Goal: Ask a question: Seek information or help from site administrators or community

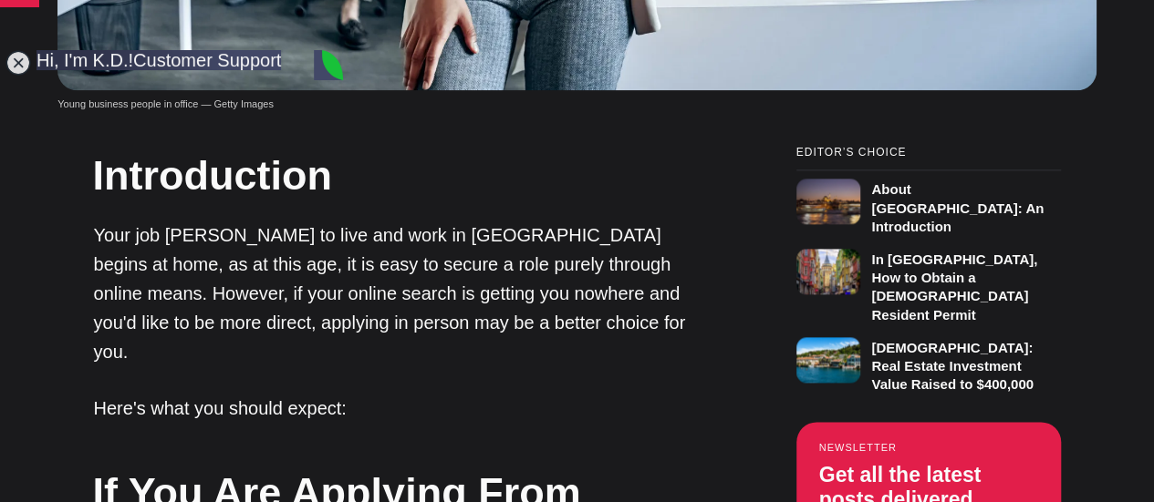
type textarea "I am looking for a work in [GEOGRAPHIC_DATA] [GEOGRAPHIC_DATA] for expats"
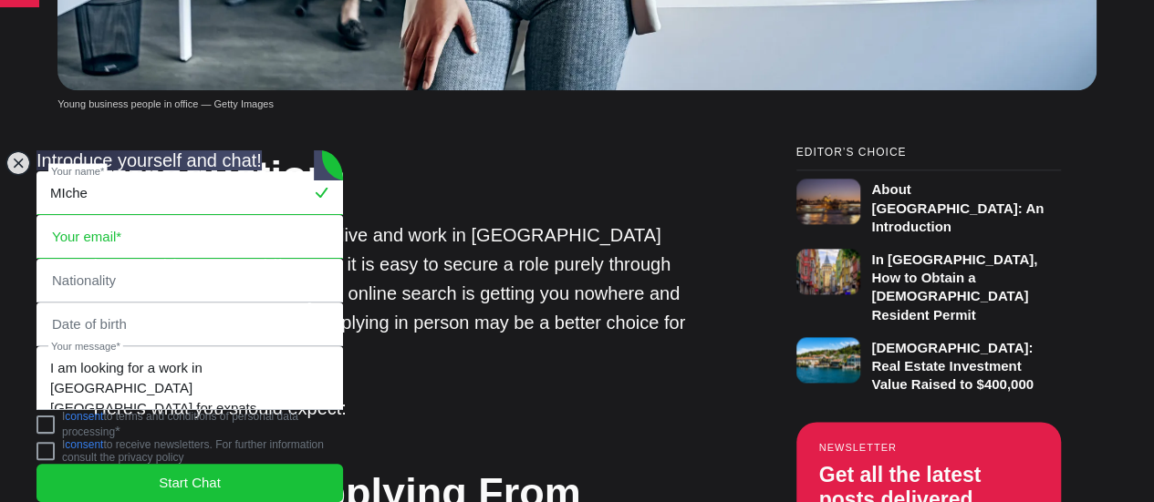
type input "Michelle"
type input "leeolivermichellewendy@gmail.com"
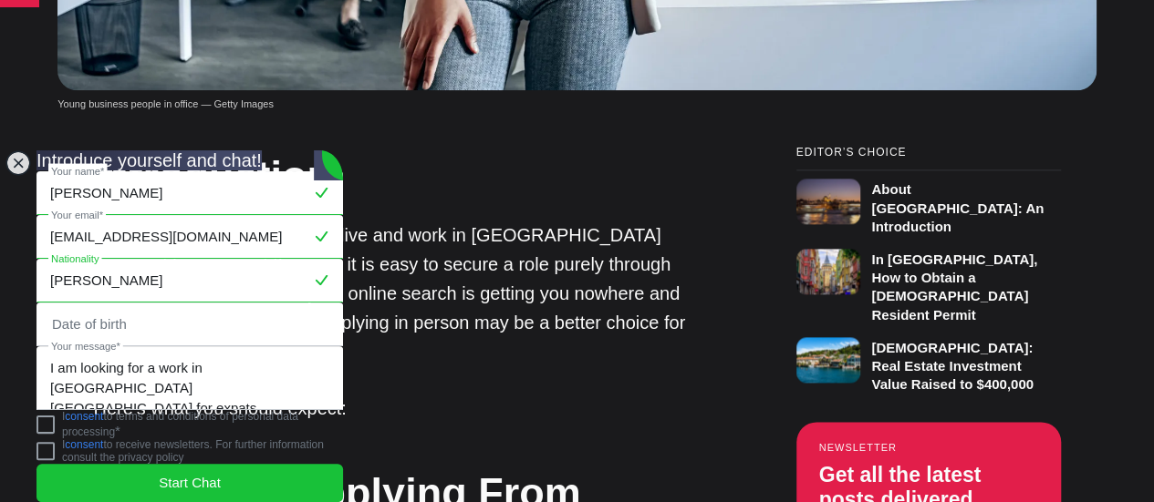
click at [142, 260] on input "Oliver" at bounding box center [189, 281] width 305 height 42
type input "O"
type input "G"
type input "Filipino"
type input "August 2, 1994"
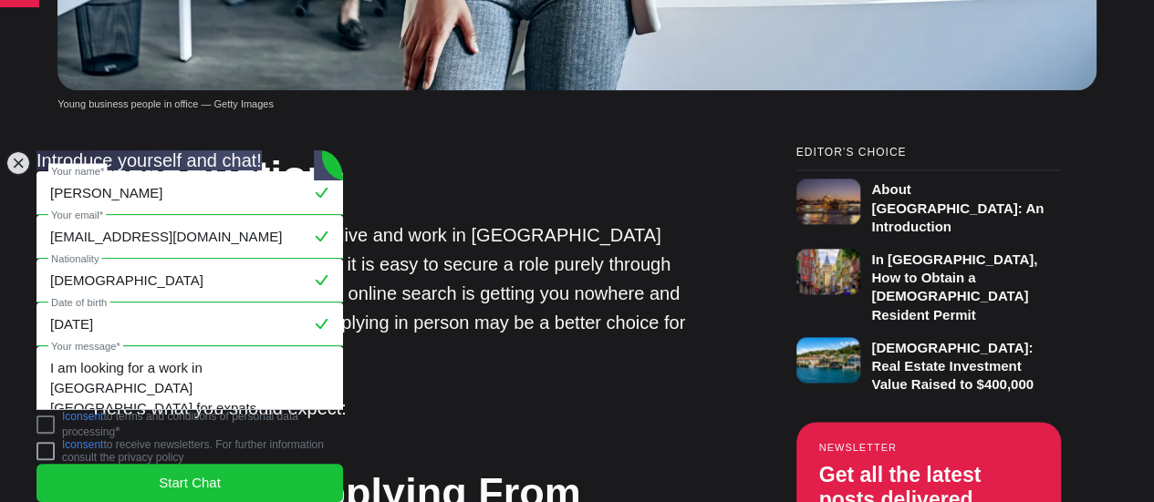
click at [55, 421] on jdiv at bounding box center [45, 425] width 18 height 18
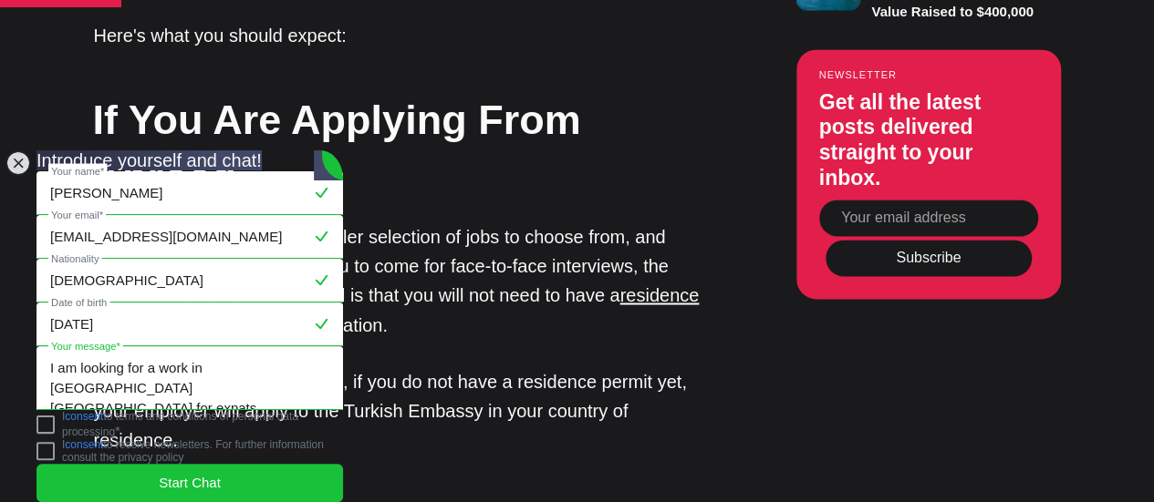
scroll to position [1452, 0]
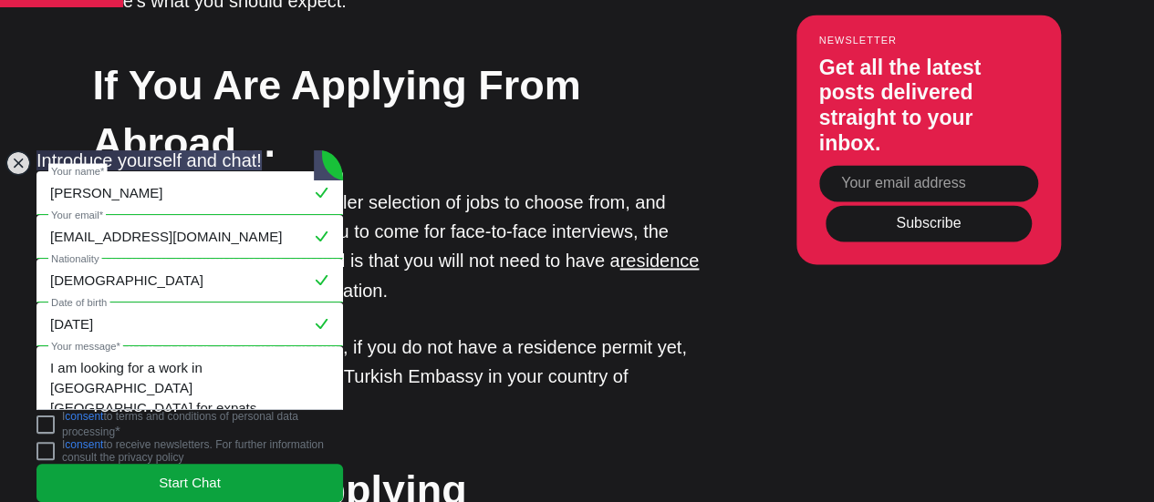
click at [212, 473] on span "Start Chat" at bounding box center [190, 483] width 62 height 20
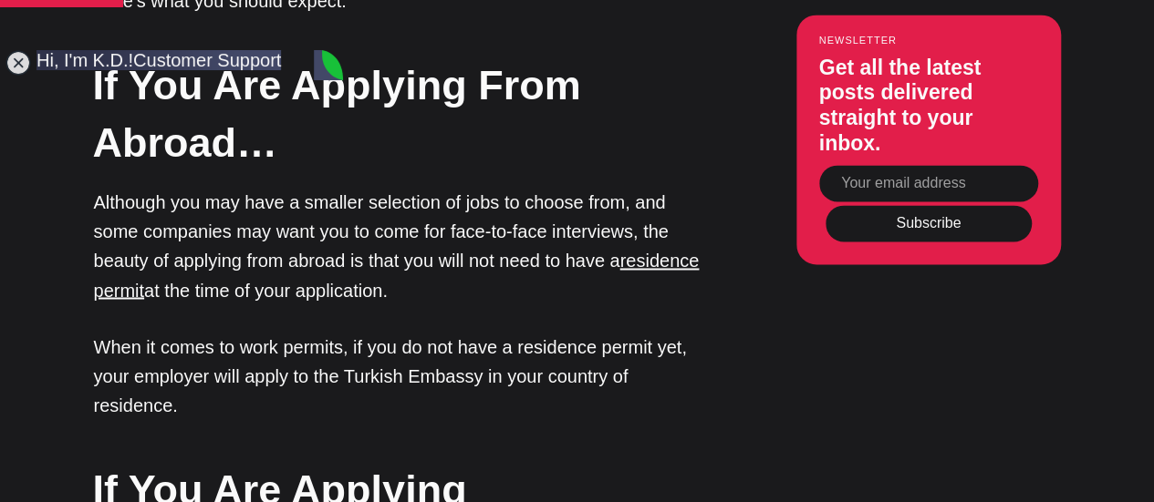
click at [408, 332] on p "When it comes to work permits, if you do not have a residence permit yet, your …" at bounding box center [399, 376] width 611 height 88
click at [16, 63] on jdiv at bounding box center [18, 63] width 26 height 26
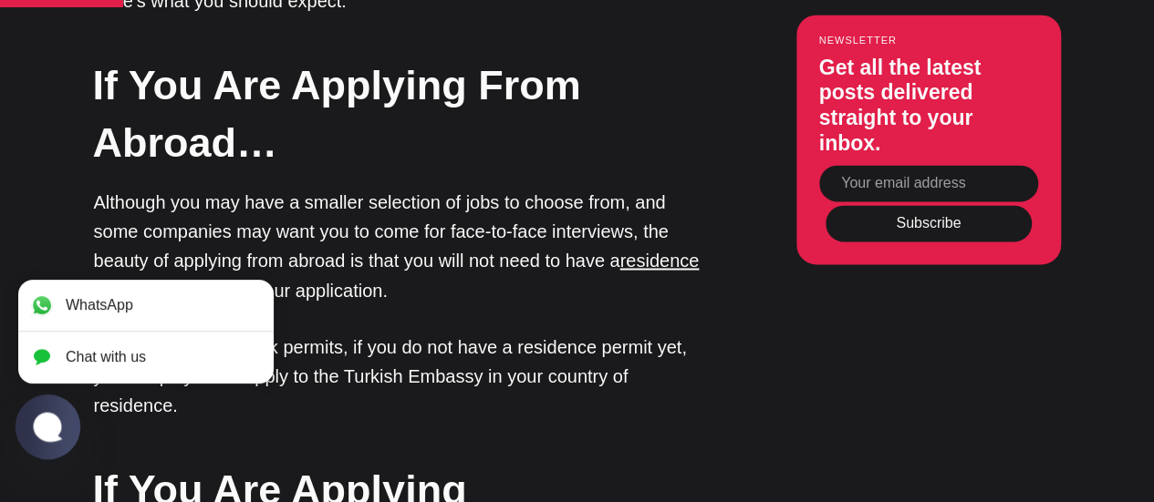
click at [47, 426] on jdiv at bounding box center [48, 426] width 36 height 31
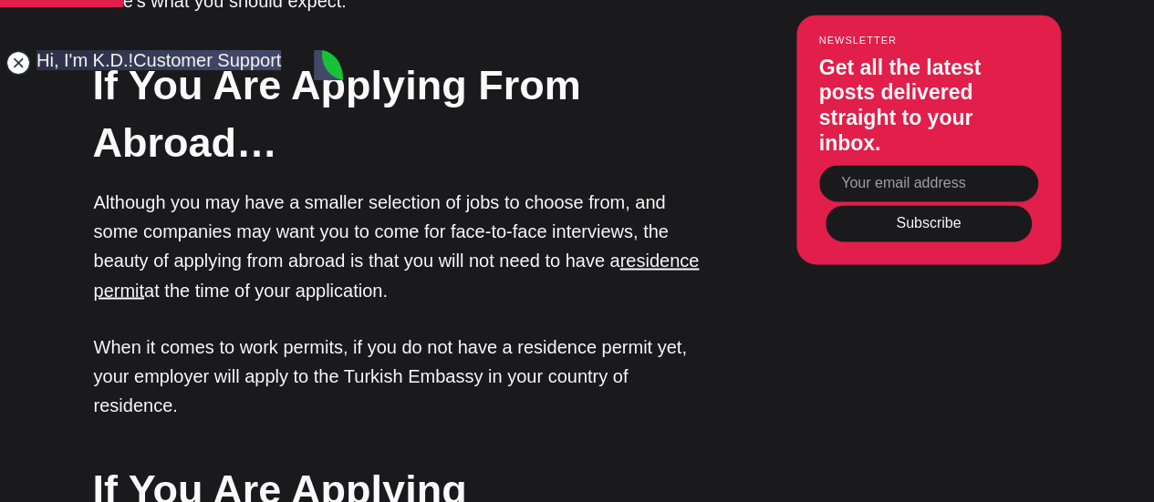
click at [22, 58] on jdiv at bounding box center [18, 63] width 26 height 26
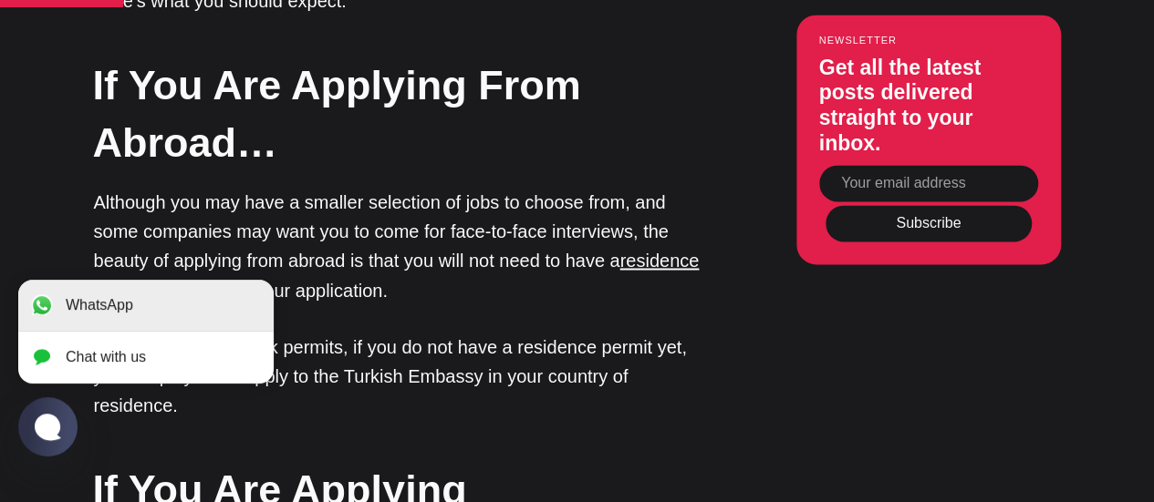
click at [134, 298] on jdiv "WhatsApp" at bounding box center [145, 305] width 255 height 51
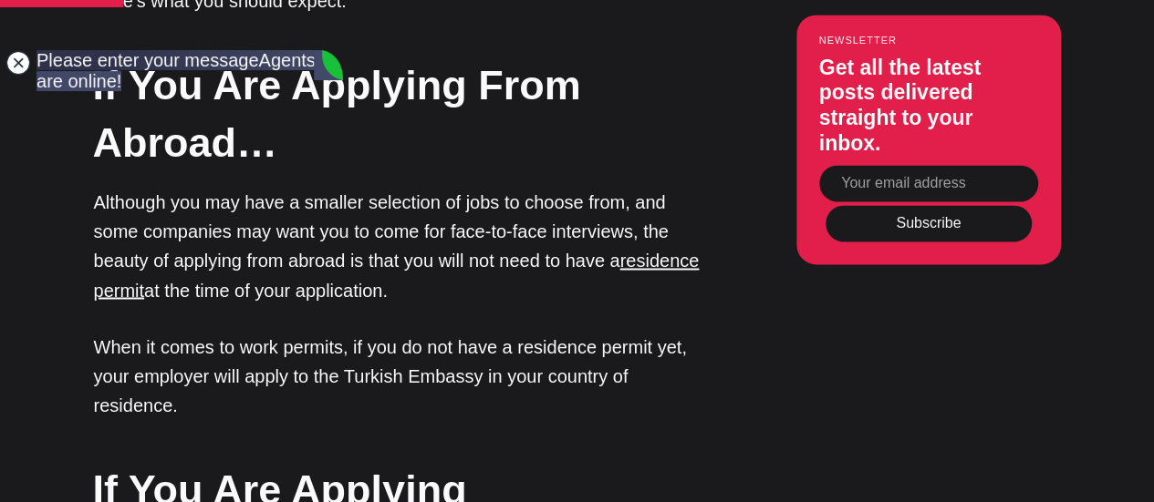
click at [21, 67] on jdiv at bounding box center [18, 63] width 26 height 26
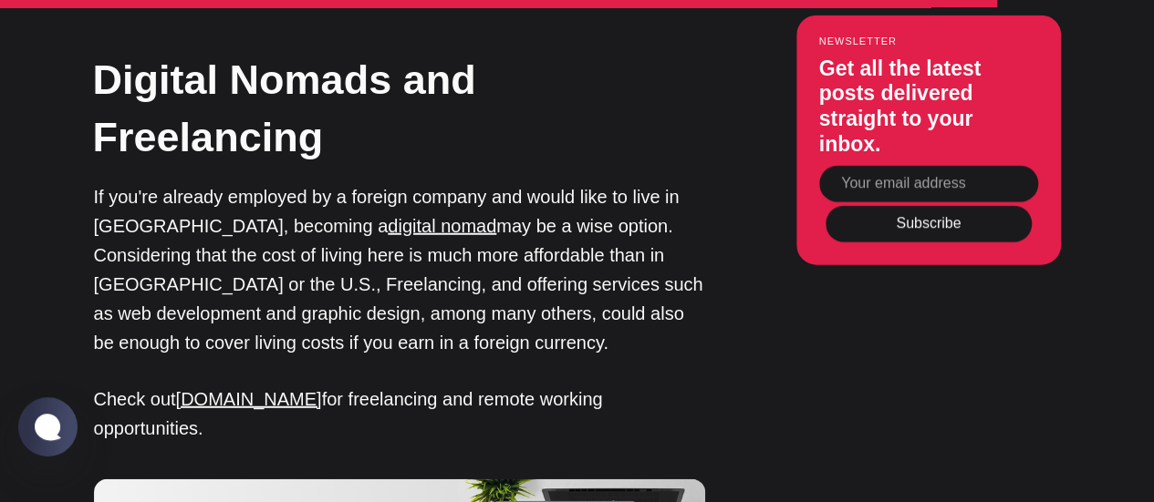
scroll to position [5709, 0]
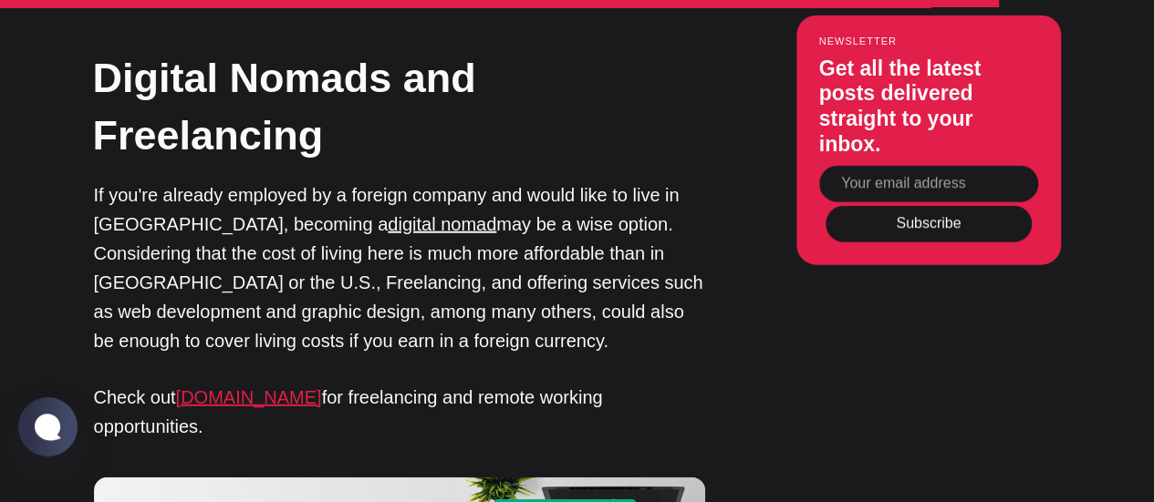
click at [289, 388] on link "weworkremotely.com" at bounding box center [249, 398] width 146 height 20
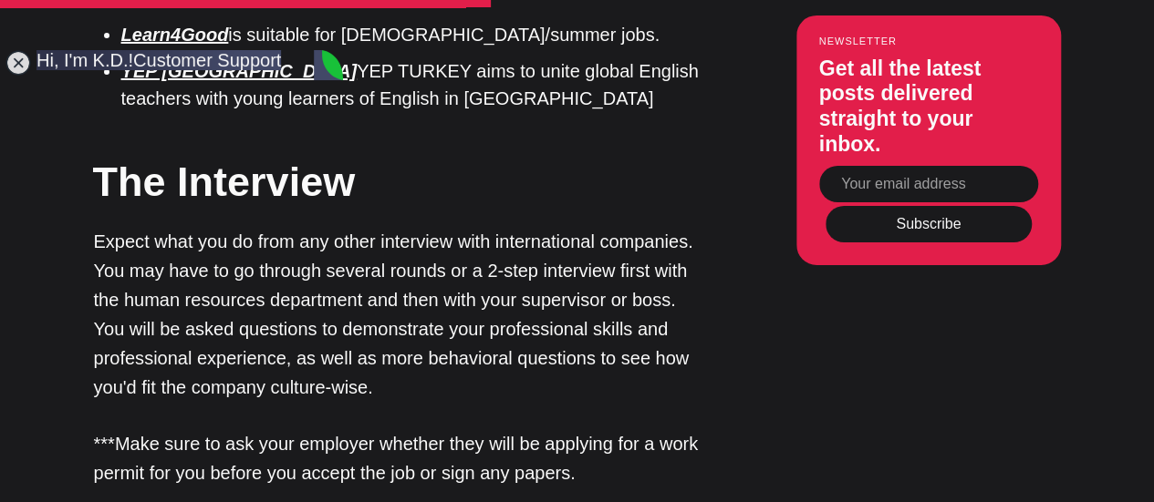
scroll to position [566, 0]
click at [30, 67] on jdiv at bounding box center [18, 63] width 26 height 26
click at [15, 77] on article "Getting a Job in Turkey: A Guide for Foreigners Discover how to find and secure…" at bounding box center [577, 303] width 1154 height 6871
click at [16, 64] on jdiv at bounding box center [18, 63] width 26 height 26
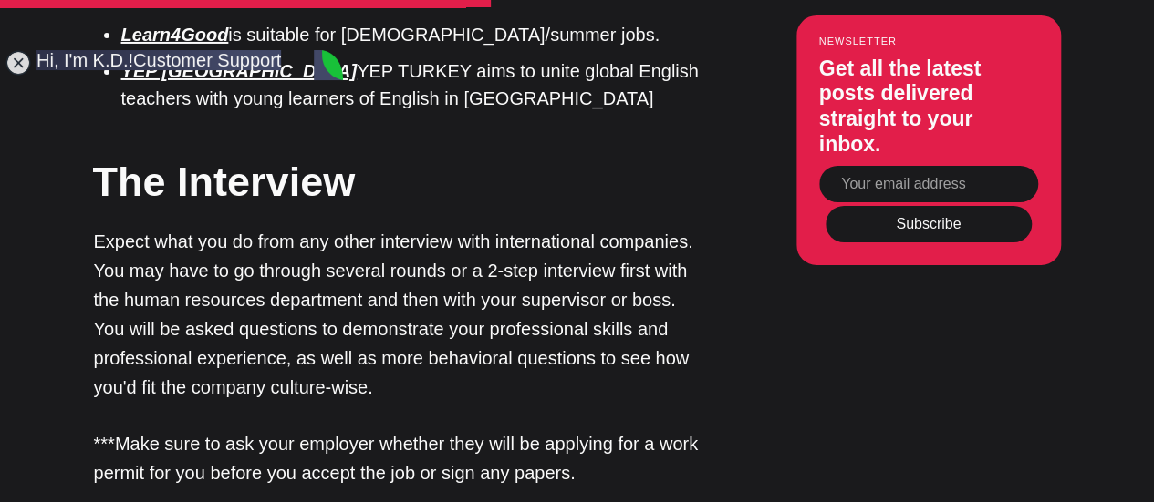
type textarea "Oh Should I have to be finding work first?"
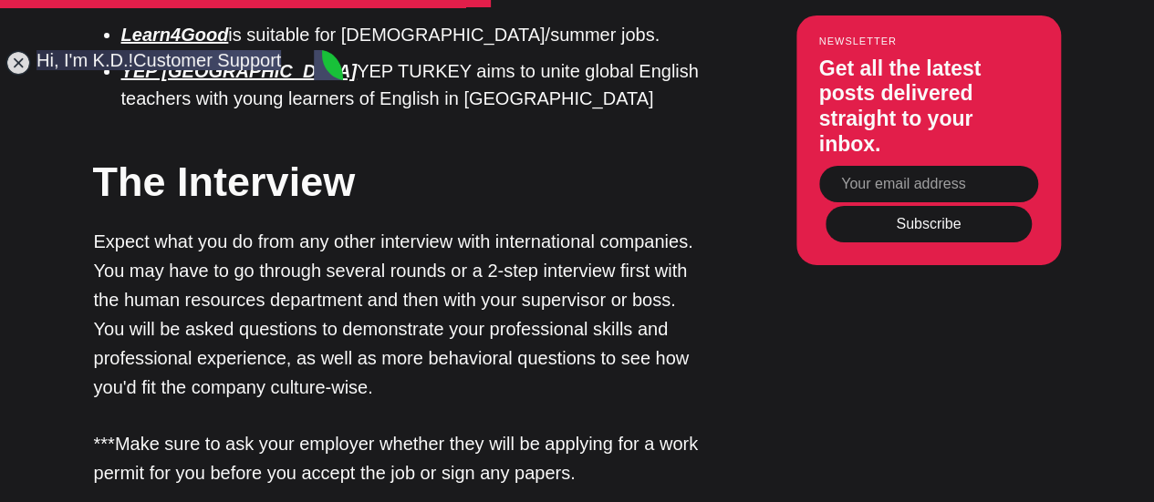
type textarea "experience in Turkey? I got experience in the Philippines"
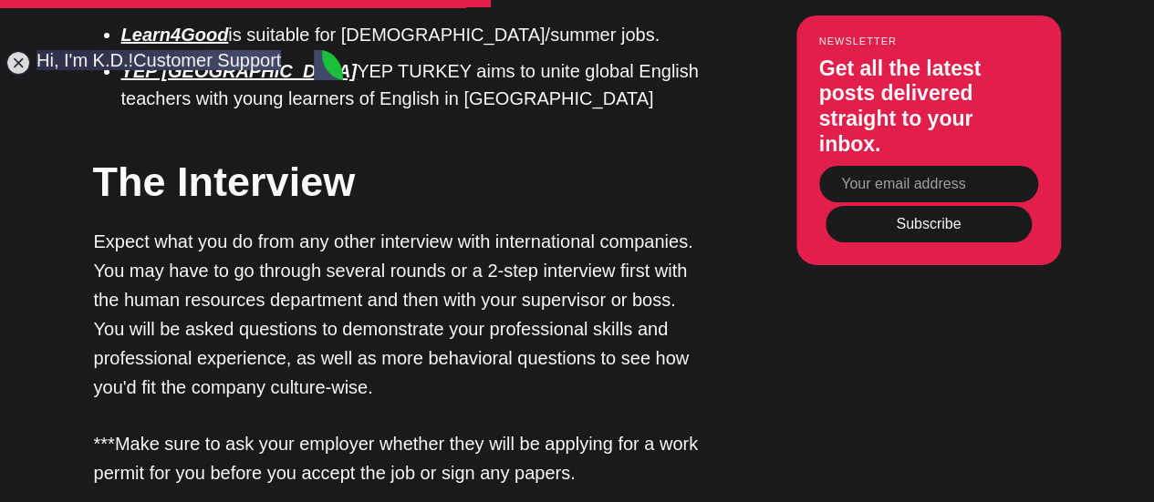
type textarea "A"
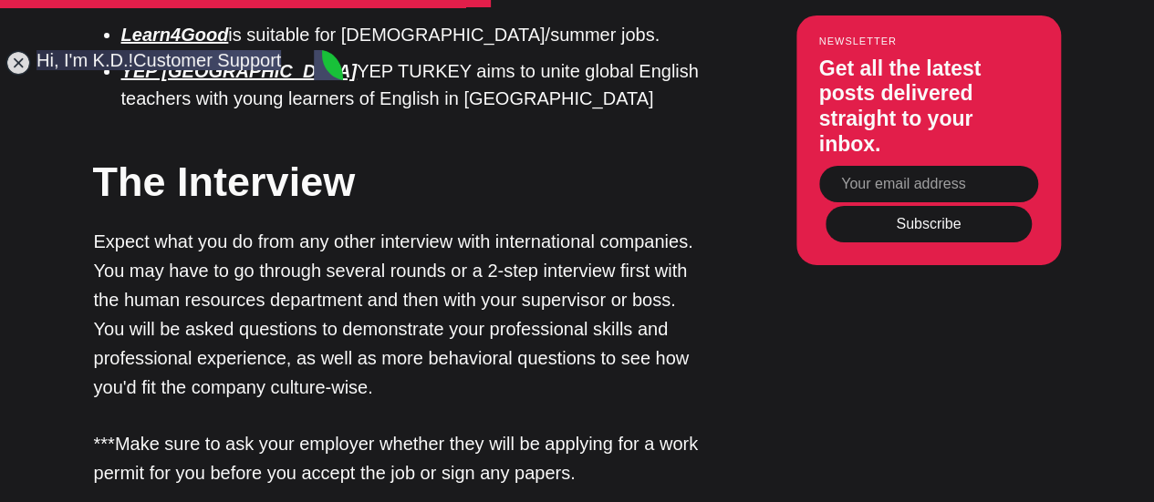
scroll to position [1532, 0]
type textarea "d"
type textarea "F"
type textarea "Do hotels or spas offer working permit for expats?"
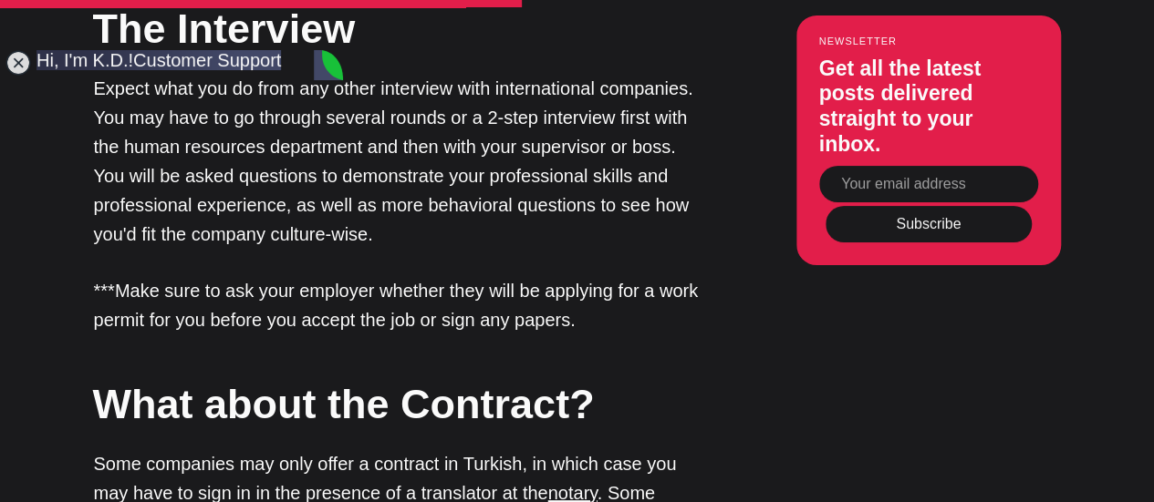
scroll to position [1904, 0]
type textarea "I understand."
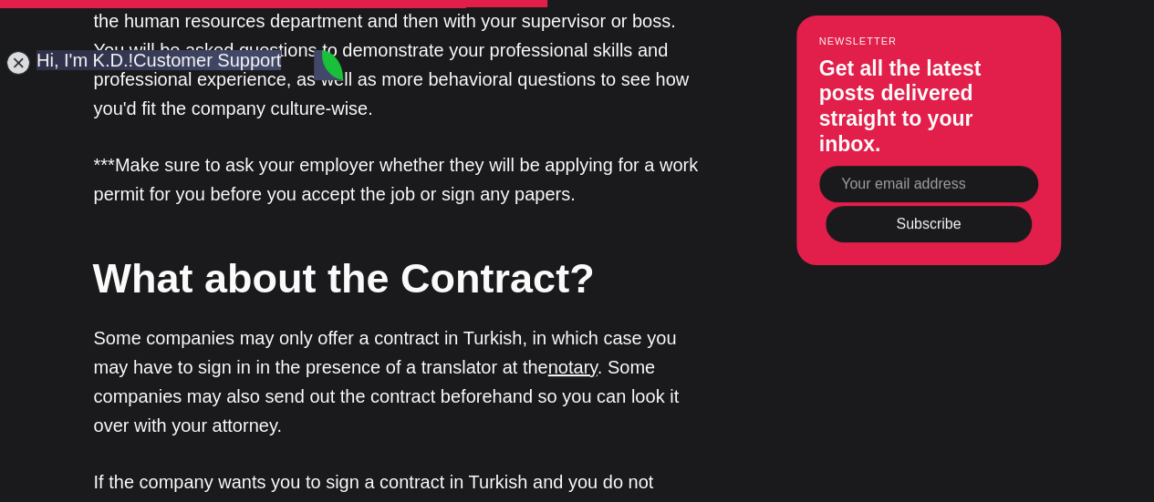
scroll to position [2248, 0]
type textarea "maybe I can apply in hotels and spas"
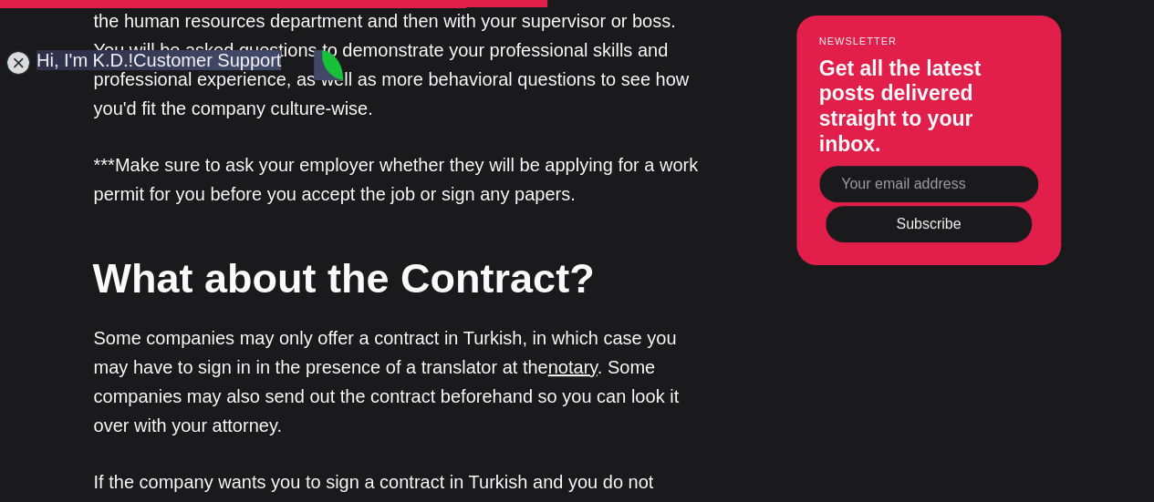
type textarea "But maybe they don't offer working visa?"
type textarea "Can I ask how much is the working visa for expats?"
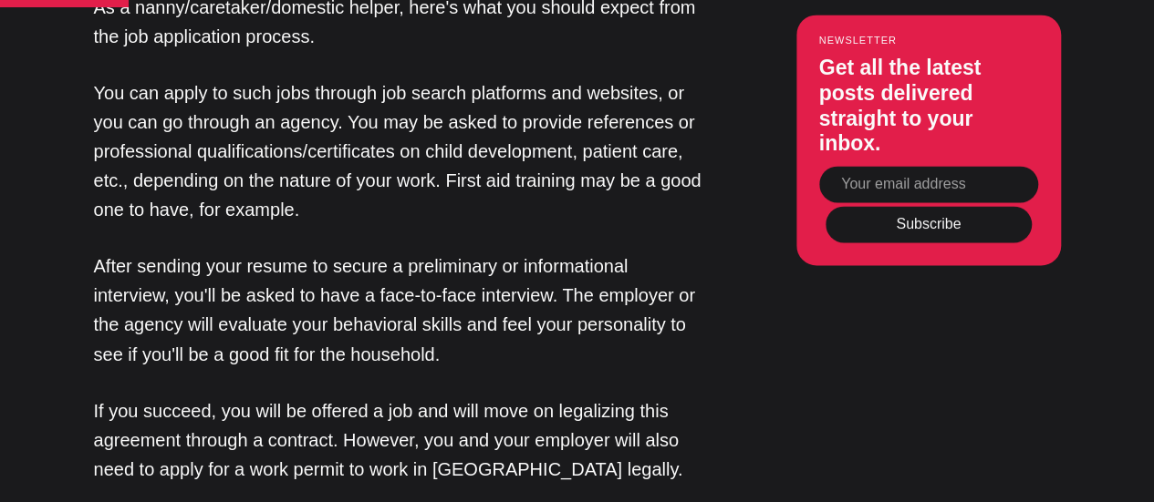
scroll to position [1377, 0]
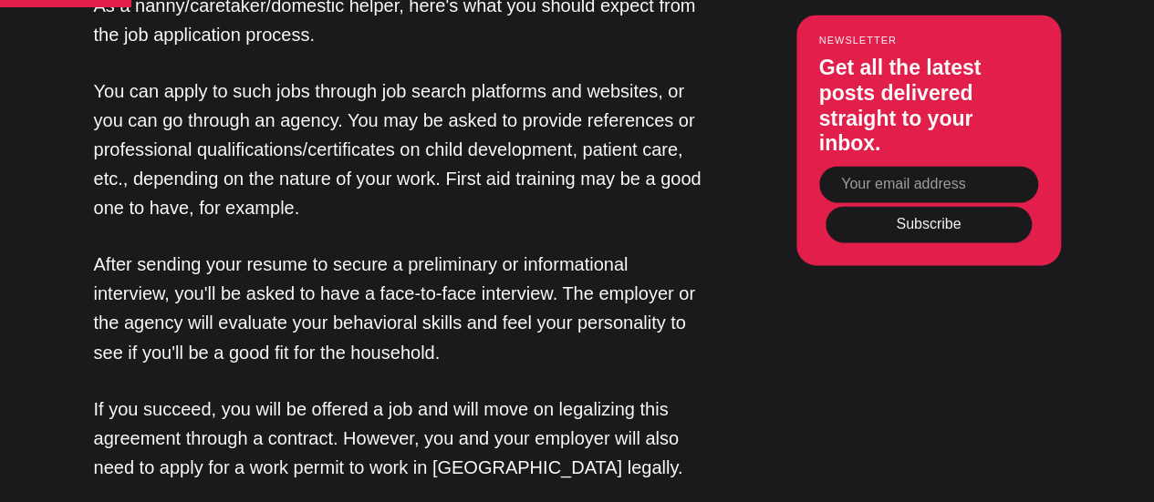
click at [644, 285] on p "After sending your resume to secure a preliminary or informational interview, y…" at bounding box center [399, 308] width 611 height 117
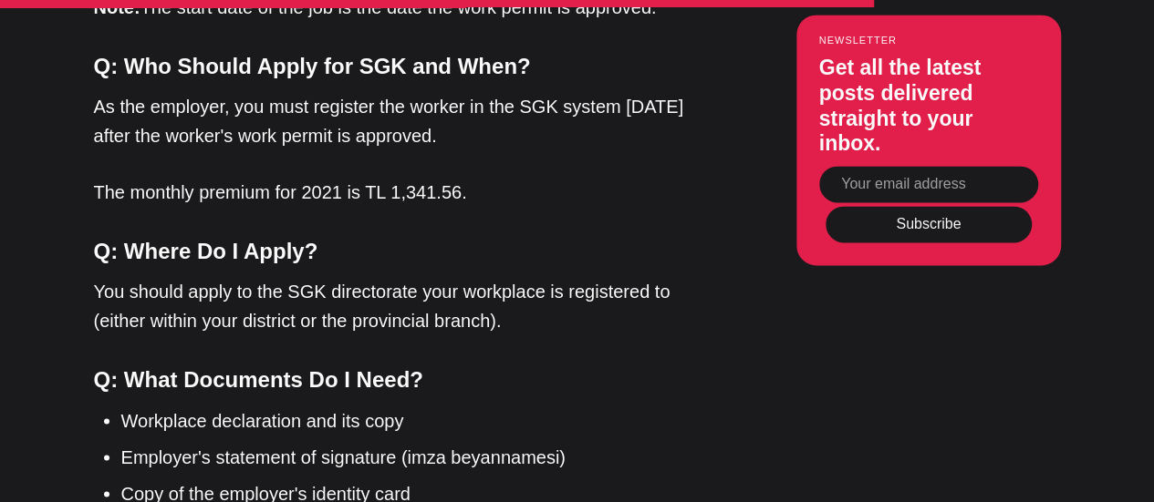
scroll to position [4797, 0]
drag, startPoint x: 385, startPoint y: 83, endPoint x: 460, endPoint y: 93, distance: 75.4
copy p "1,341.56."
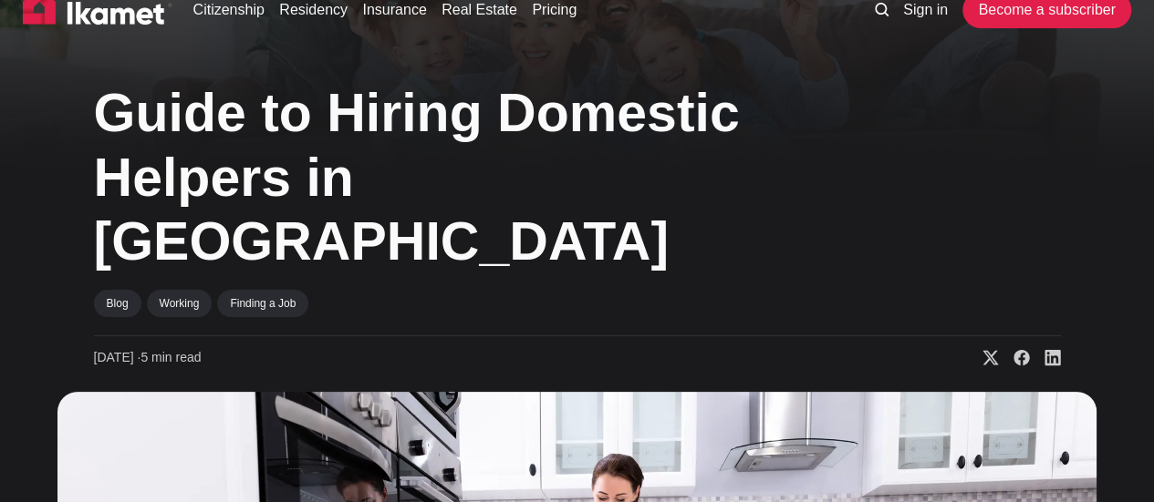
scroll to position [31, 0]
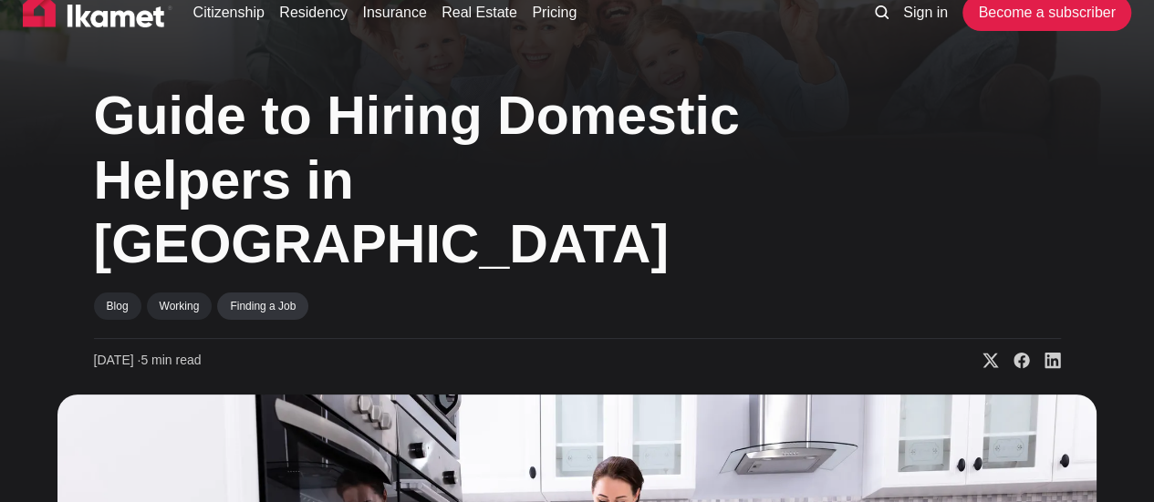
click at [289, 293] on link "Finding a Job" at bounding box center [262, 306] width 91 height 27
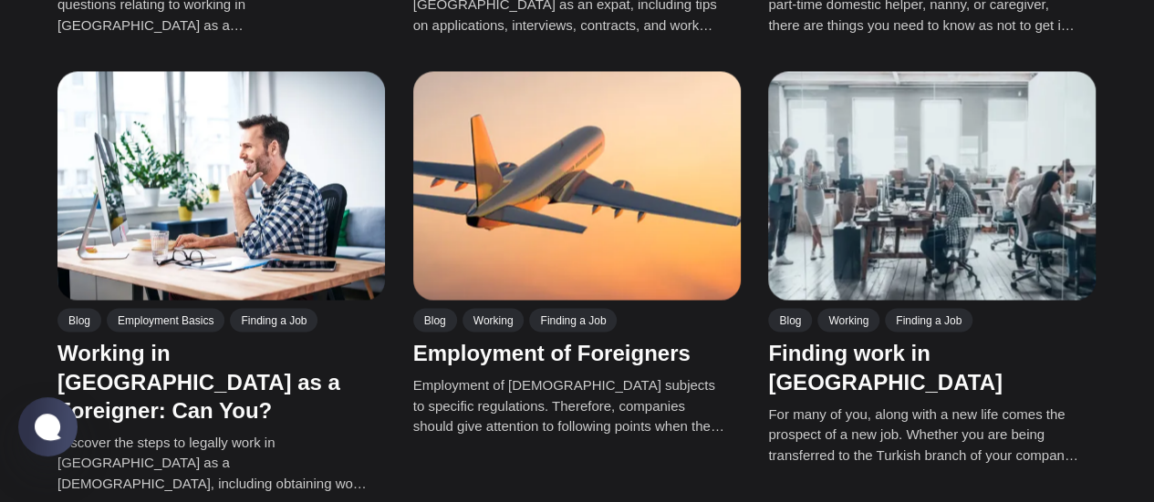
scroll to position [1445, 0]
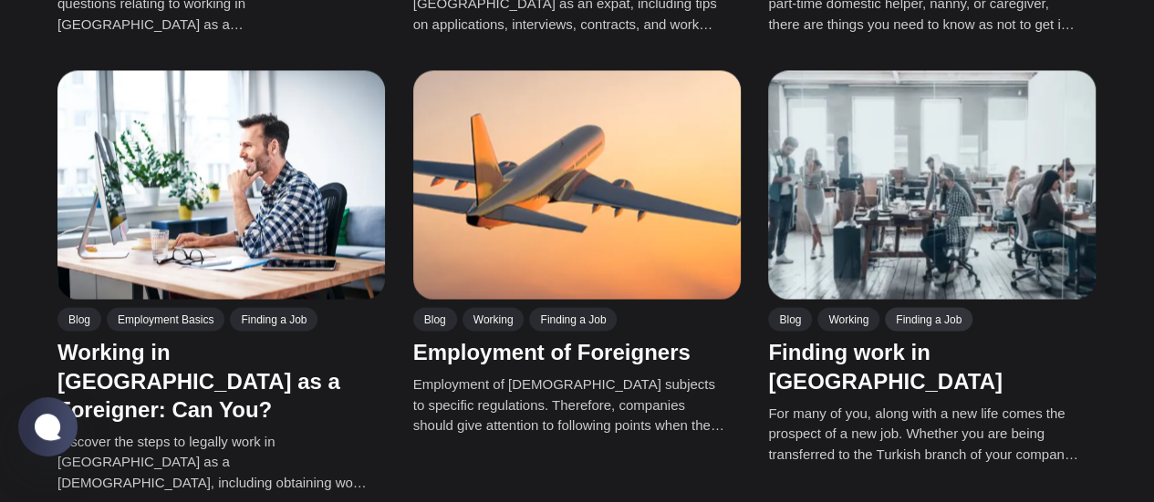
click at [957, 307] on link "Finding a Job" at bounding box center [929, 319] width 88 height 24
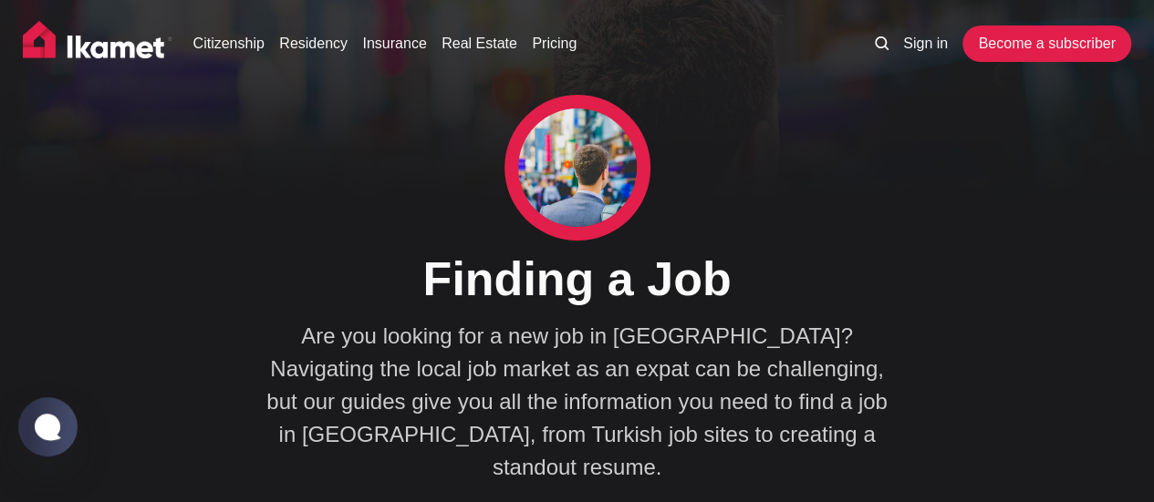
click at [912, 32] on ul "Sign in Become a subscriber" at bounding box center [995, 44] width 271 height 36
click at [916, 38] on link "Sign in" at bounding box center [925, 44] width 45 height 22
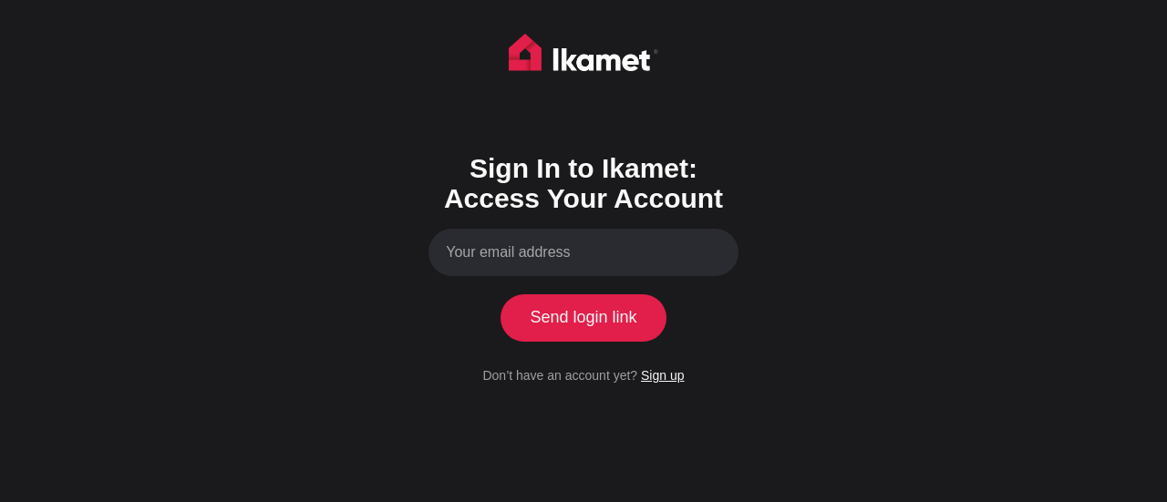
click at [678, 375] on link "Sign up" at bounding box center [662, 375] width 43 height 15
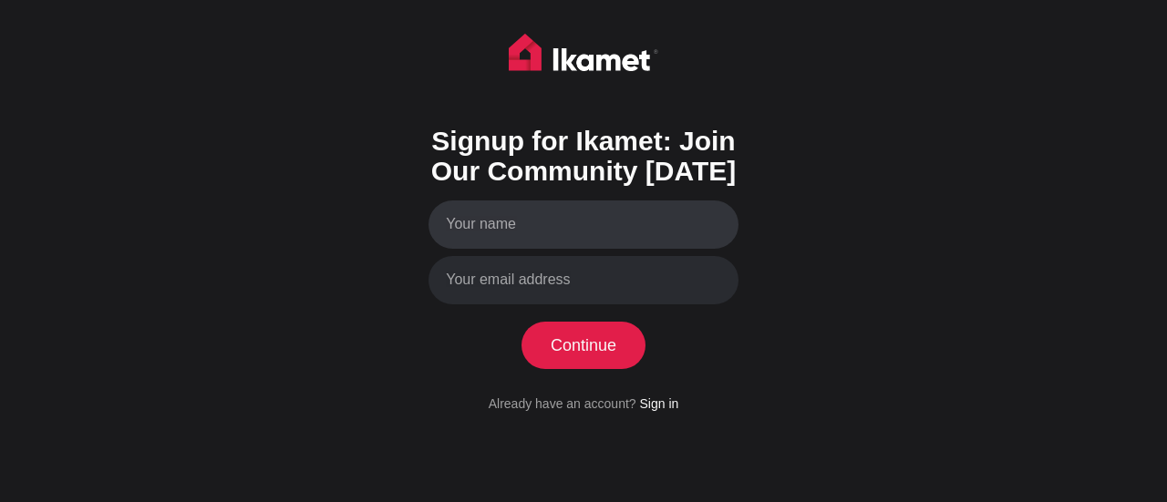
click at [584, 220] on input "Your name" at bounding box center [584, 225] width 310 height 48
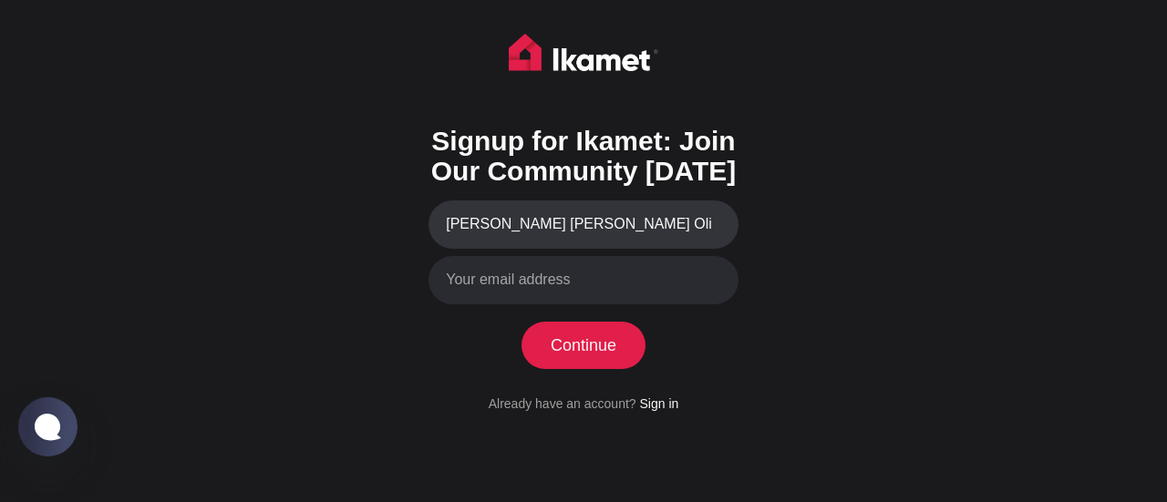
type input "[PERSON_NAME] [PERSON_NAME] Oliv"
type input "[PERSON_NAME]"
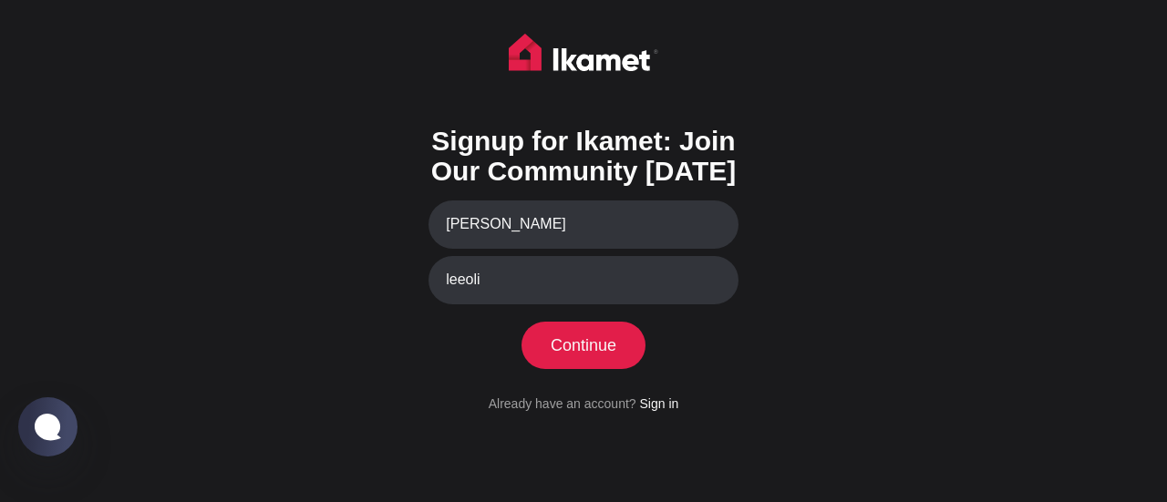
type input "[EMAIL_ADDRESS][DOMAIN_NAME]"
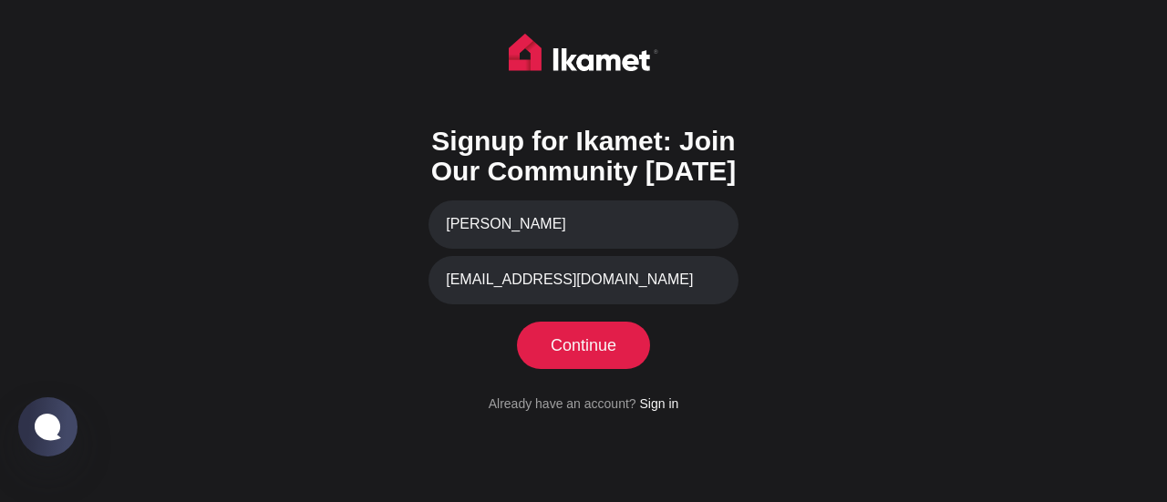
click at [593, 358] on button "Continue" at bounding box center [584, 345] width 125 height 47
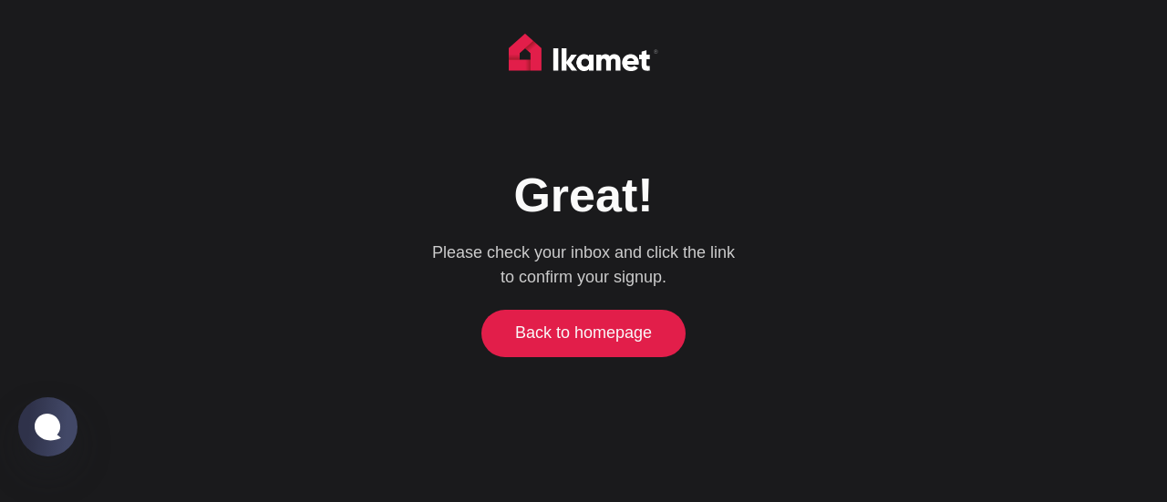
click at [616, 342] on link "Back to homepage" at bounding box center [584, 333] width 196 height 47
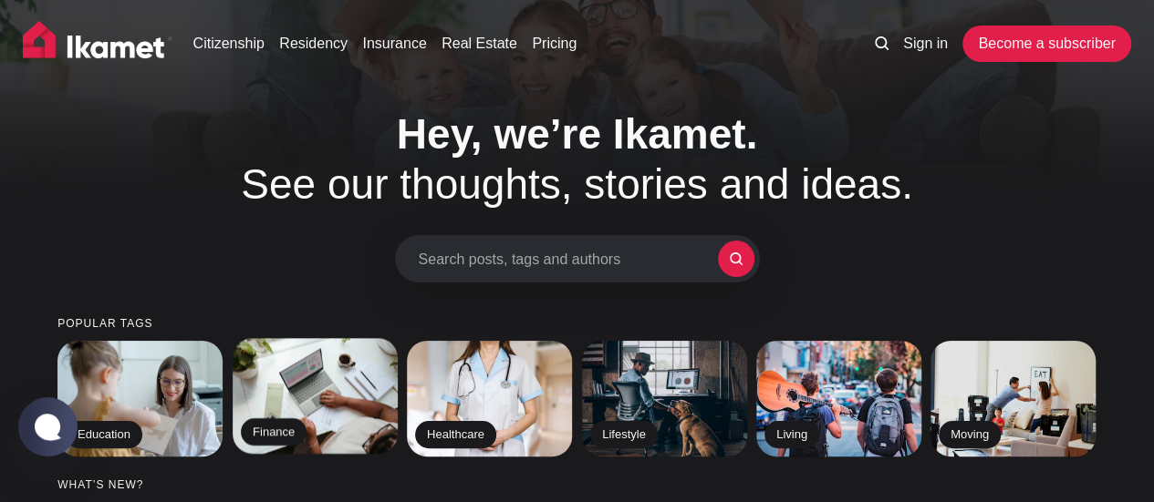
click at [322, 388] on img at bounding box center [315, 396] width 169 height 118
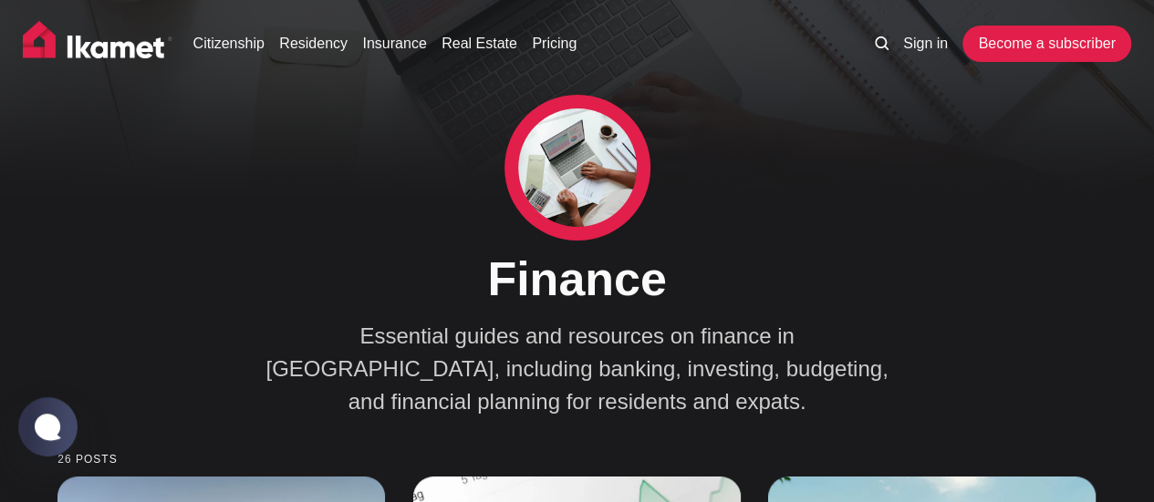
click at [611, 174] on img at bounding box center [577, 168] width 119 height 119
click at [295, 54] on link "Residency" at bounding box center [313, 44] width 68 height 22
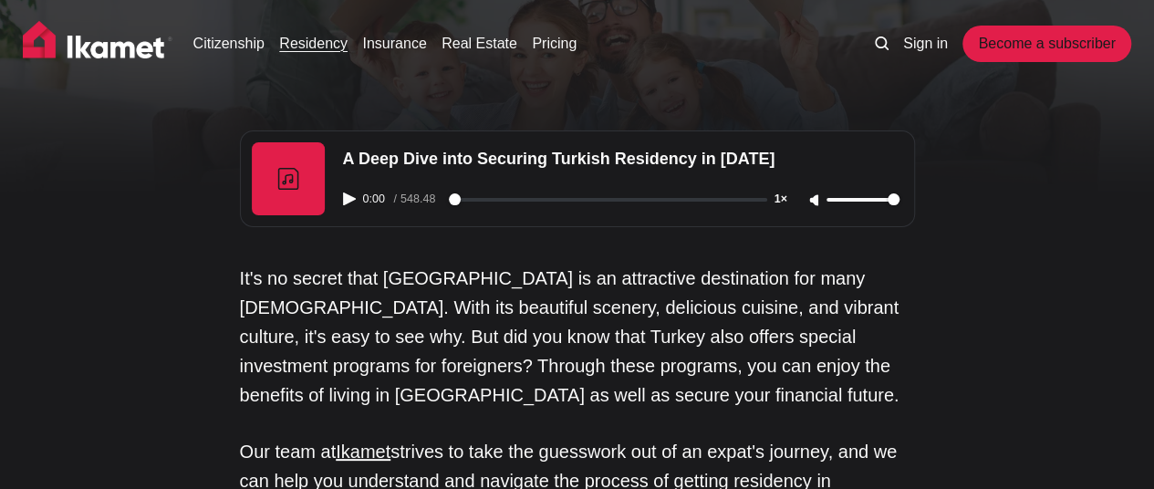
click at [350, 202] on icon "Play audio" at bounding box center [349, 198] width 13 height 13
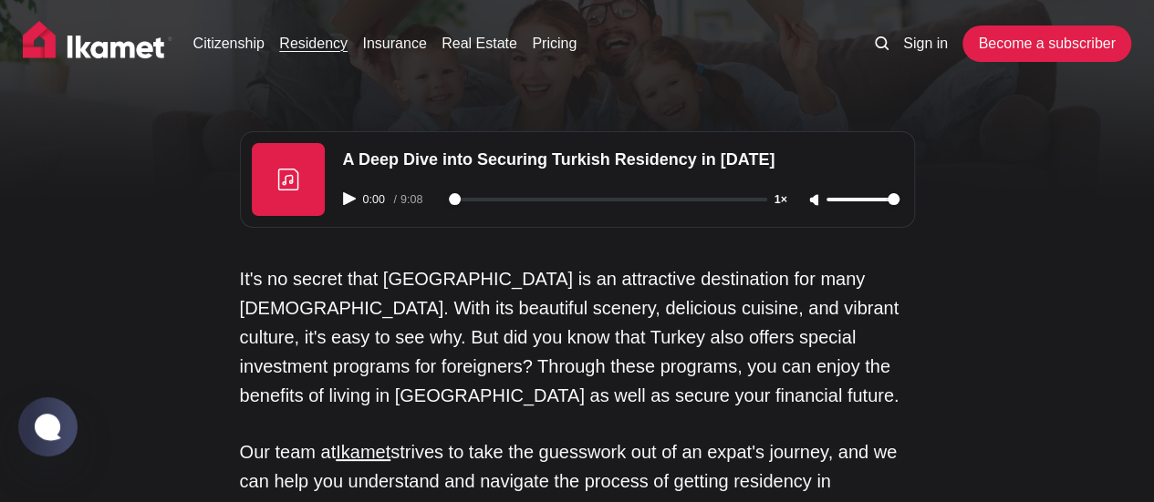
click at [347, 198] on icon "Play audio" at bounding box center [349, 198] width 13 height 13
click at [481, 305] on p "It's no secret that [GEOGRAPHIC_DATA] is an attractive destination for many [DE…" at bounding box center [577, 337] width 675 height 146
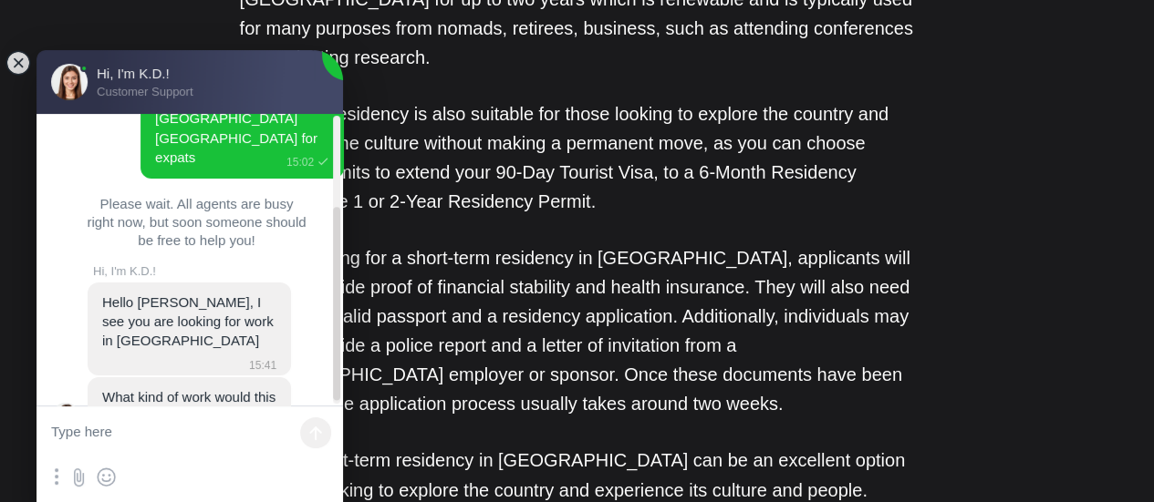
scroll to position [145, 0]
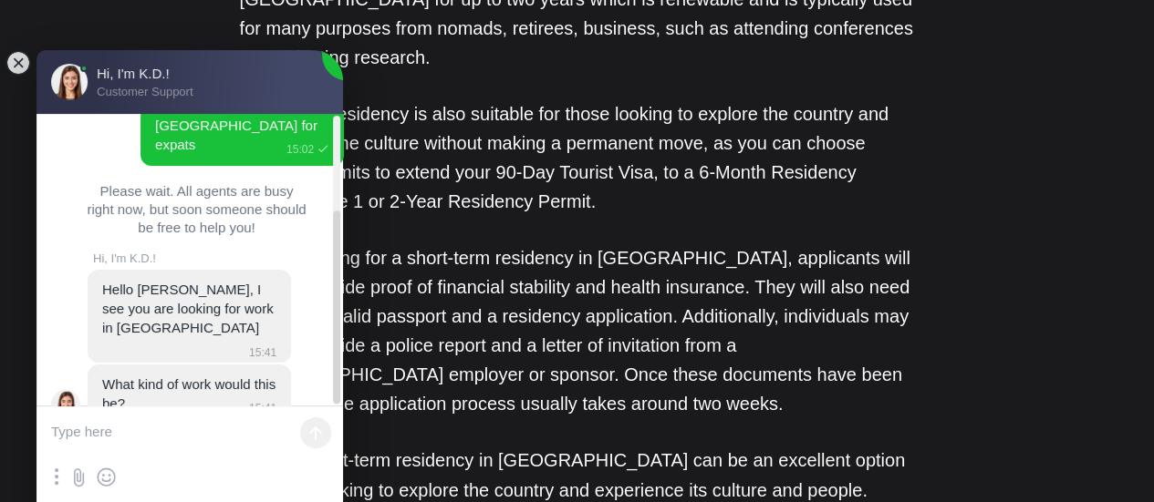
click at [180, 433] on textarea at bounding box center [189, 434] width 306 height 55
type input "536"
type textarea "An"
type input "537"
type textarea "Anythin"
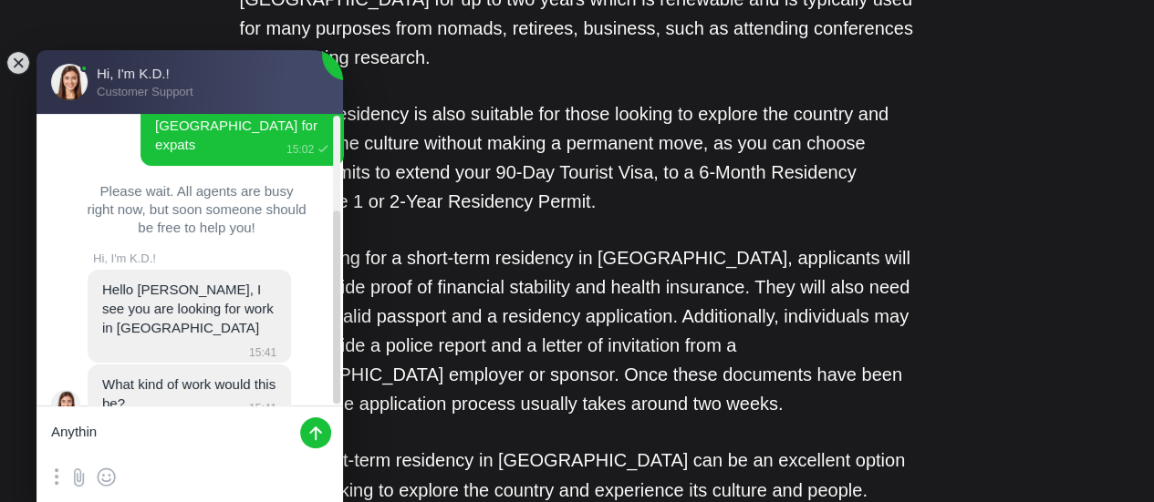
type input "538"
type textarea "Anything can"
type input "539"
type textarea "Anything can do"
type input "540"
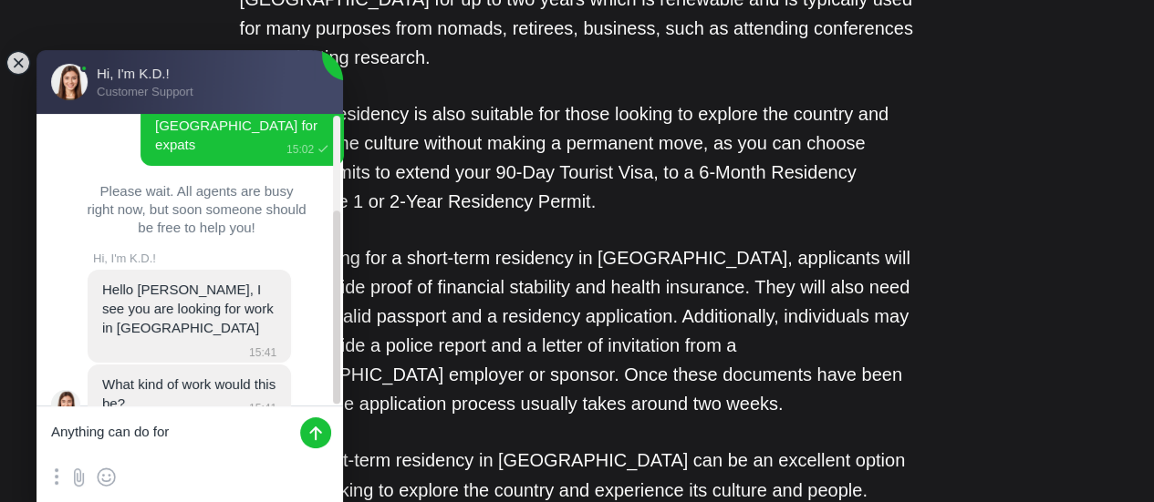
type textarea "Anything can do for"
type input "541"
type textarea "Anything can do for e"
type input "542"
type textarea "Anything can do for expats"
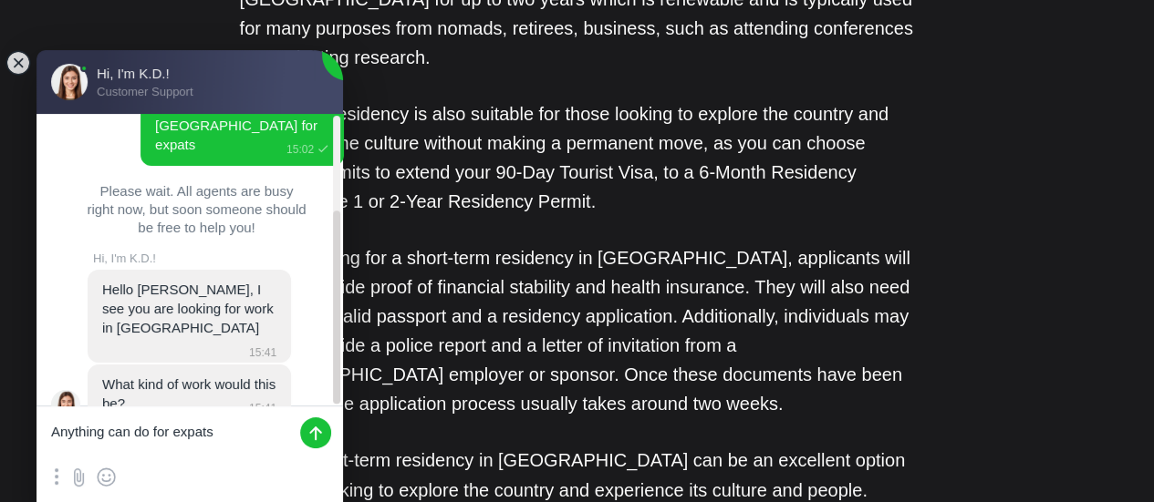
type input "545"
type textarea "Anything can do for expats and I"
type input "546"
type textarea "Anything can do for expats and I as"
type input "547"
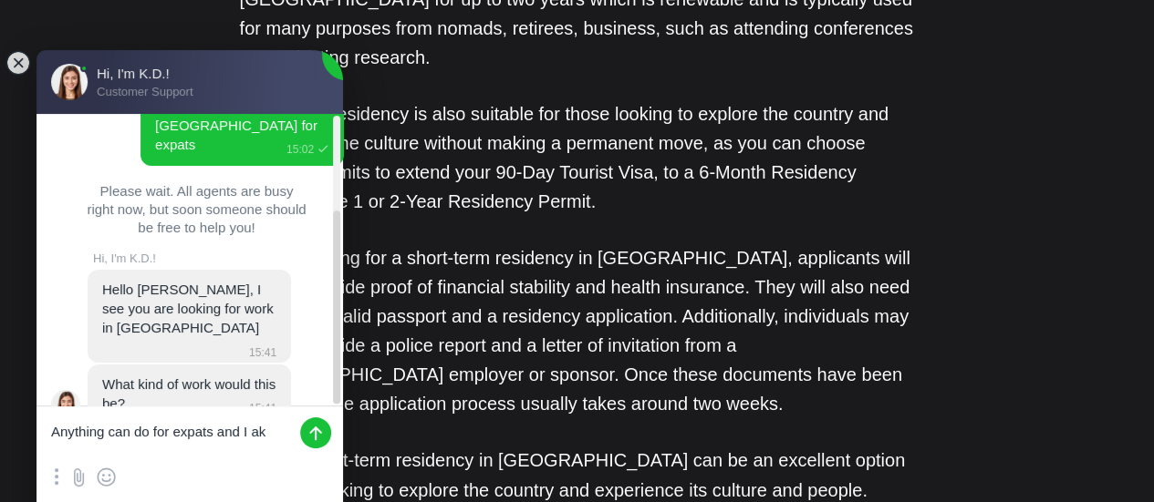
type textarea "Anything can do for expats and I a"
type input "548"
type textarea "Anything can do for expats and I also have experience in Banking."
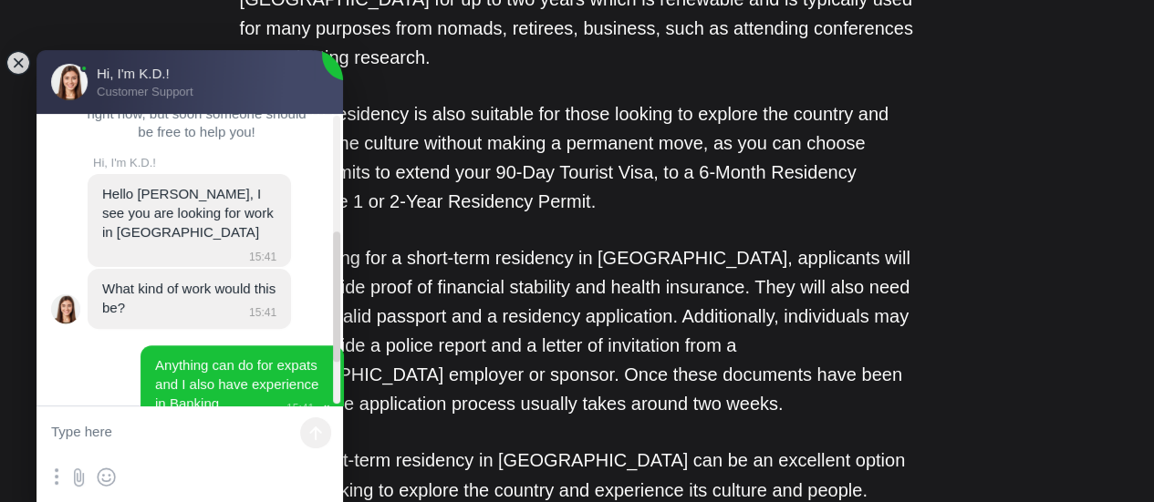
scroll to position [356, 0]
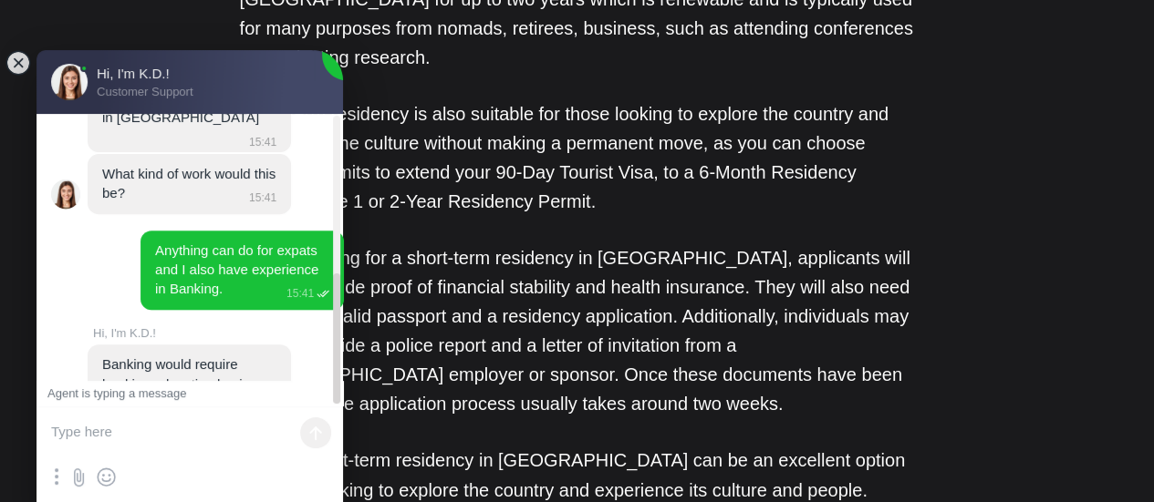
click at [198, 424] on textarea at bounding box center [189, 434] width 306 height 55
click at [169, 424] on textarea at bounding box center [189, 434] width 306 height 55
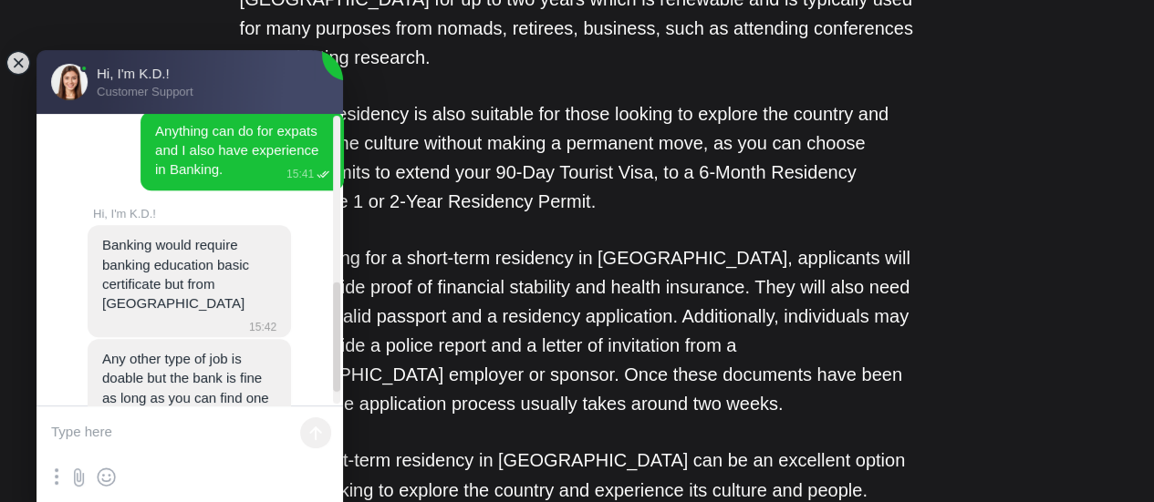
type textarea "C"
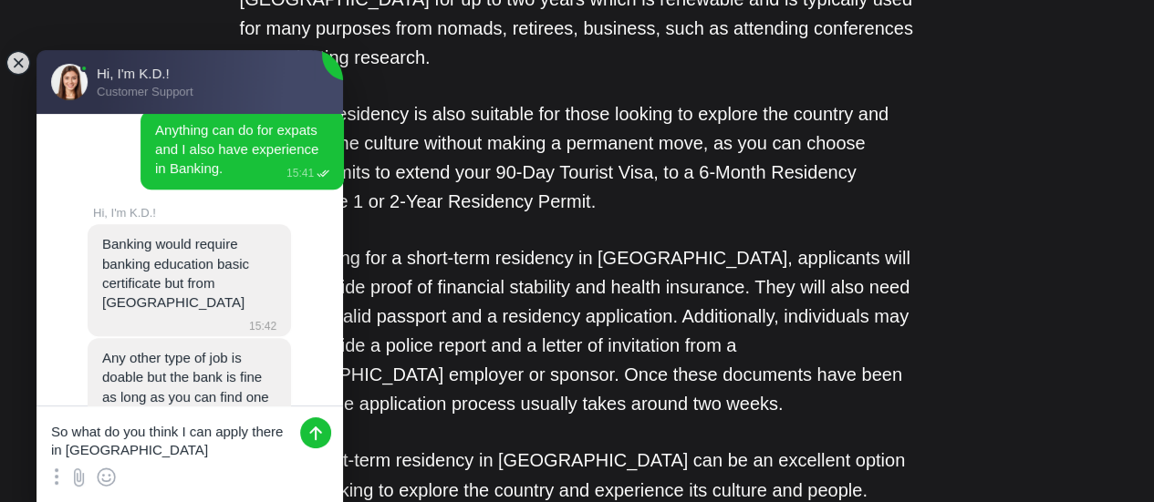
type textarea "So what do you think I can apply there in [GEOGRAPHIC_DATA]?"
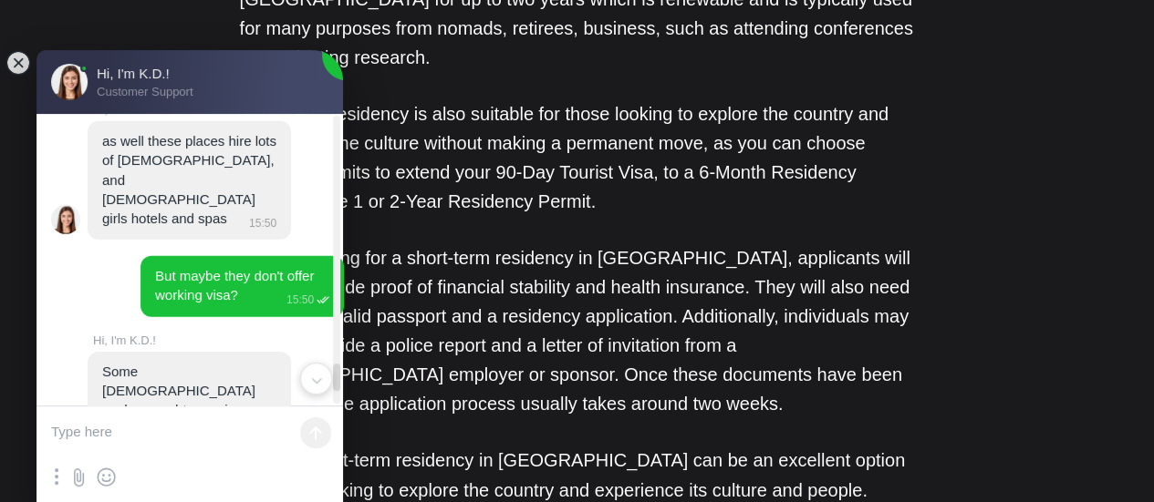
scroll to position [2789, 0]
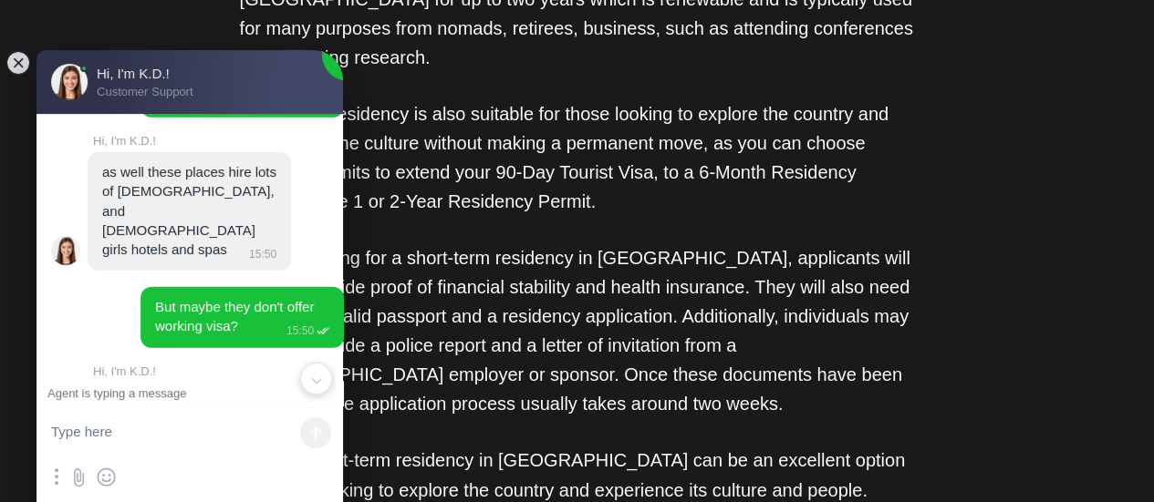
click at [305, 479] on jdiv at bounding box center [305, 490] width 22 height 22
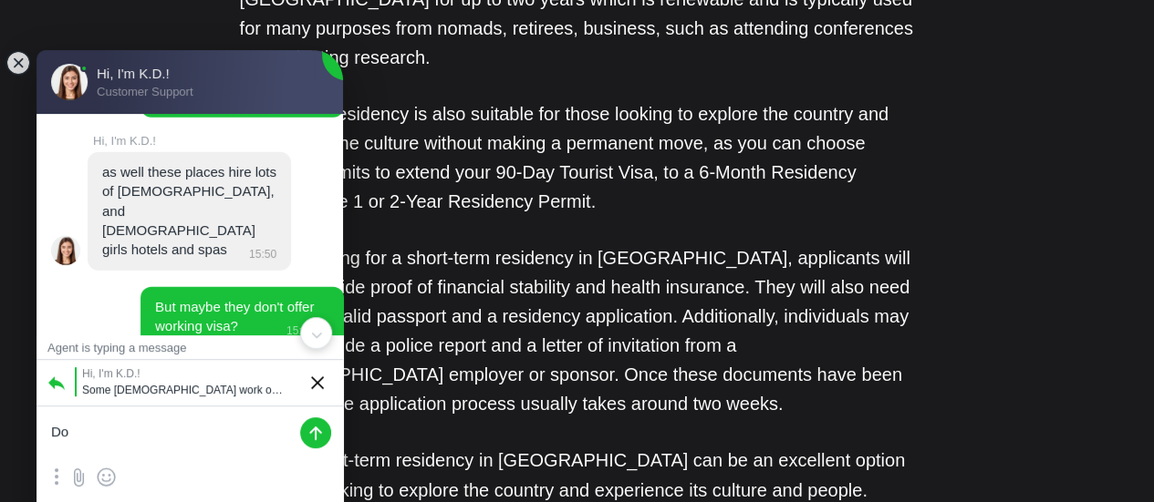
type textarea "D"
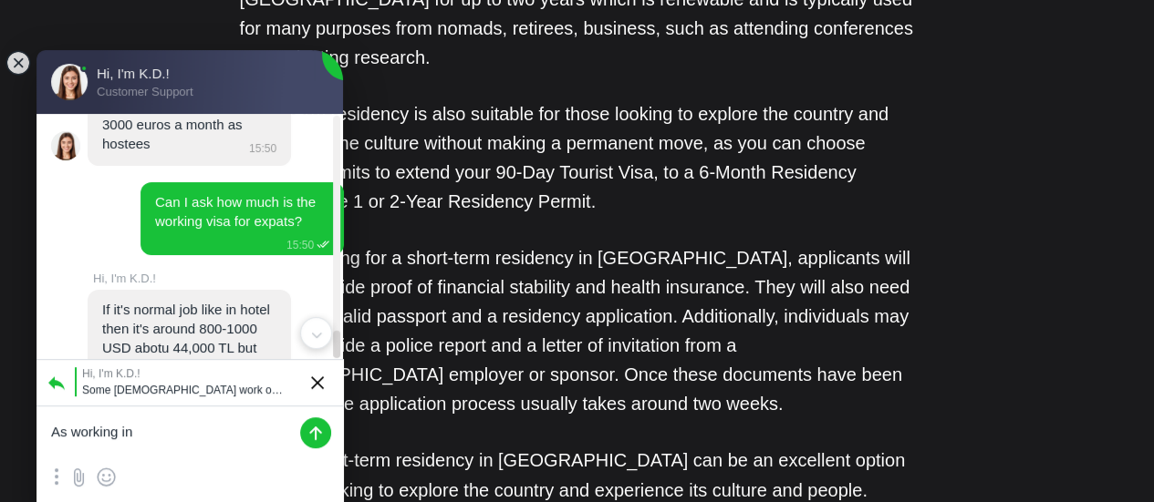
scroll to position [3134, 0]
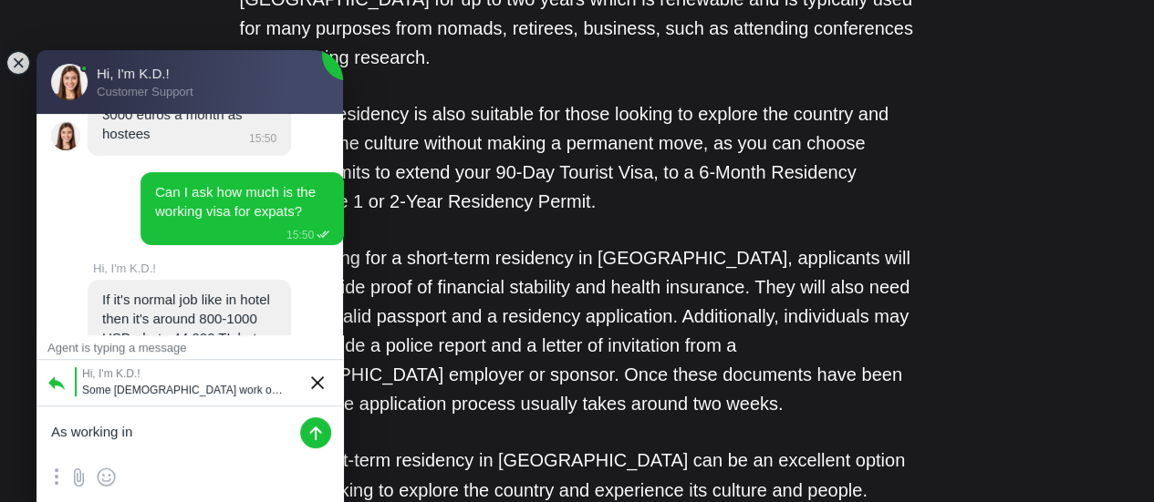
type textarea "As working in"
click at [316, 383] on jdiv at bounding box center [317, 383] width 13 height 13
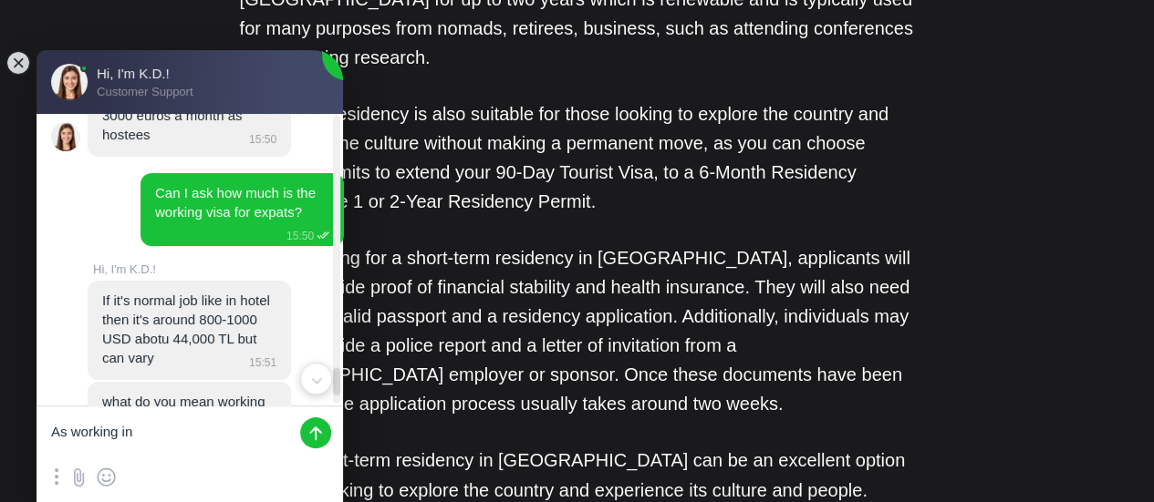
scroll to position [3133, 0]
drag, startPoint x: 159, startPoint y: 428, endPoint x: 0, endPoint y: 422, distance: 158.8
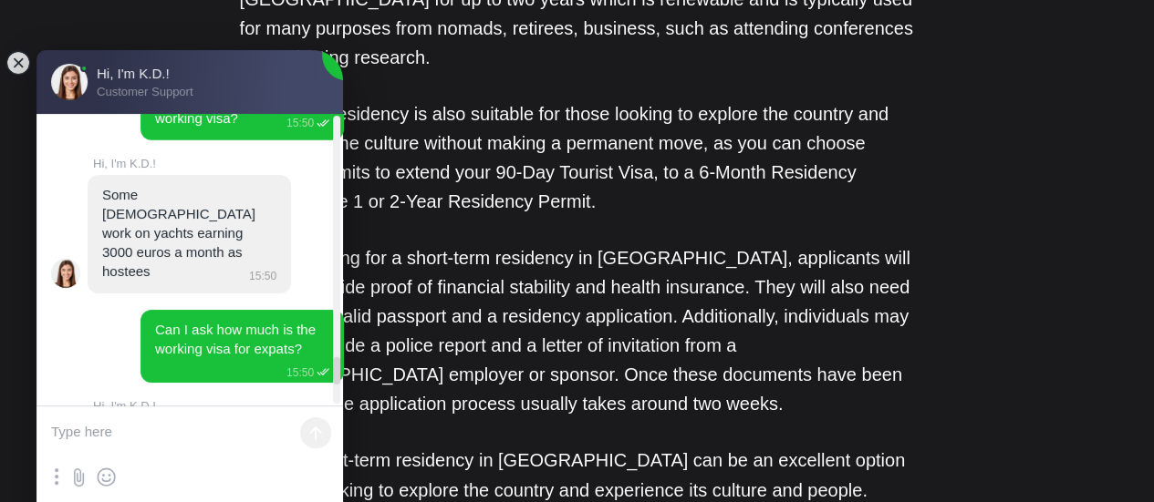
scroll to position [2976, 0]
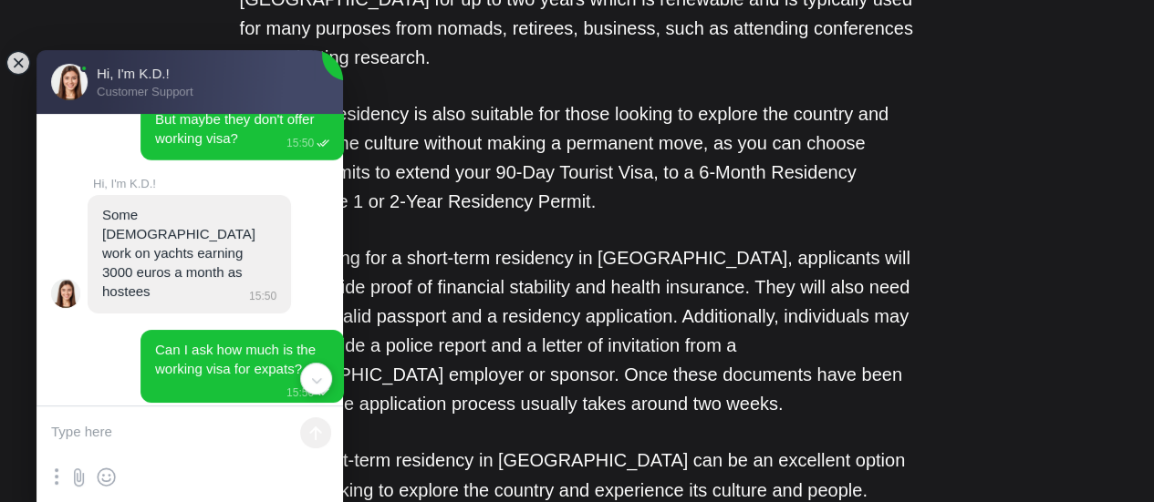
click at [173, 425] on textarea at bounding box center [189, 434] width 306 height 55
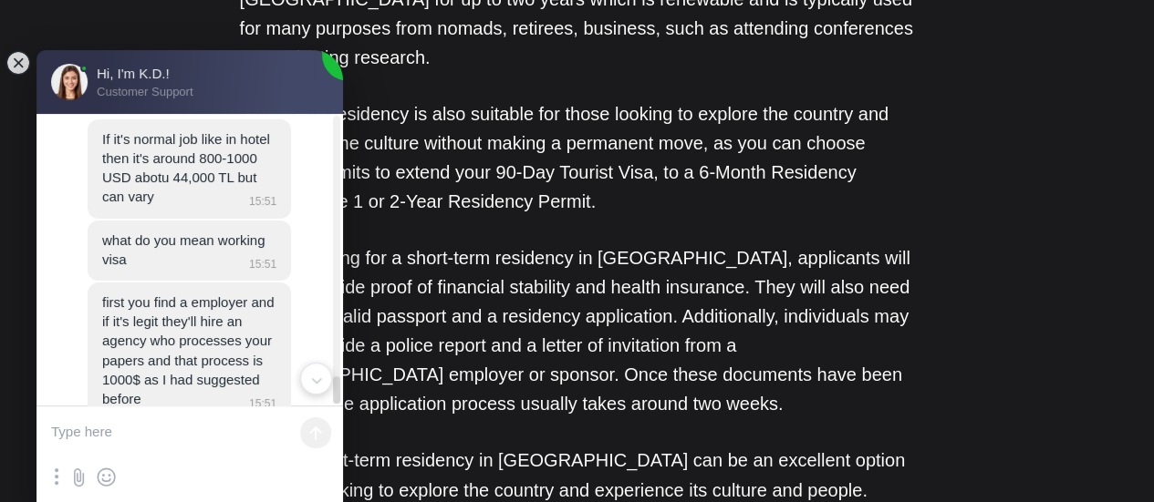
scroll to position [3299, 0]
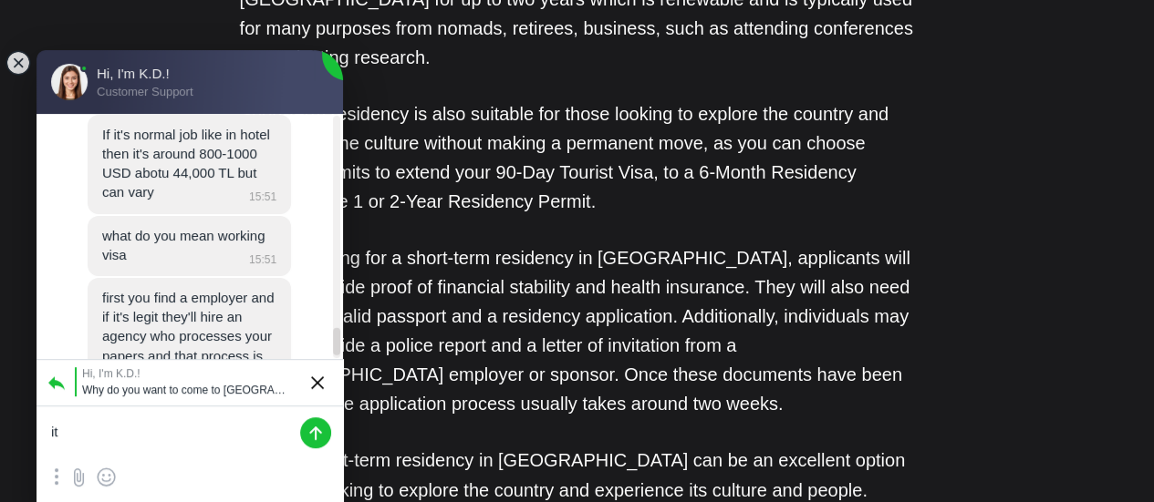
type textarea "i"
type textarea "I"
click at [183, 428] on textarea at bounding box center [189, 434] width 306 height 55
paste textarea "I want to visit [GEOGRAPHIC_DATA] to experience its culture, history, and tradi…"
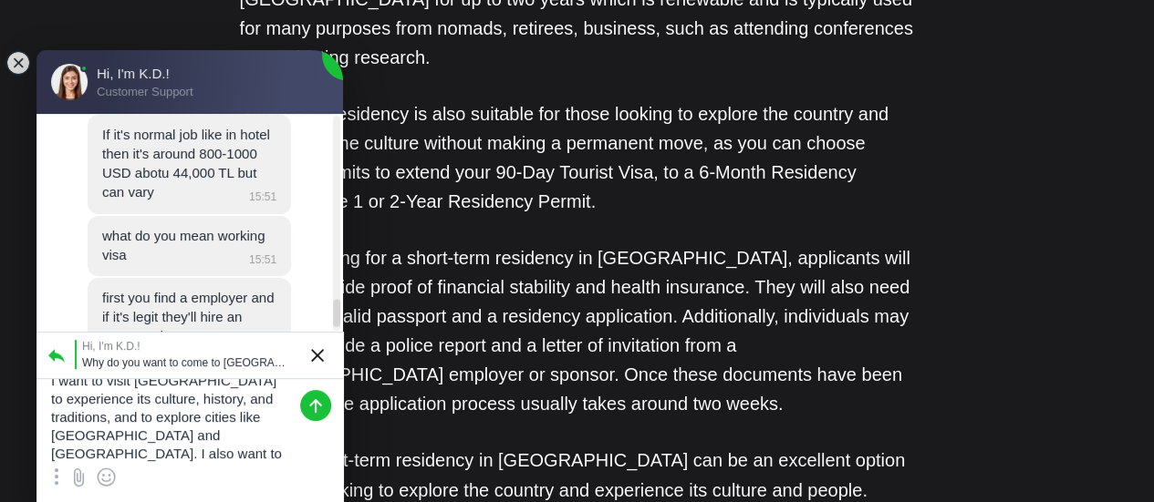
scroll to position [42, 0]
type textarea "I want to visit [GEOGRAPHIC_DATA] to experience its culture, history, and tradi…"
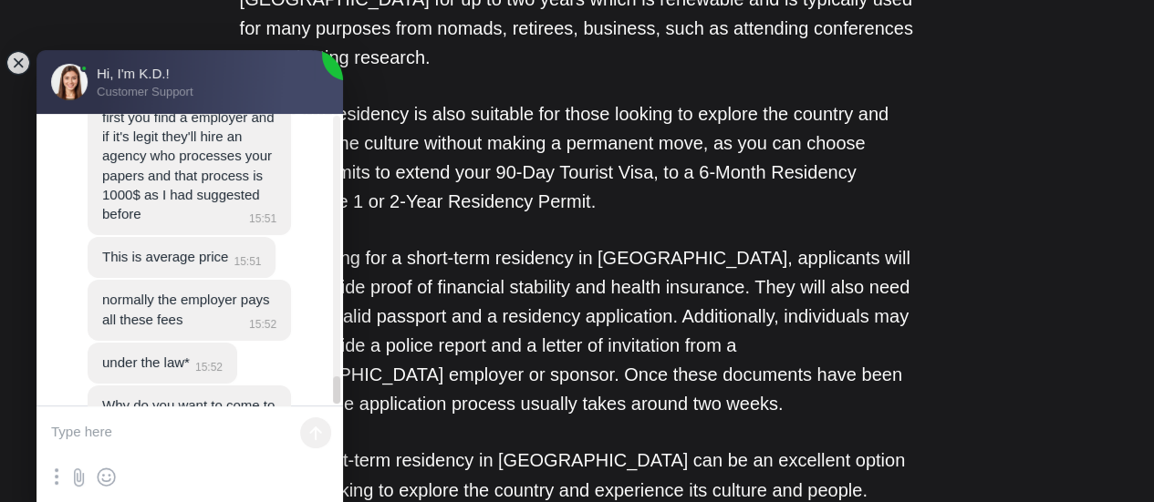
scroll to position [3524, 0]
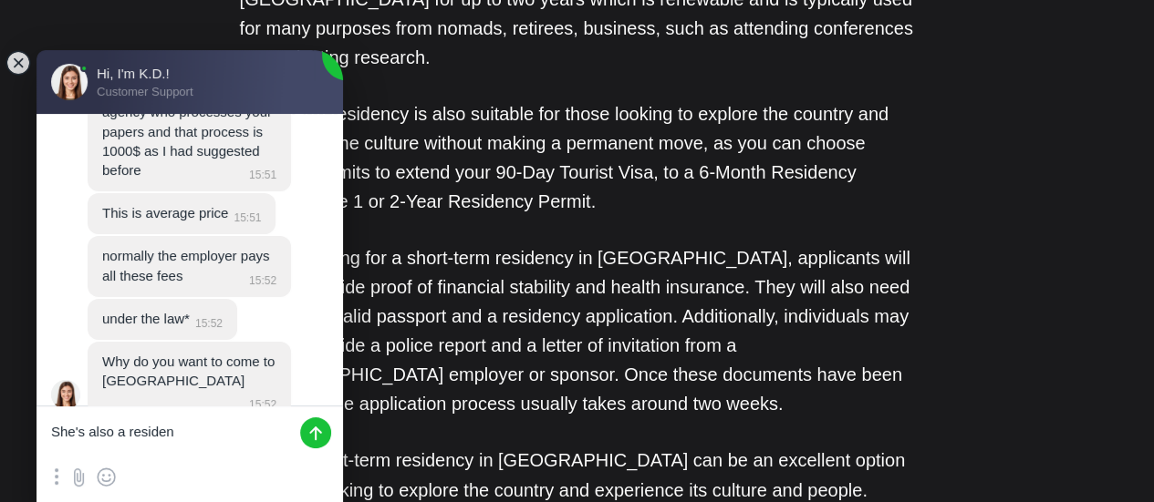
type textarea "She's also a resident"
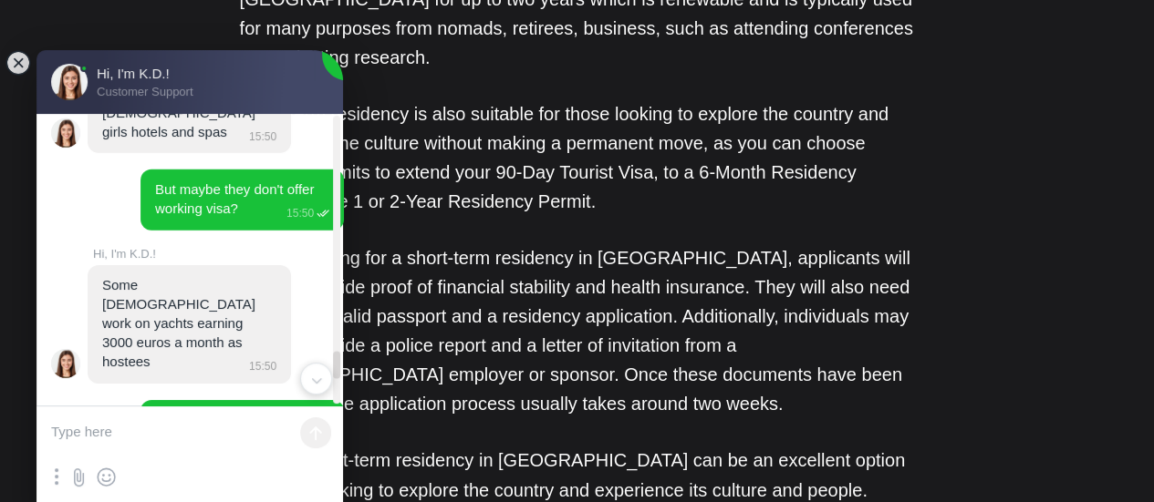
scroll to position [3580, 0]
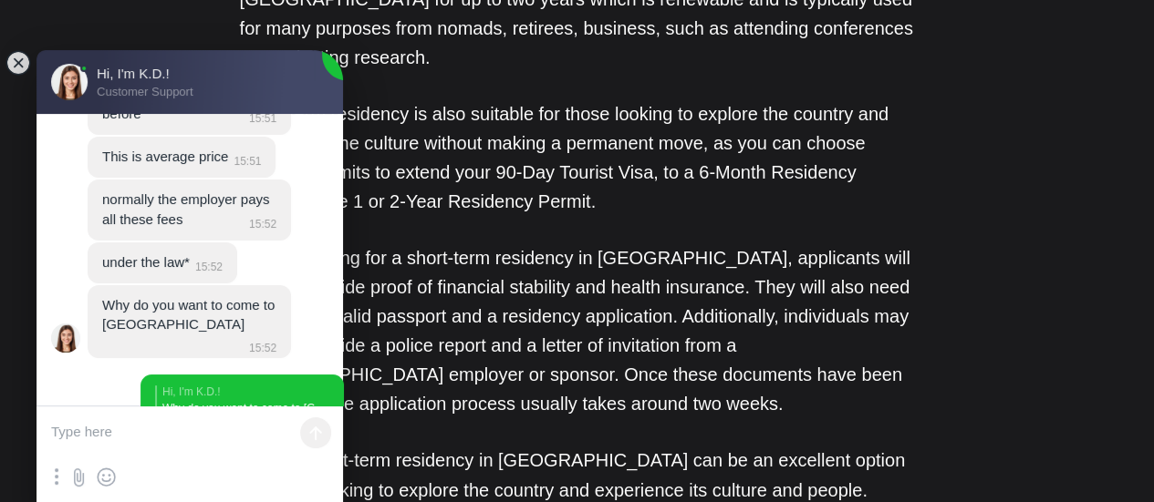
click at [201, 435] on textarea at bounding box center [189, 434] width 306 height 55
type textarea "Do you think I'm"
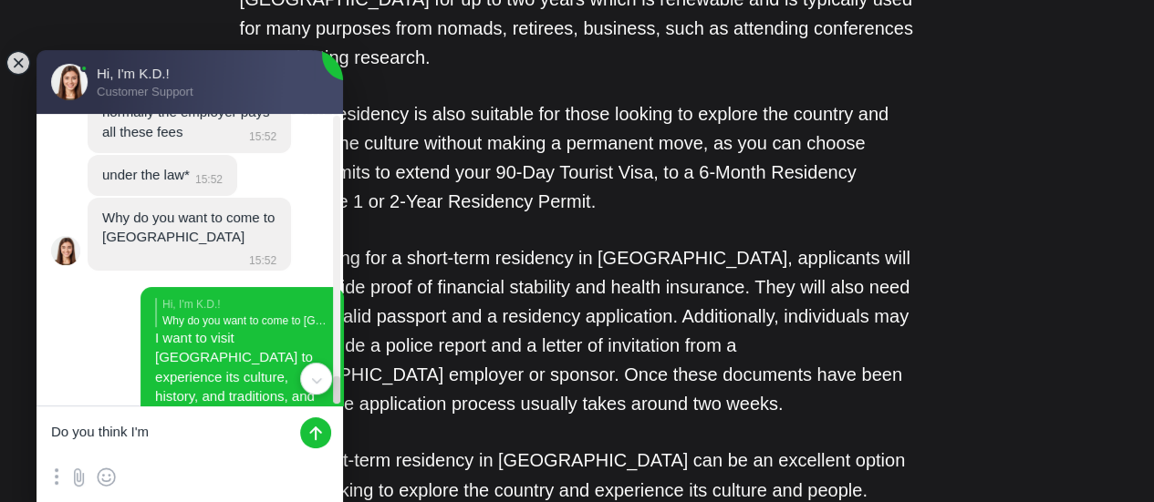
scroll to position [3675, 0]
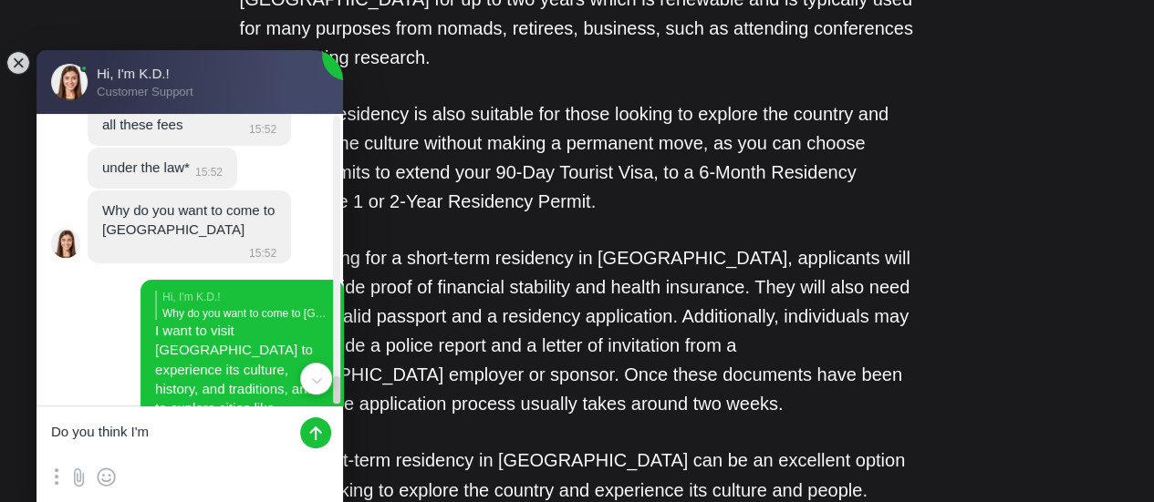
drag, startPoint x: 171, startPoint y: 430, endPoint x: 54, endPoint y: 428, distance: 116.8
click at [54, 428] on textarea "Do you think I'm" at bounding box center [189, 434] width 306 height 55
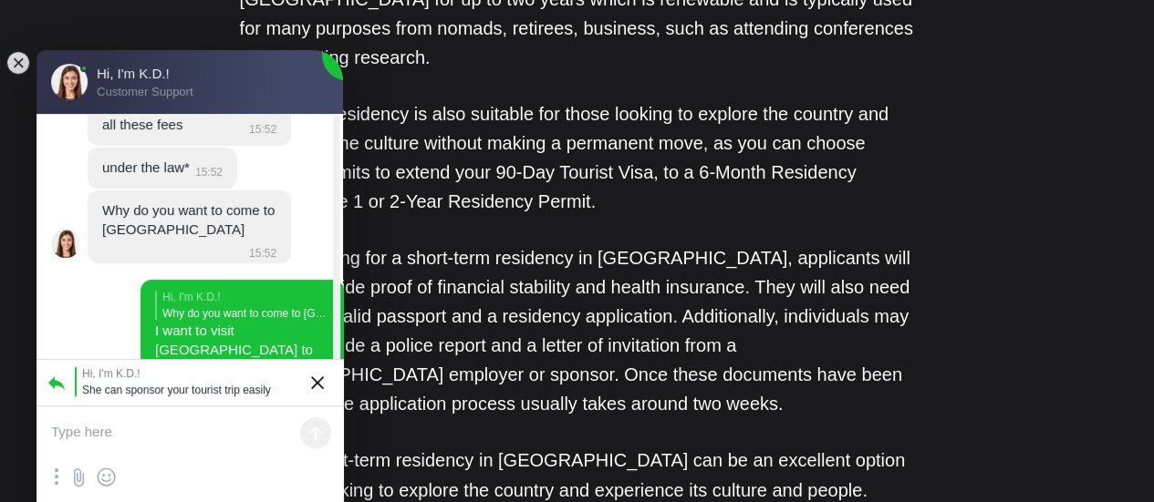
click at [159, 442] on textarea at bounding box center [189, 434] width 306 height 55
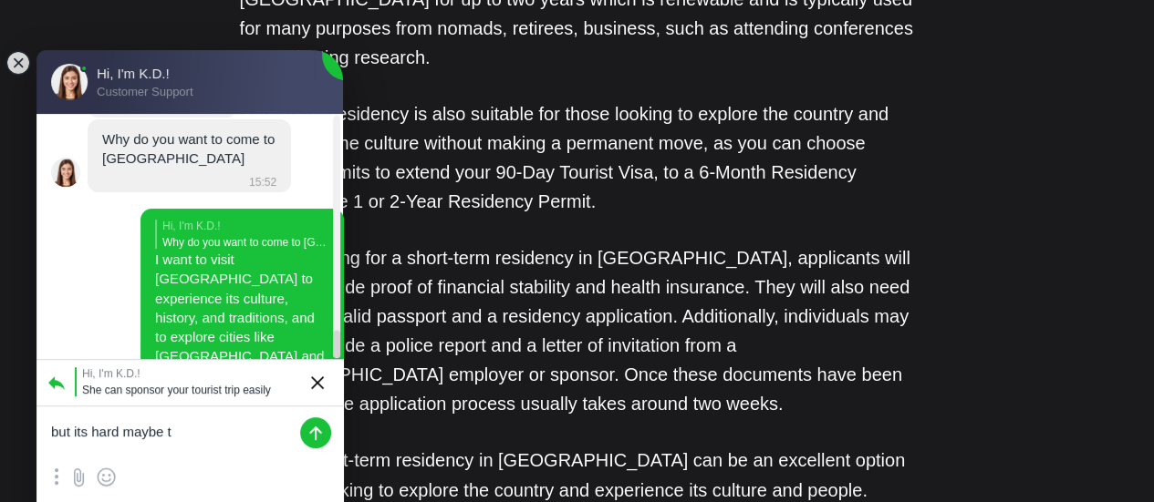
scroll to position [3777, 0]
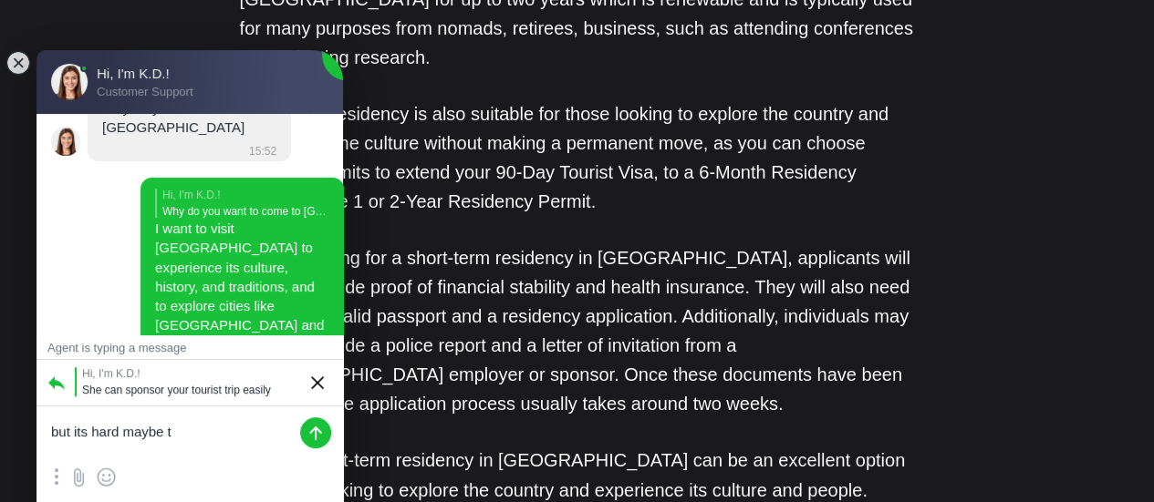
type textarea "but its hard maybe"
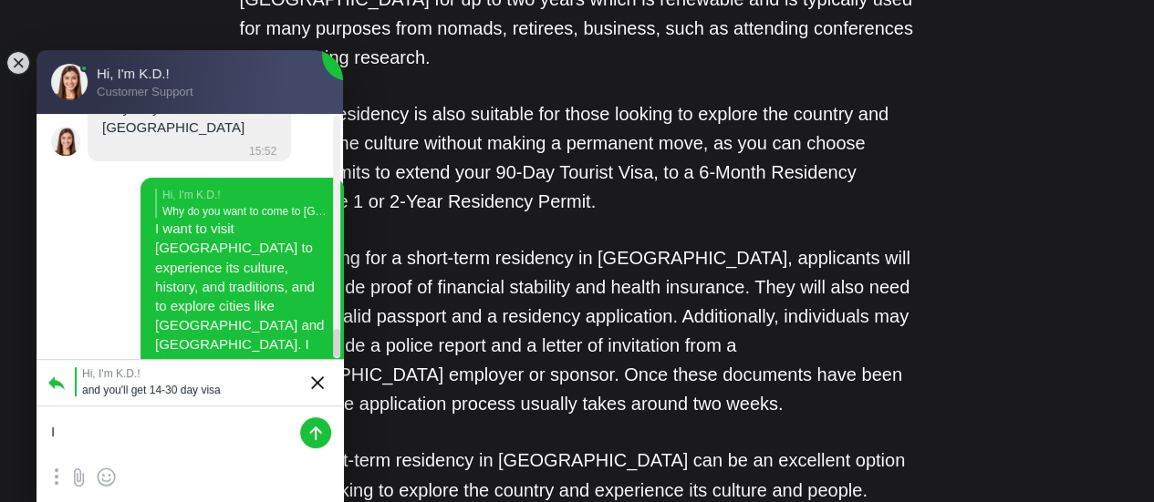
scroll to position [3819, 0]
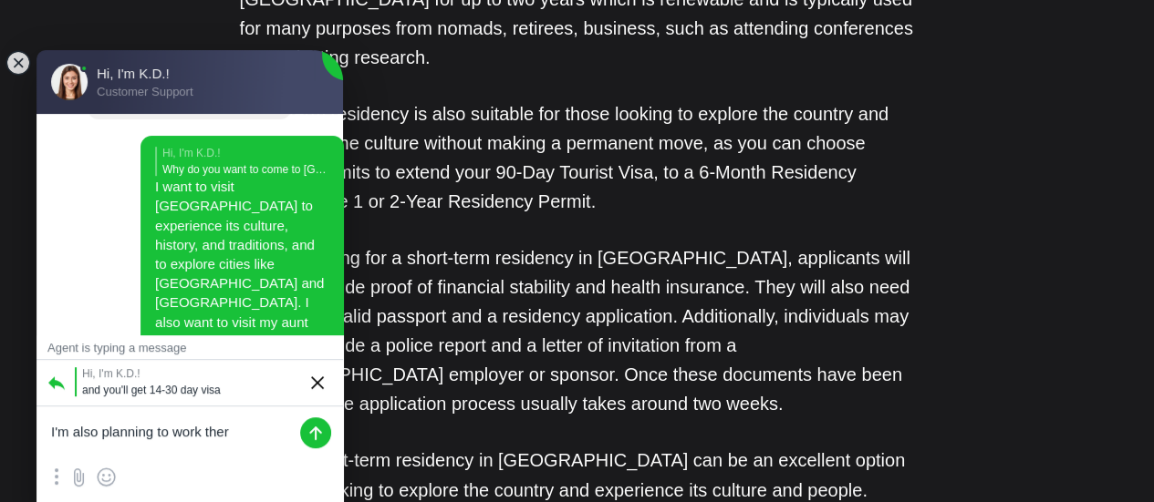
type textarea "I'm also planning to work there"
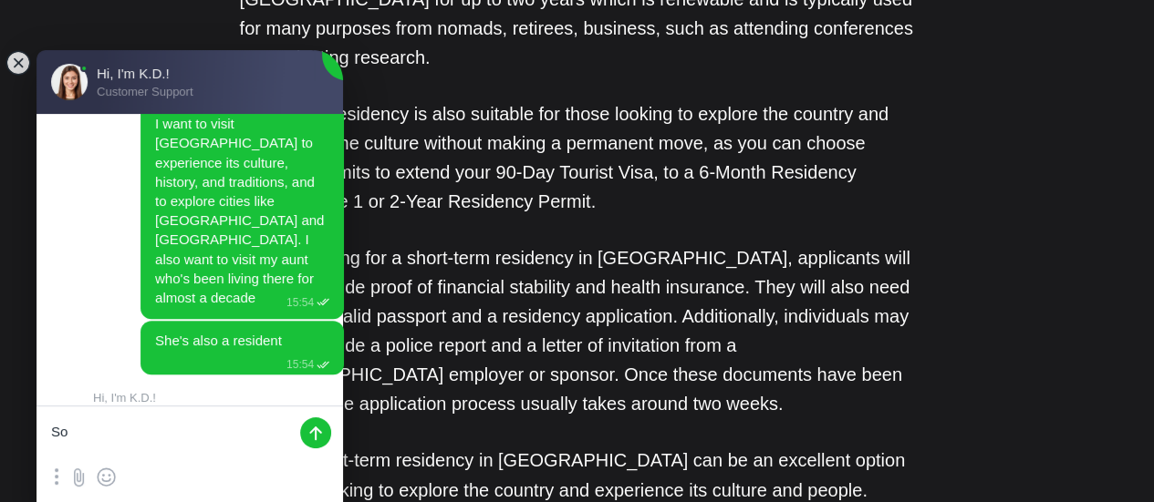
scroll to position [3978, 0]
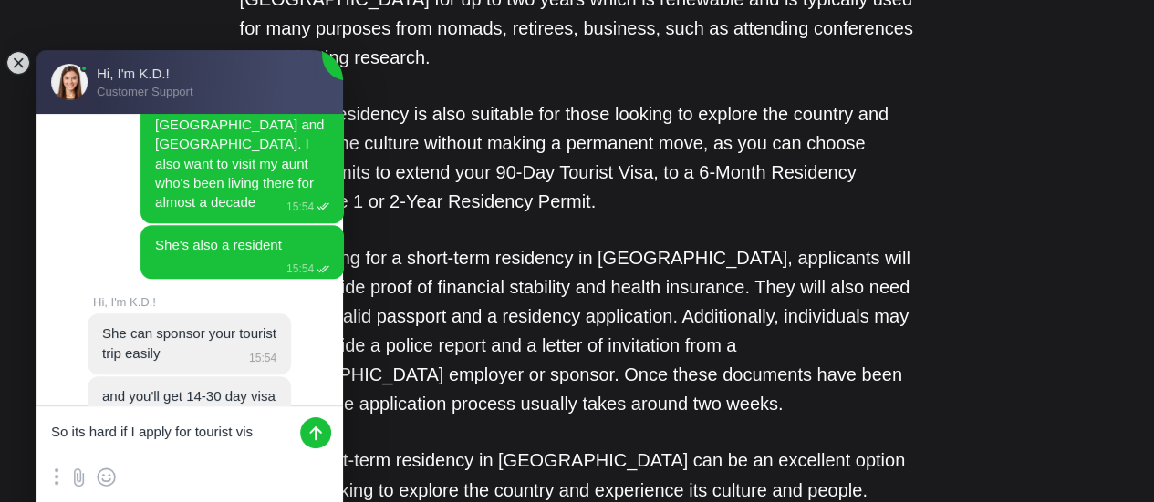
type textarea "So its hard if I apply for tourist visa"
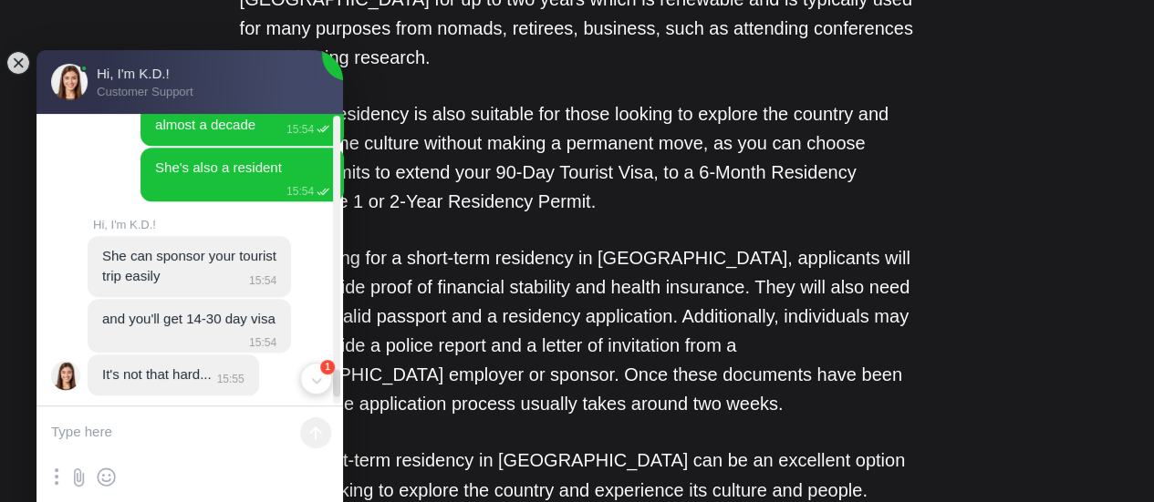
scroll to position [4189, 0]
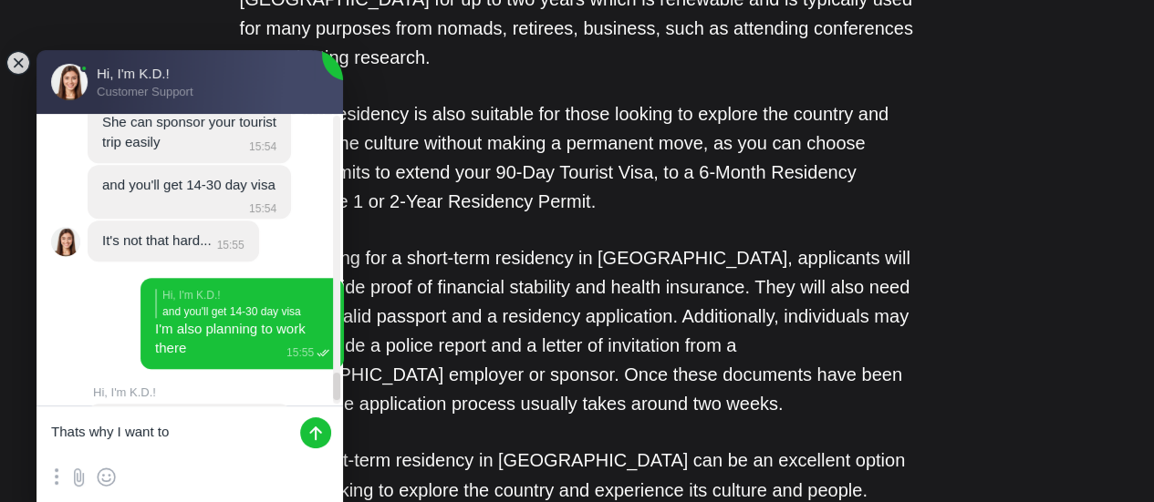
type textarea "Thats why I want to"
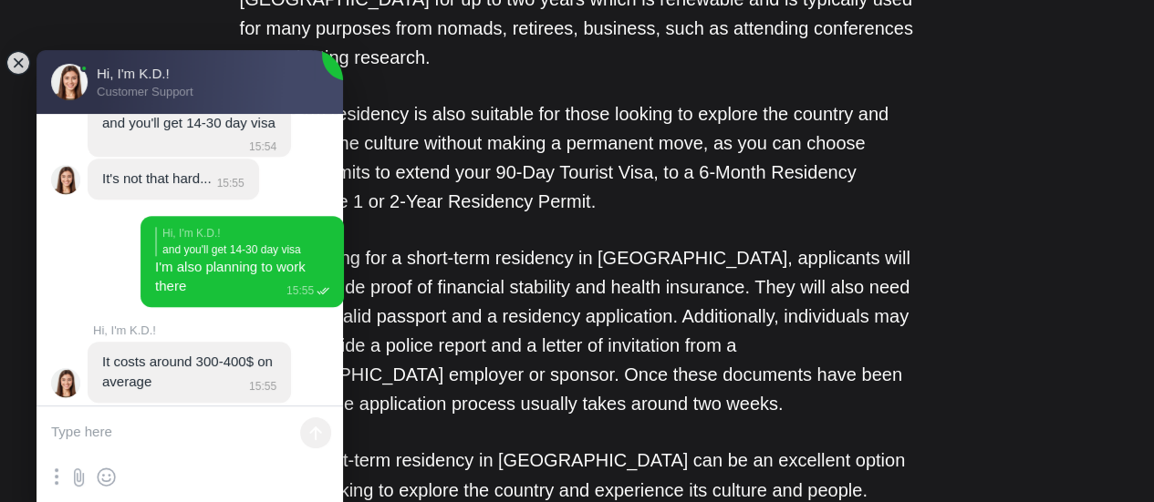
click at [149, 430] on textarea at bounding box center [189, 434] width 306 height 55
type textarea "But I want to work there legally"
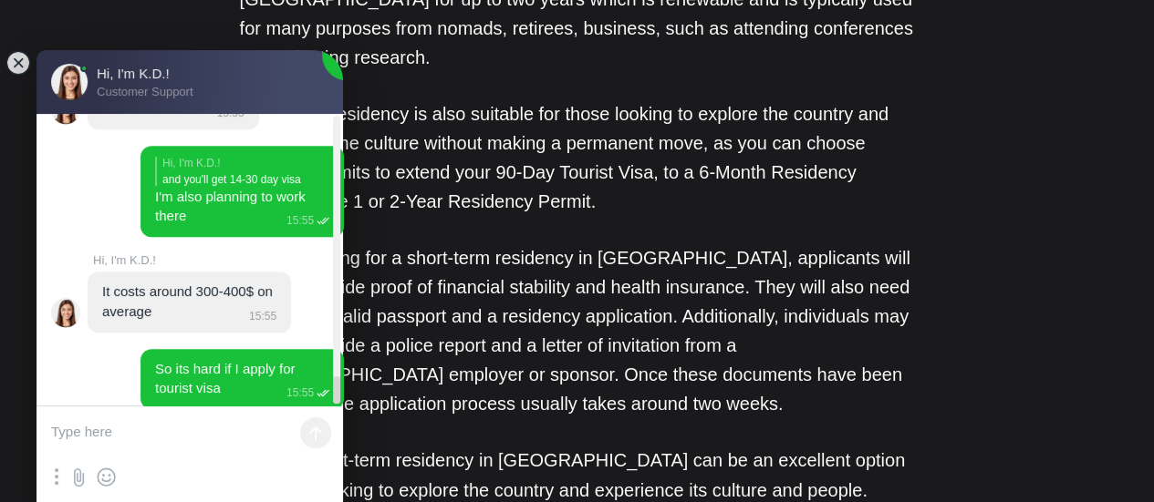
scroll to position [4328, 0]
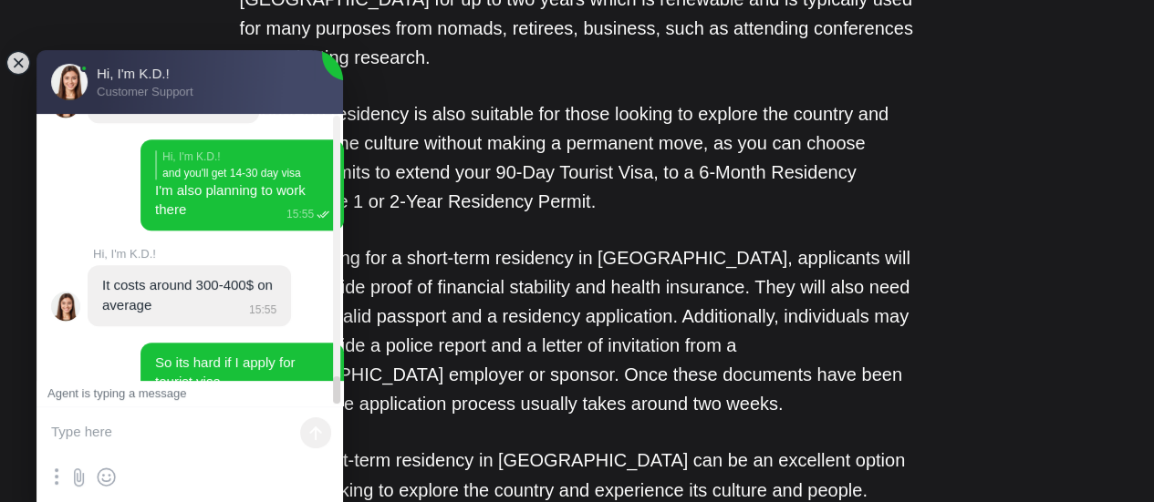
click at [184, 417] on textarea at bounding box center [189, 434] width 306 height 55
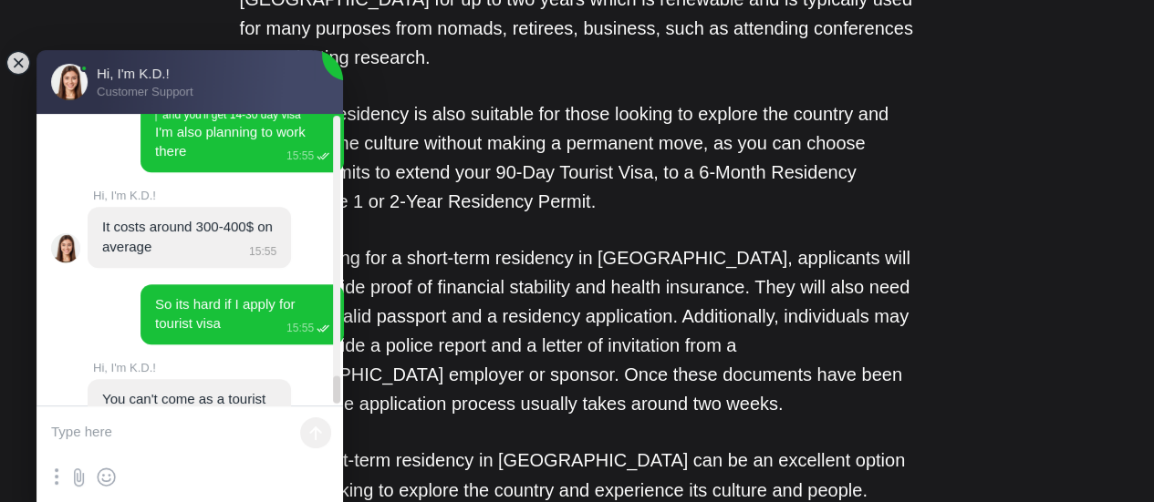
scroll to position [4424, 0]
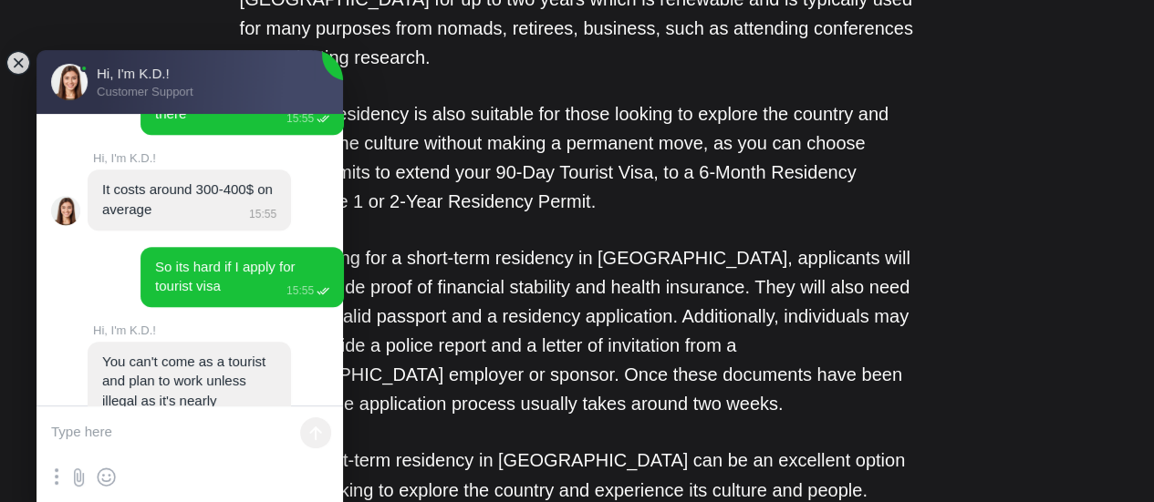
click at [203, 426] on textarea at bounding box center [189, 434] width 306 height 55
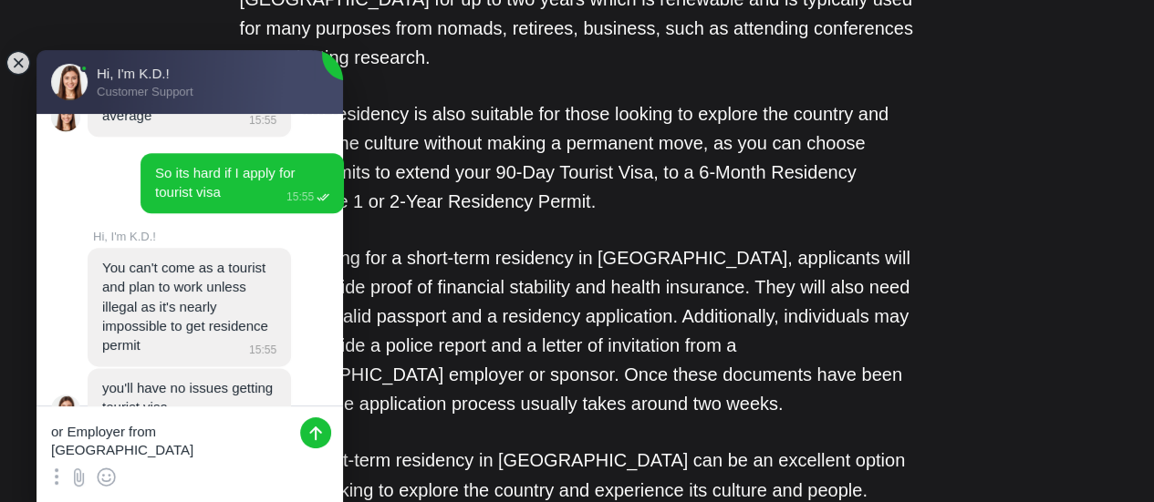
type textarea "or Employer from [GEOGRAPHIC_DATA]?"
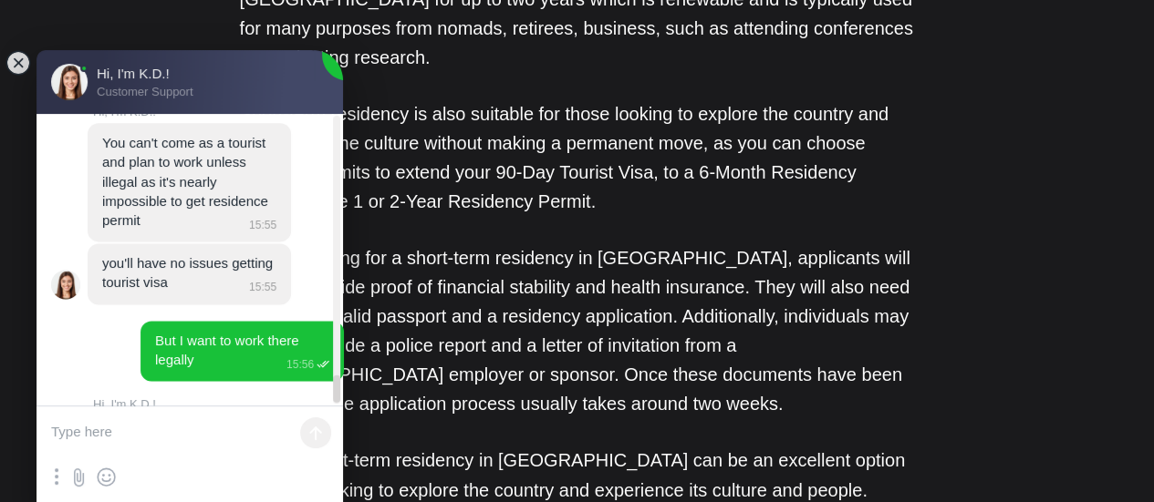
scroll to position [4664, 0]
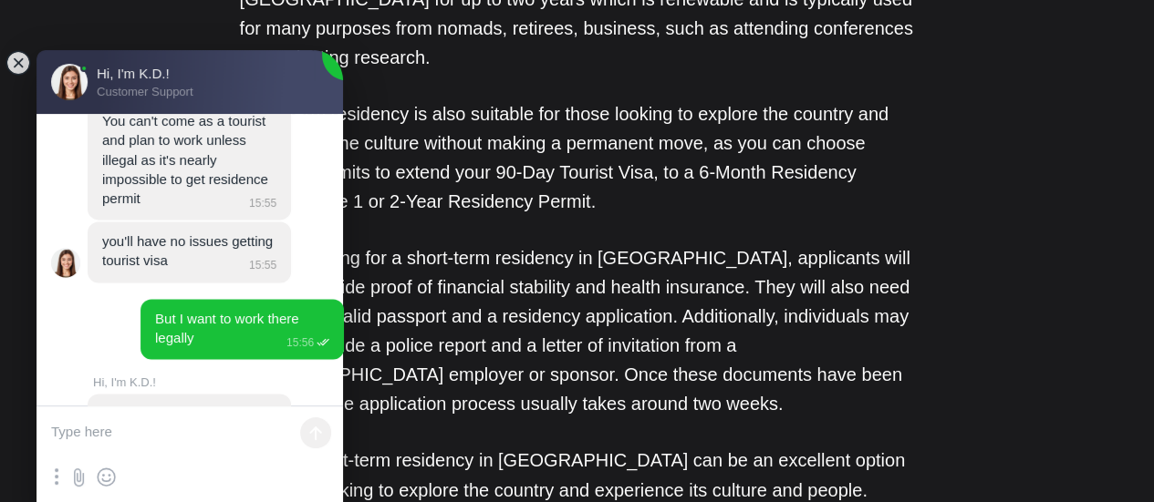
click at [183, 428] on textarea at bounding box center [189, 434] width 306 height 55
click at [186, 423] on textarea at bounding box center [189, 434] width 306 height 55
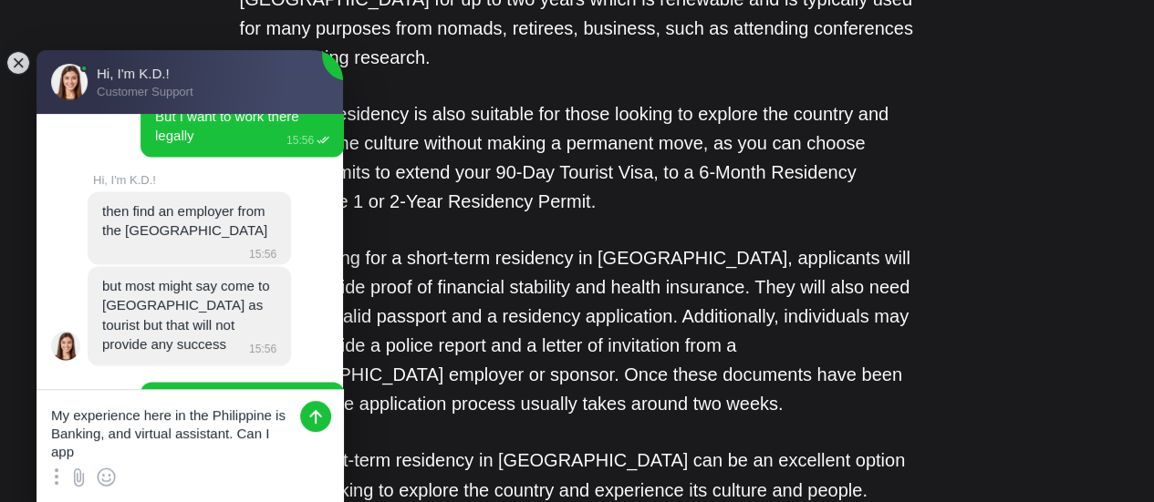
scroll to position [0, 0]
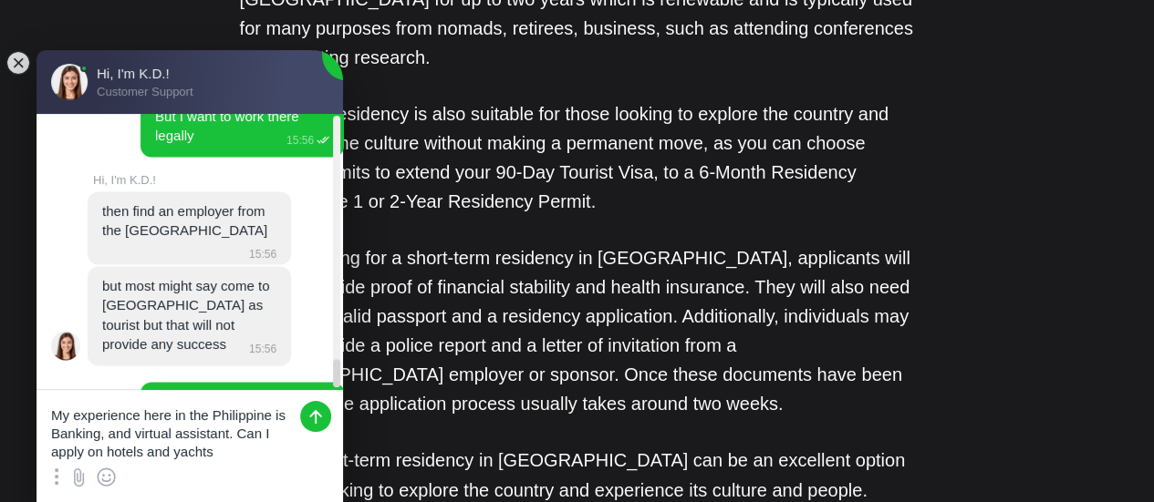
type textarea "My experience here in the Philippine is Banking, and virtual assistant. Can I a…"
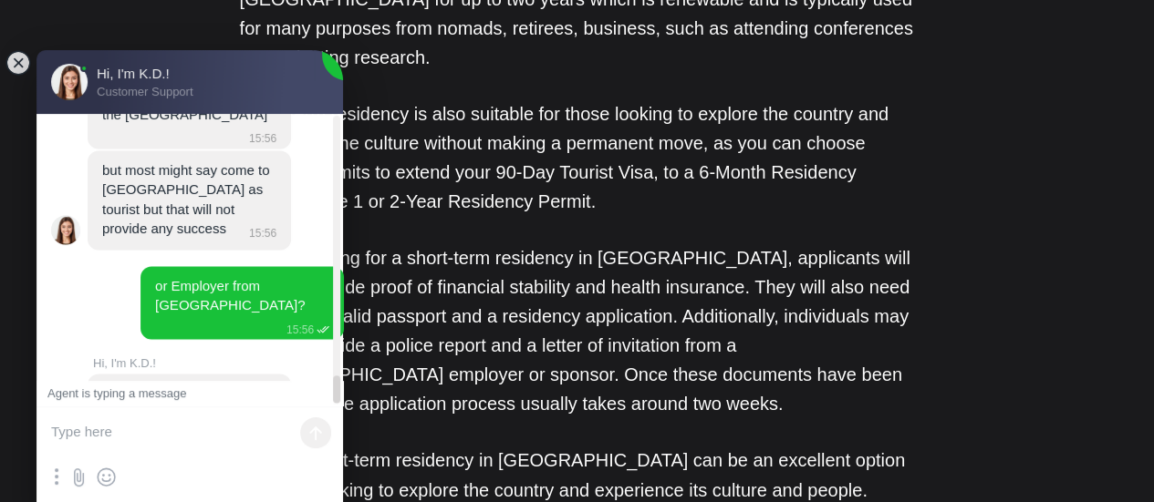
scroll to position [4995, 0]
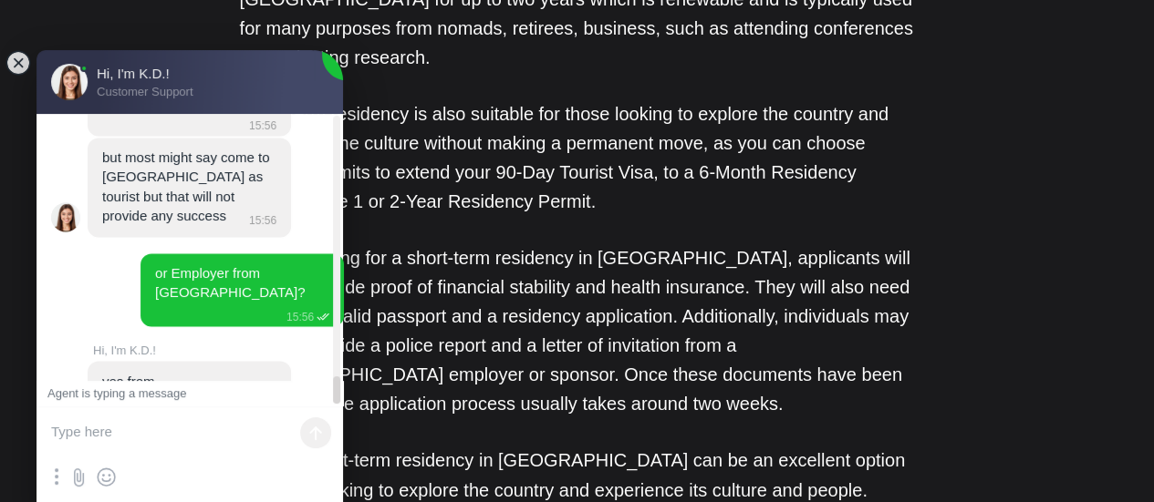
click at [239, 430] on textarea at bounding box center [189, 434] width 306 height 55
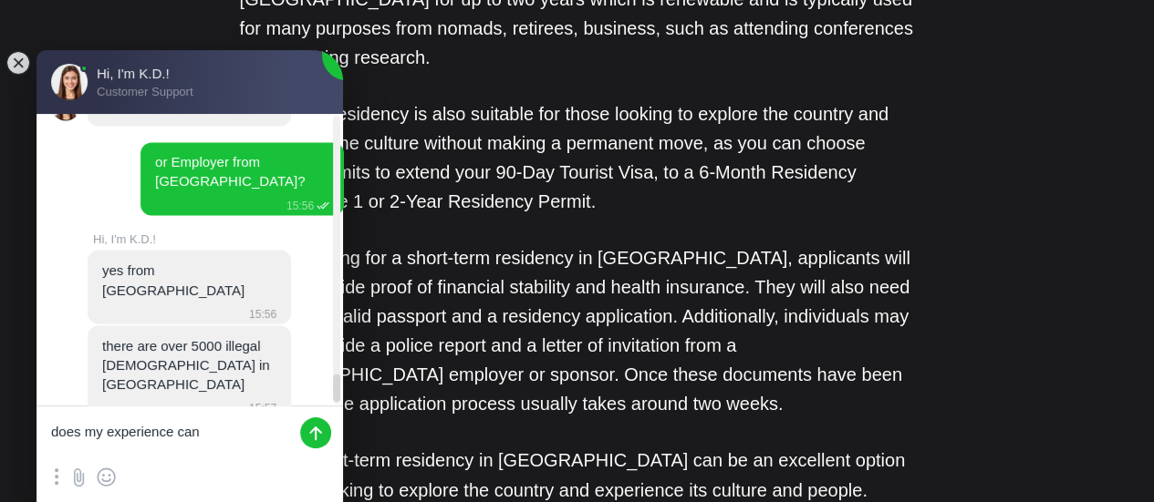
scroll to position [5110, 0]
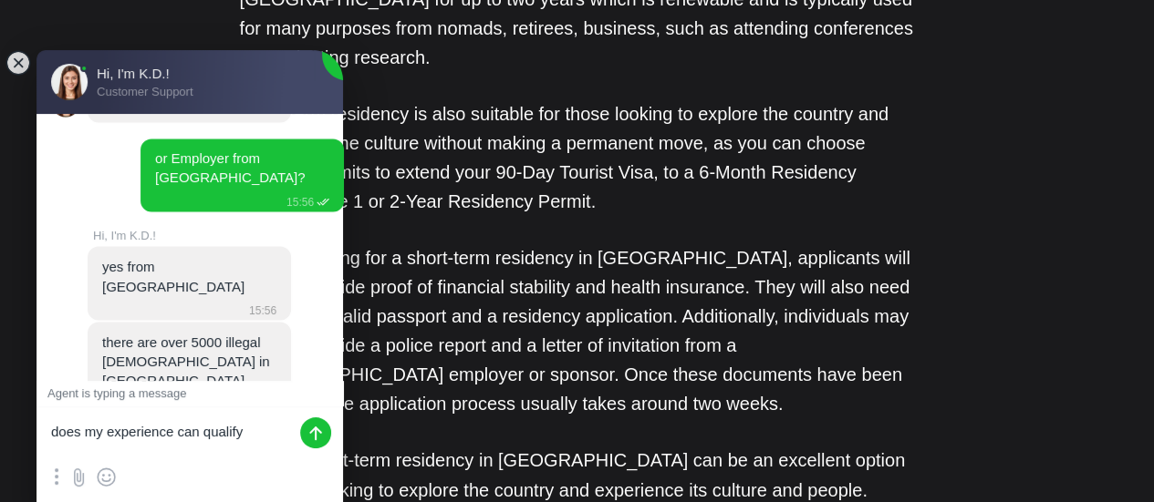
type textarea "does my experience can qualify?"
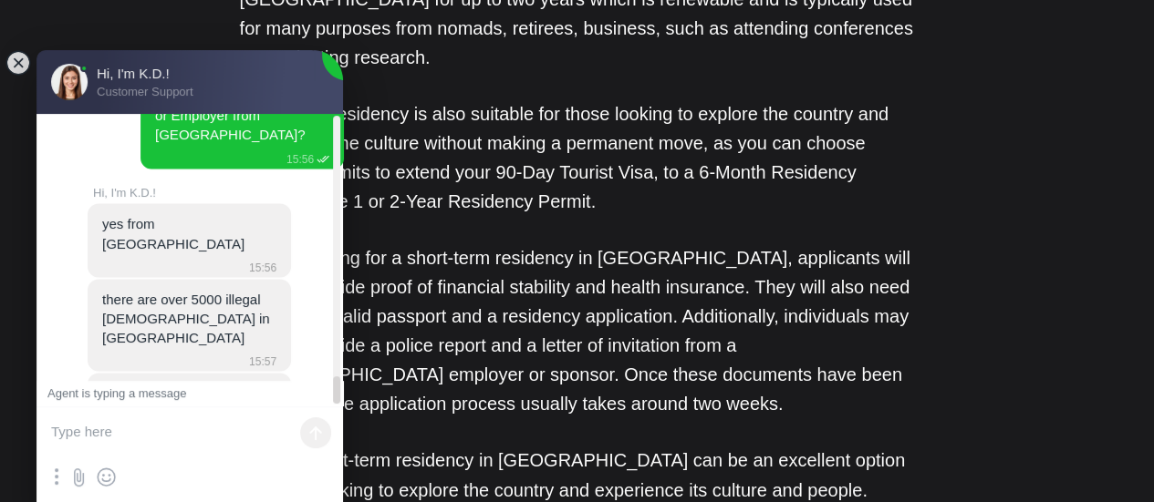
scroll to position [5187, 0]
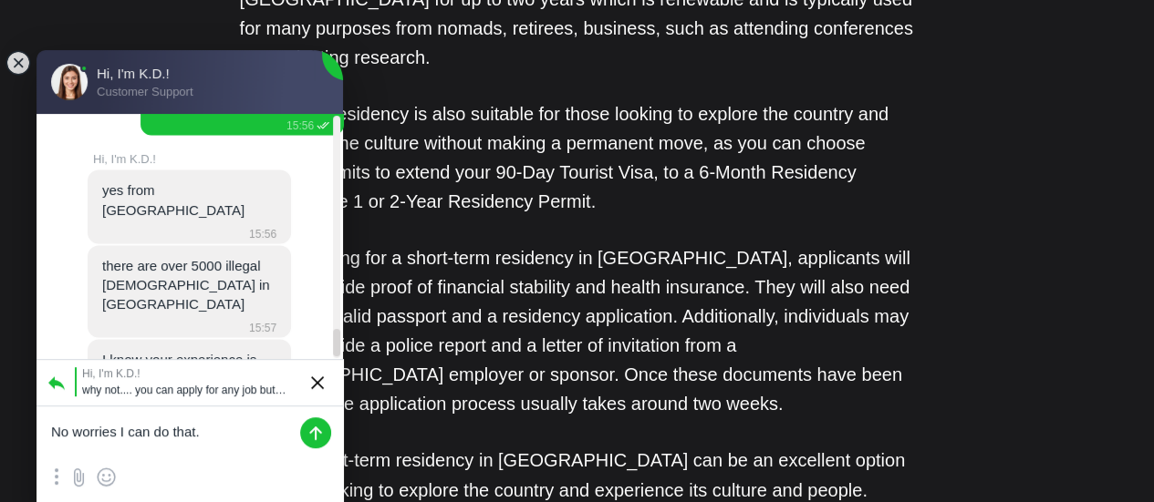
type textarea "No worries I can do that."
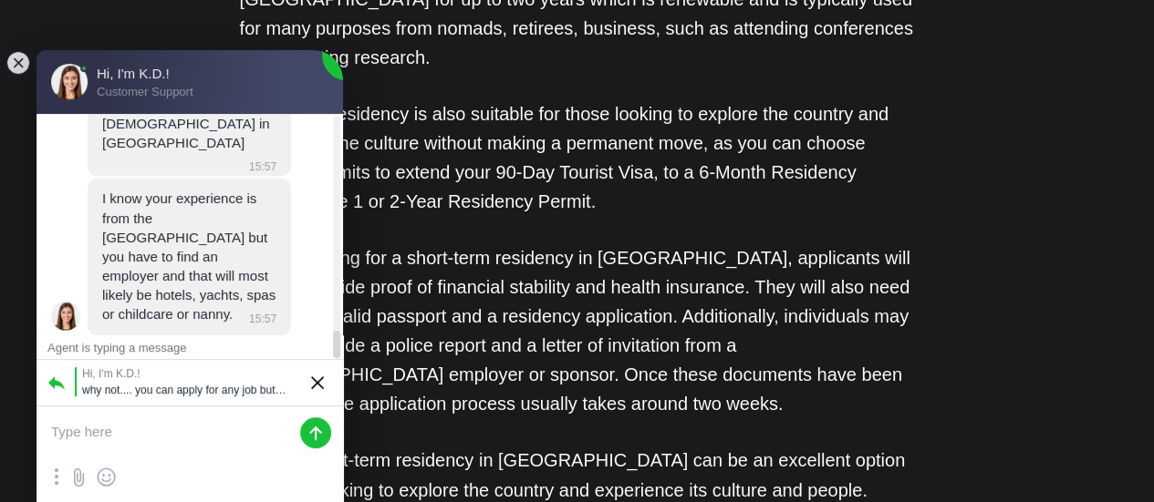
scroll to position [5404, 0]
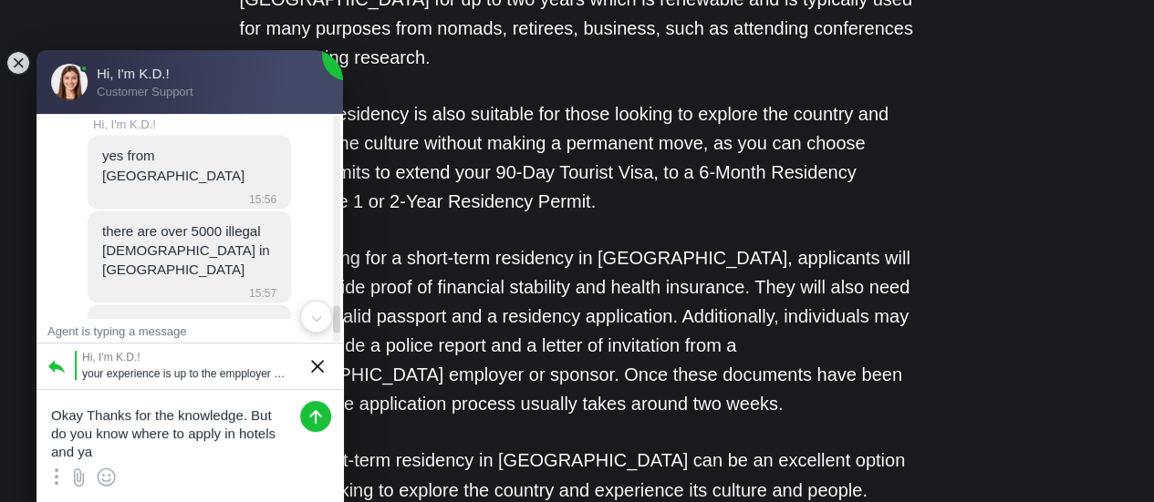
scroll to position [5043, 0]
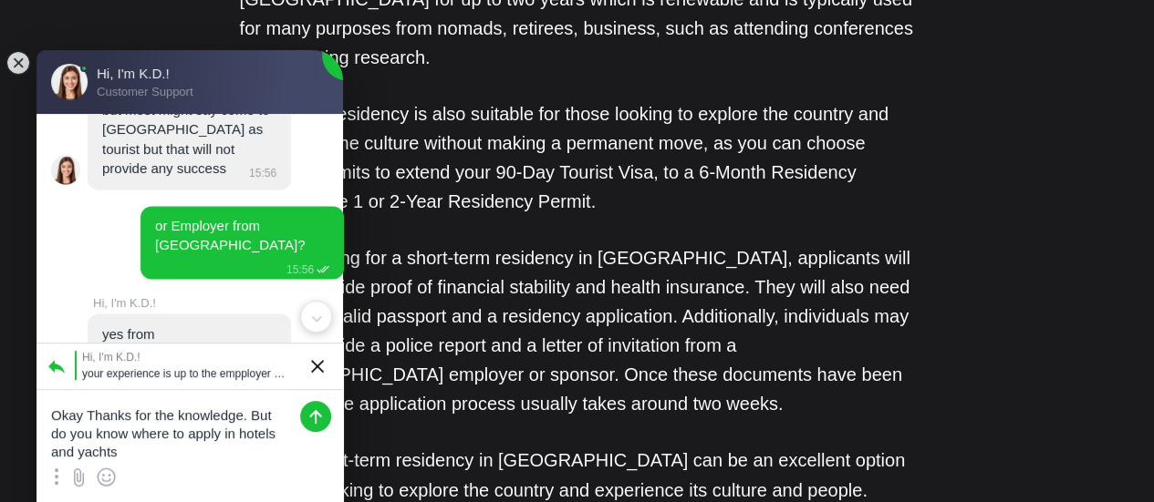
type textarea "Okay Thanks for the knowledge. But do you know where to apply in hotels and yac…"
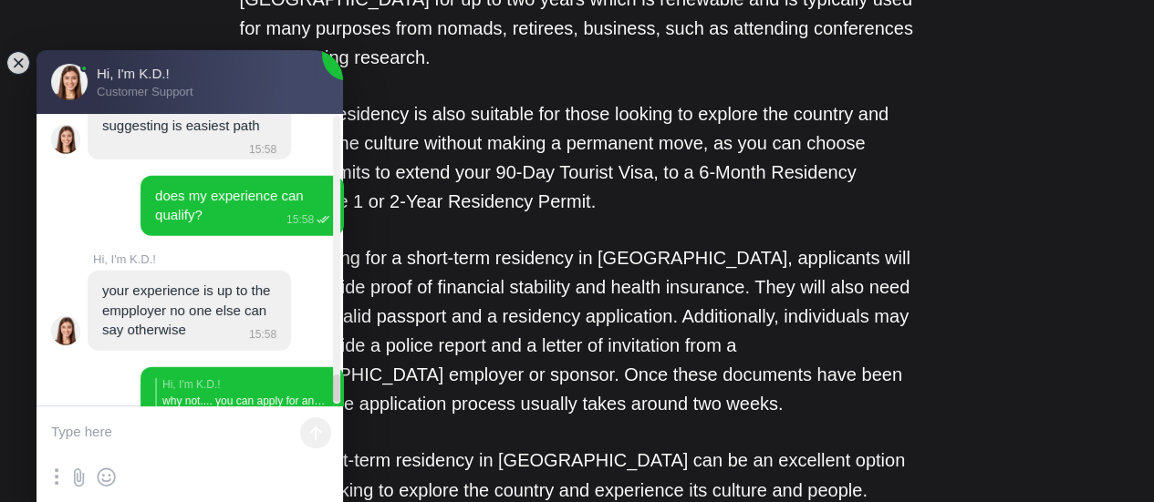
scroll to position [5823, 0]
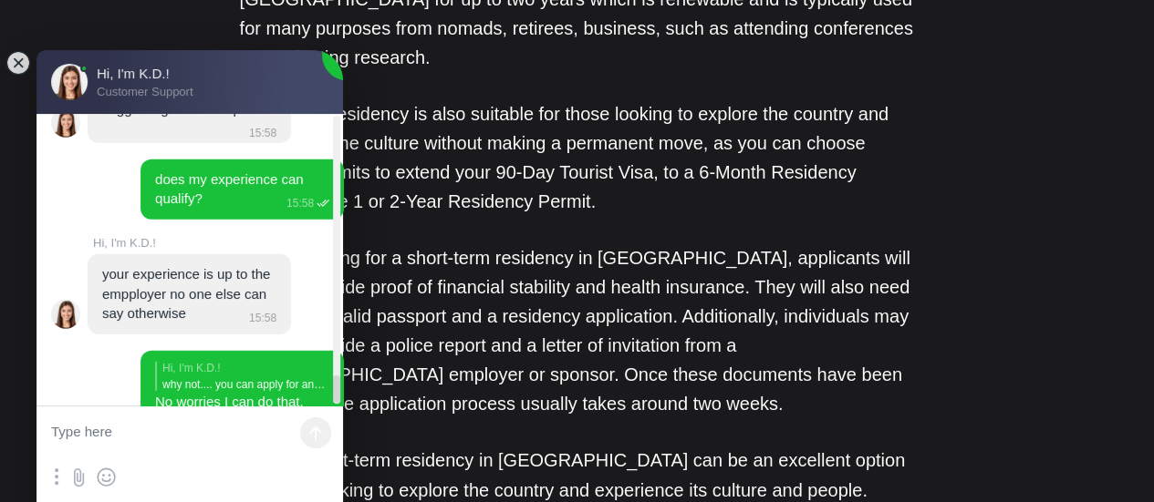
scroll to position [5796, 0]
drag, startPoint x: 104, startPoint y: 176, endPoint x: 249, endPoint y: 274, distance: 174.8
copy jdiv "1. Find an employer who applies for a work visa not a tourist visa 2. Travel to…"
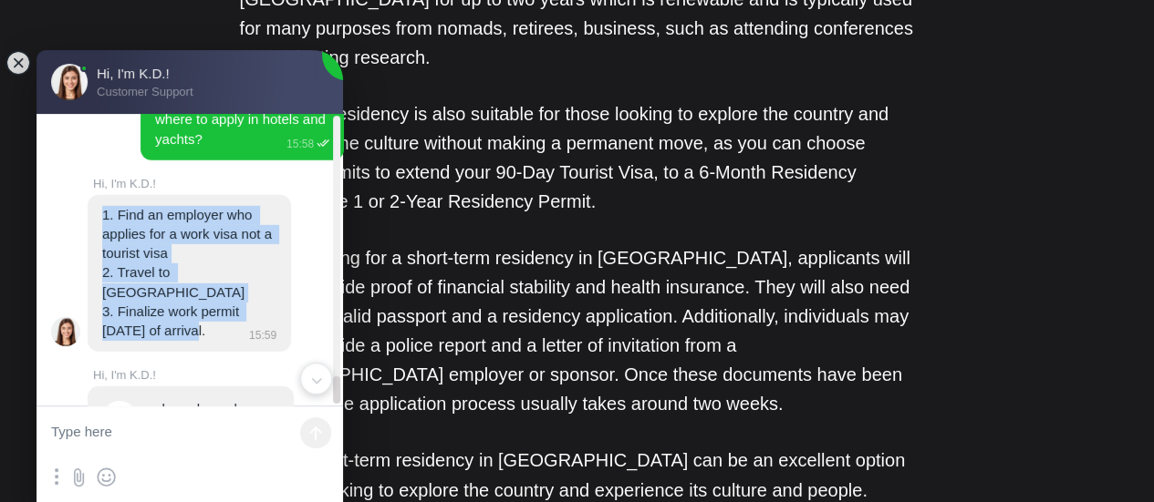
scroll to position [6212, 0]
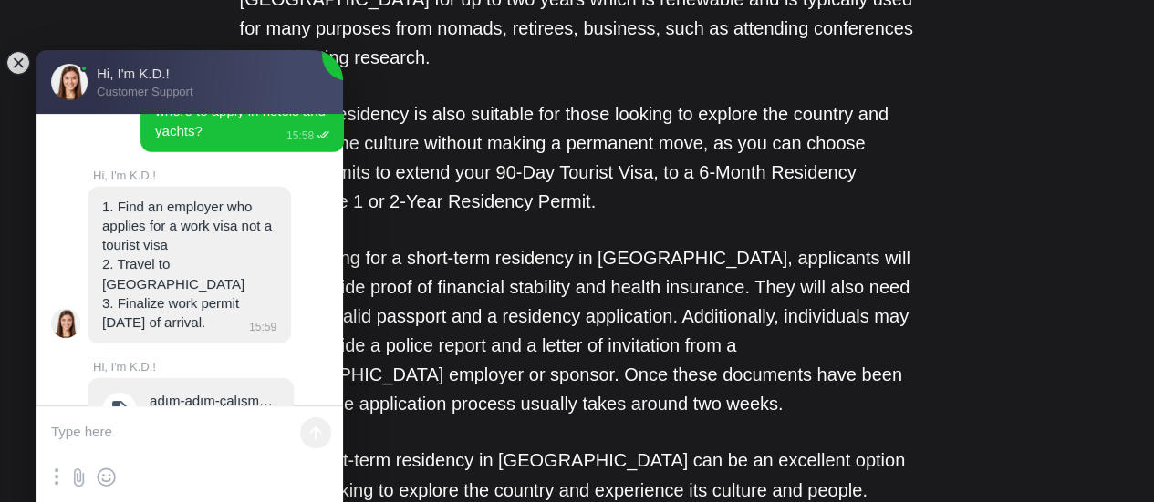
click at [150, 427] on textarea at bounding box center [189, 434] width 306 height 55
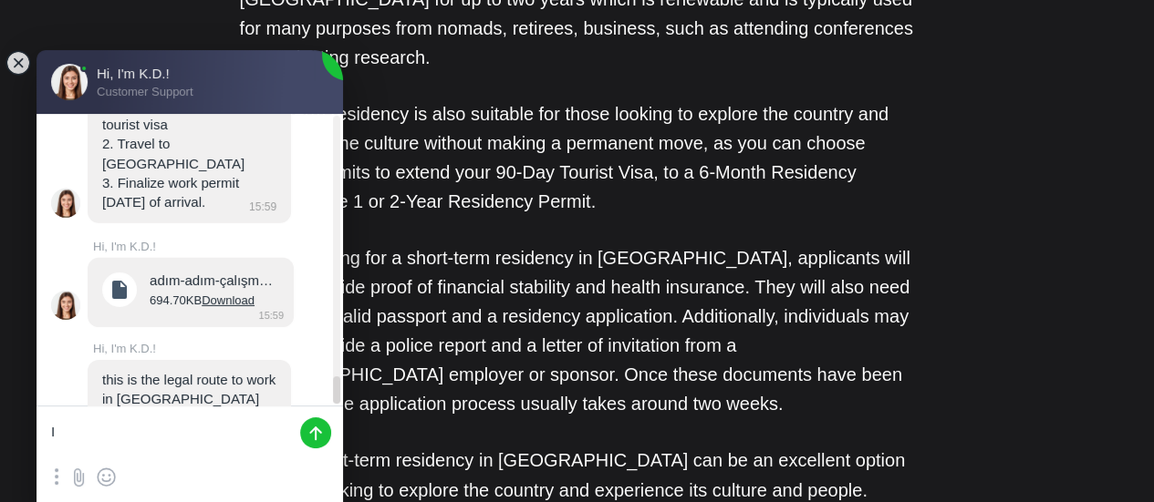
scroll to position [6407, 0]
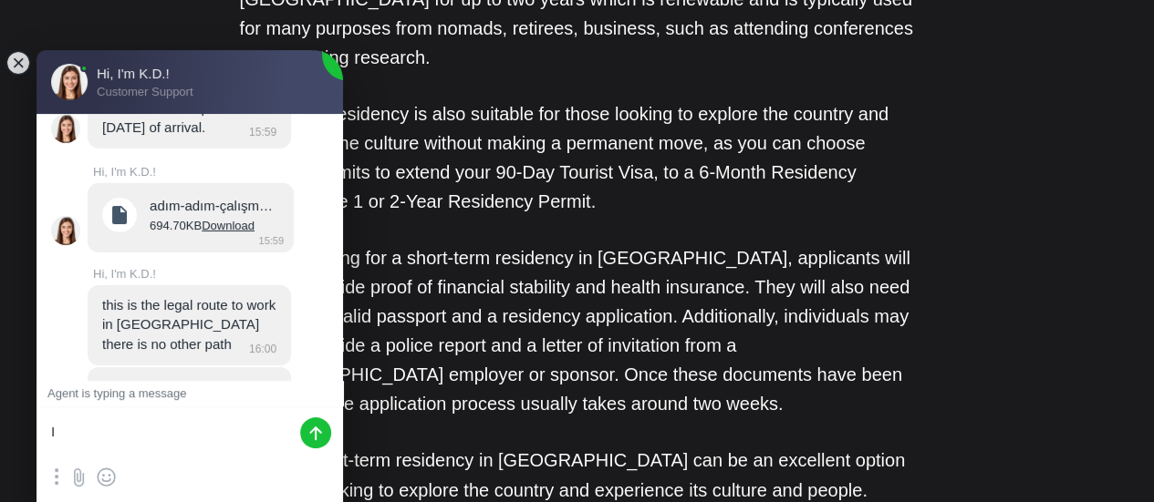
click at [175, 422] on textarea "I" at bounding box center [189, 434] width 306 height 55
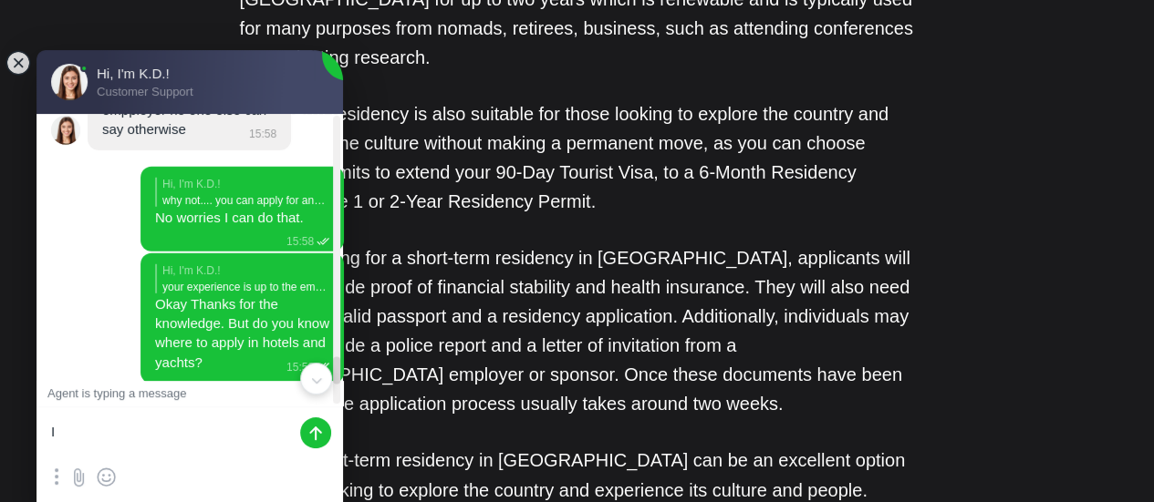
scroll to position [5978, 0]
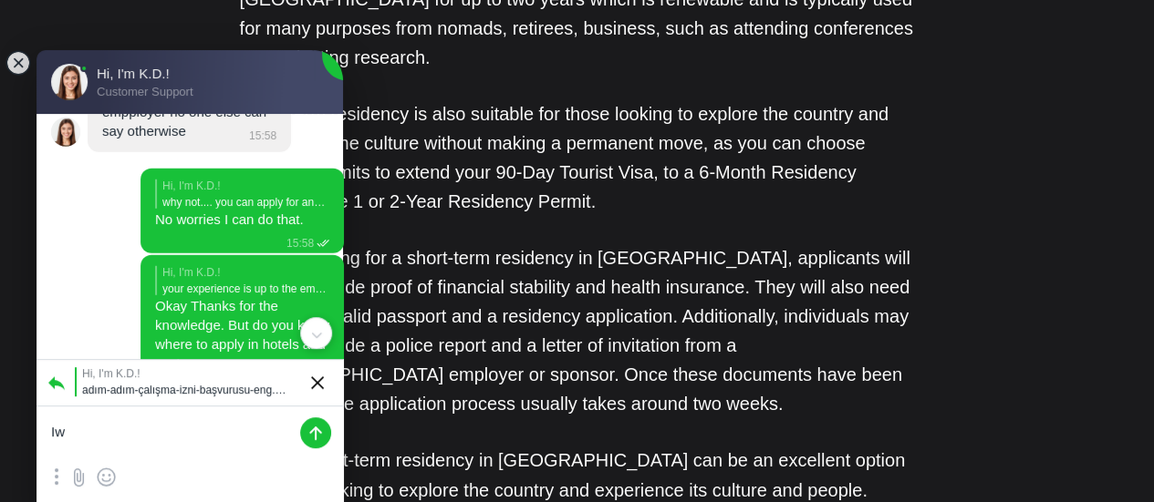
type textarea "I"
type textarea "which one is applicable to me?"
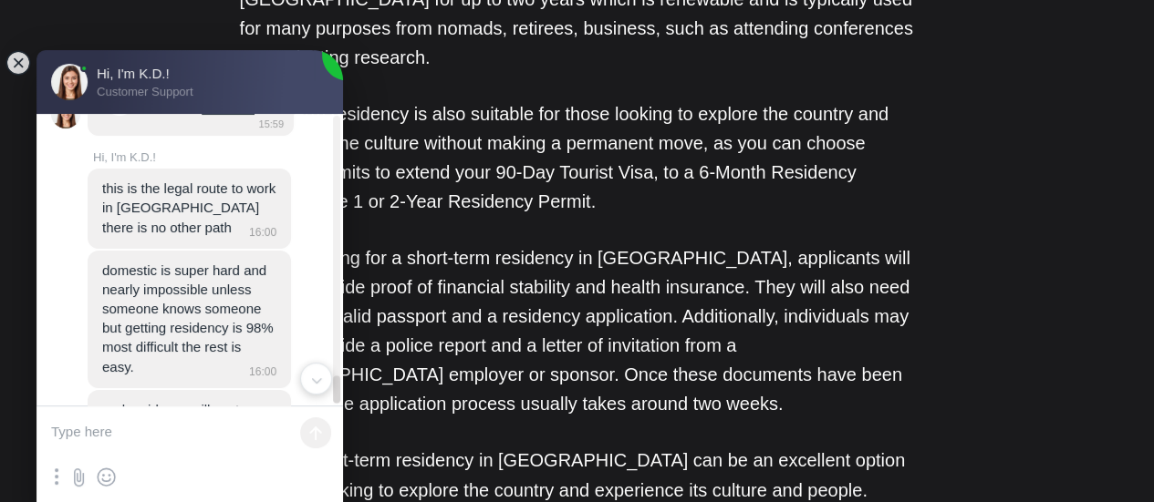
scroll to position [6564, 0]
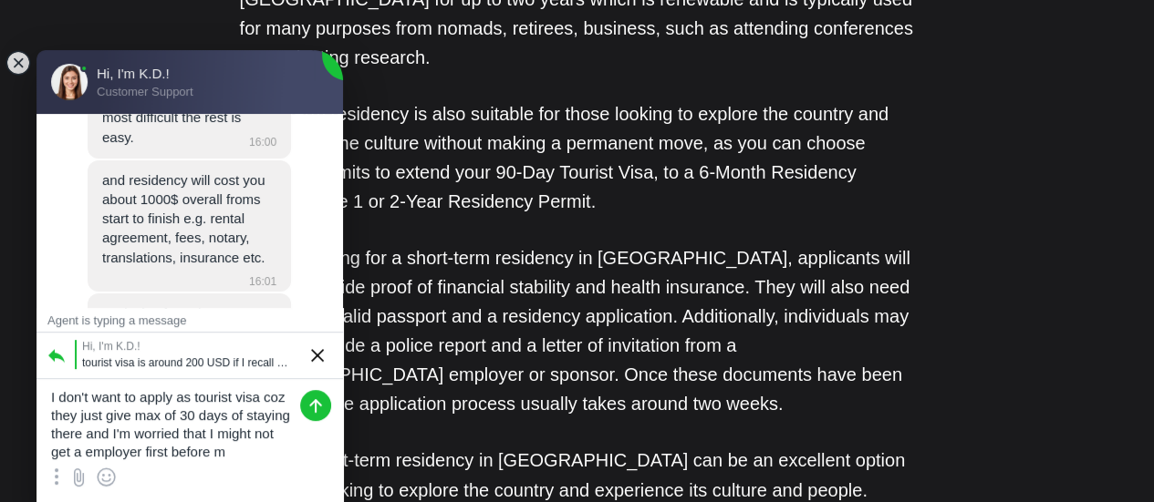
scroll to position [24, 0]
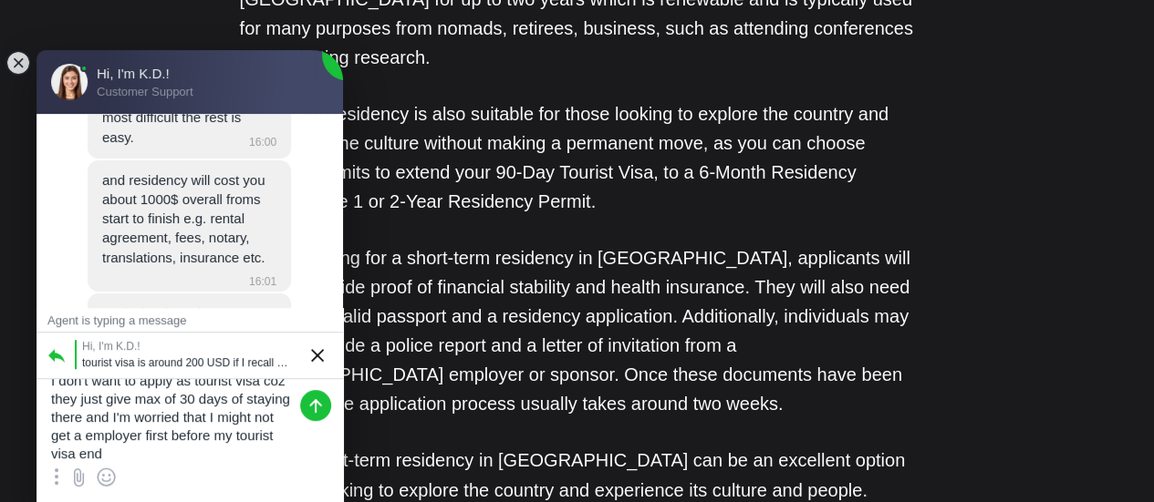
type textarea "I don't want to apply as tourist visa coz they just give max of 30 days of stay…"
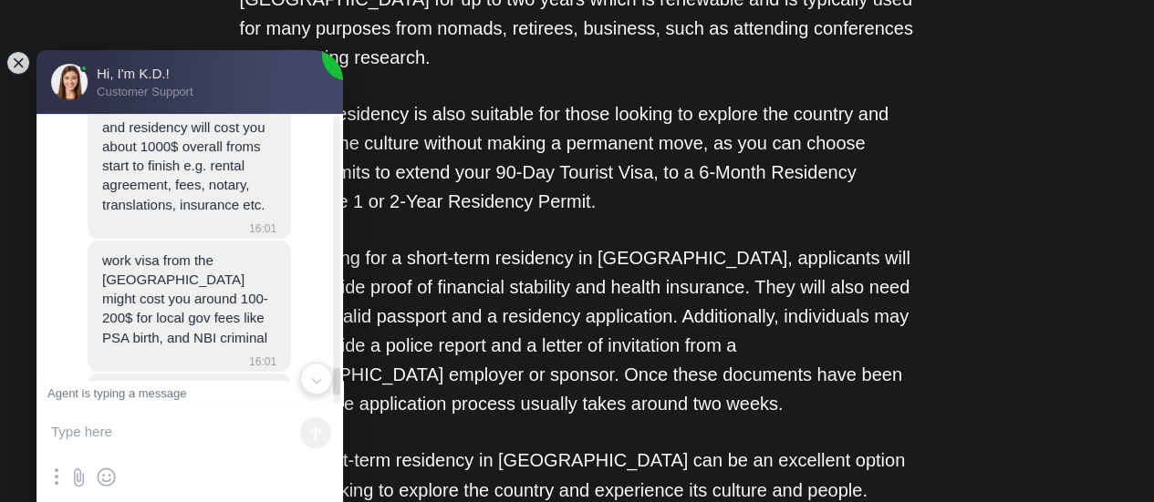
scroll to position [6805, 0]
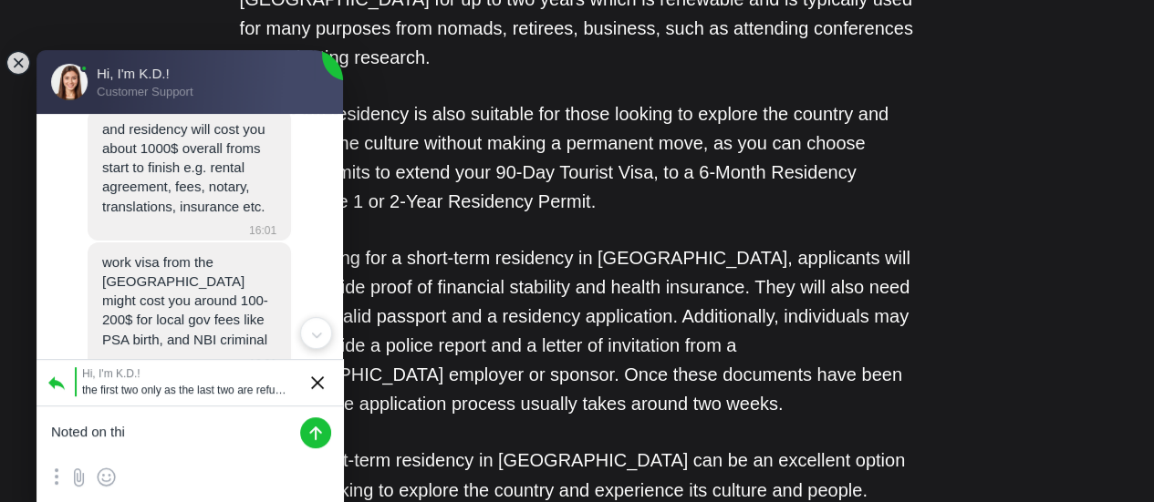
type textarea "Noted on this"
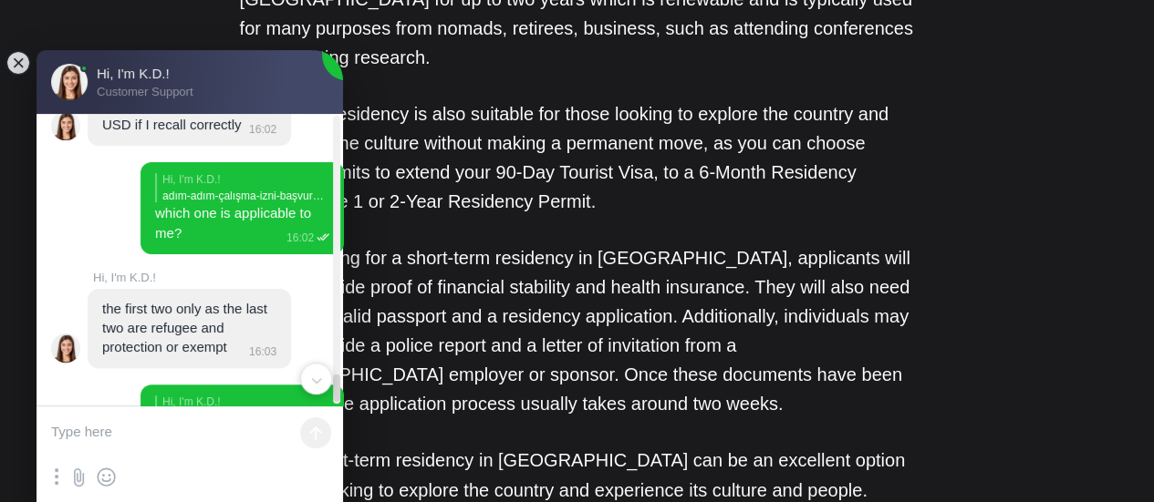
scroll to position [7171, 0]
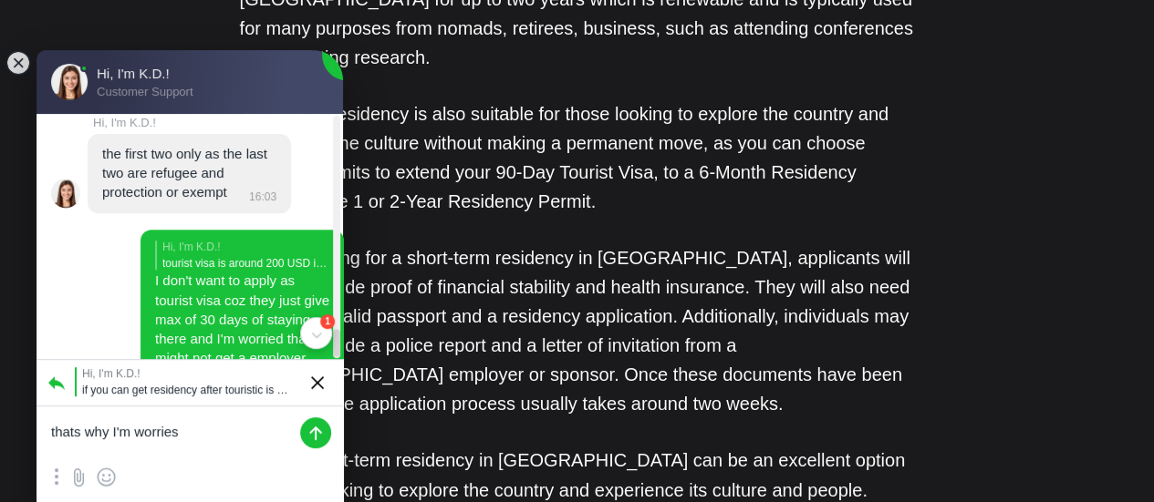
scroll to position [7374, 0]
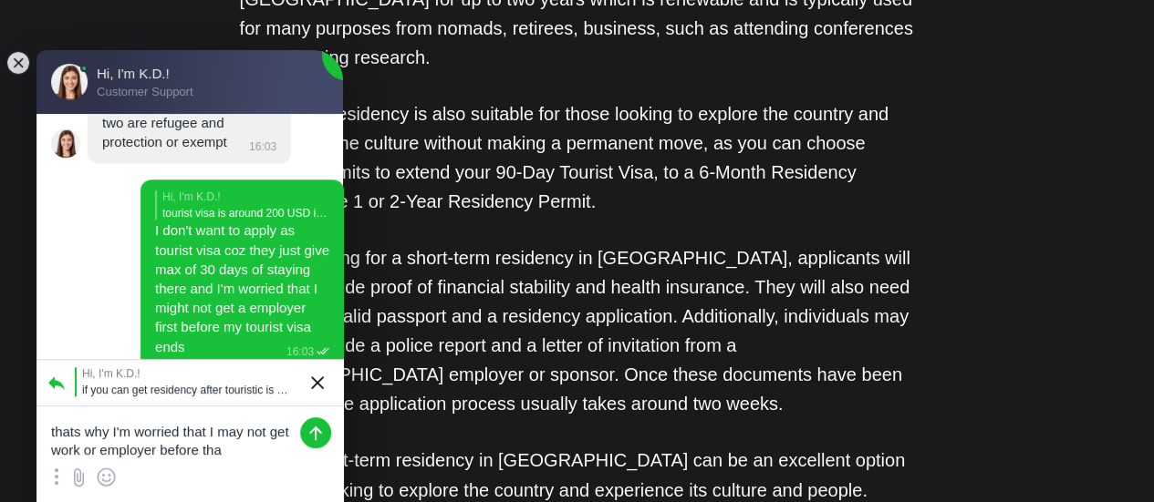
type textarea "thats why I'm worried that I may not get work or employer before that"
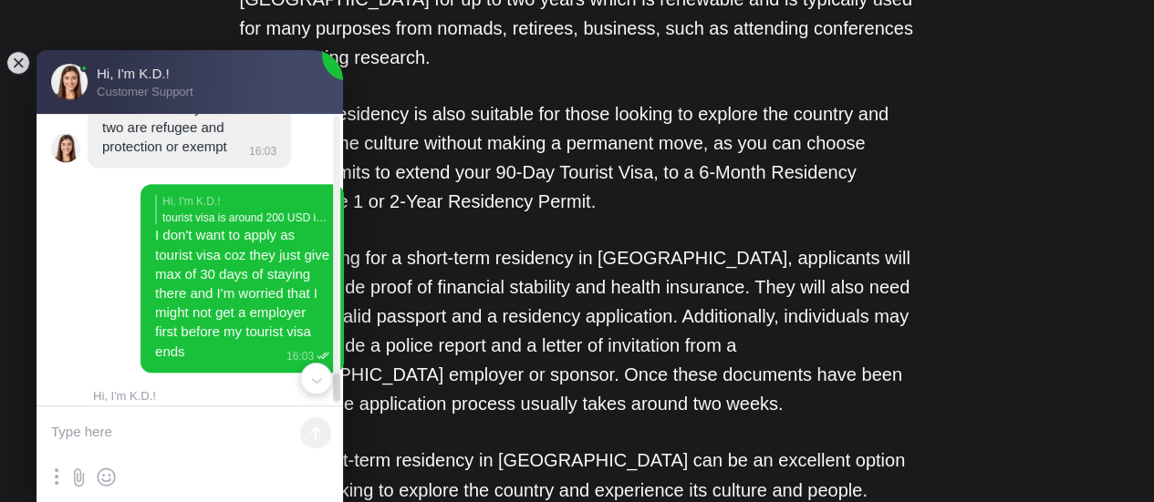
scroll to position [7423, 0]
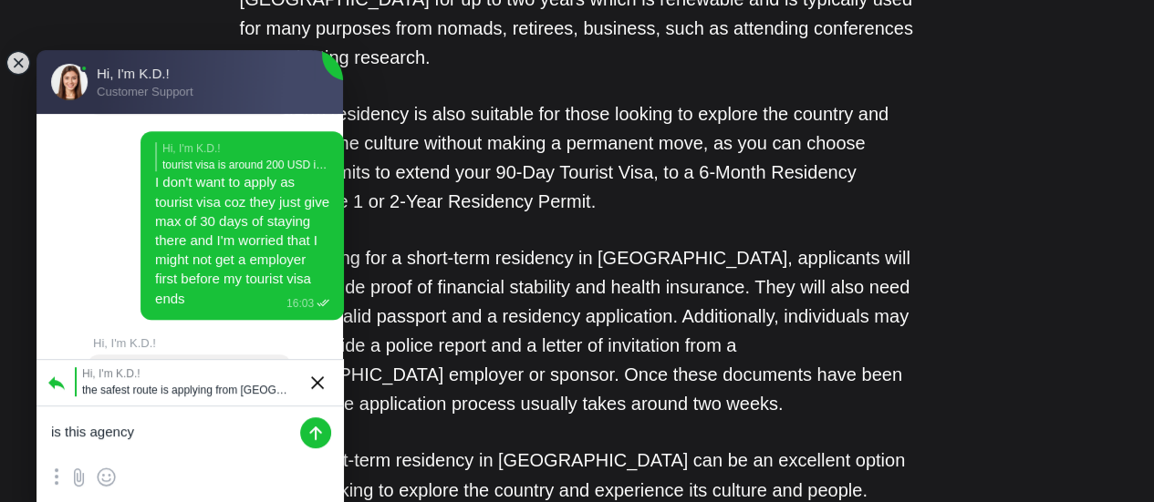
type textarea "is this agency?"
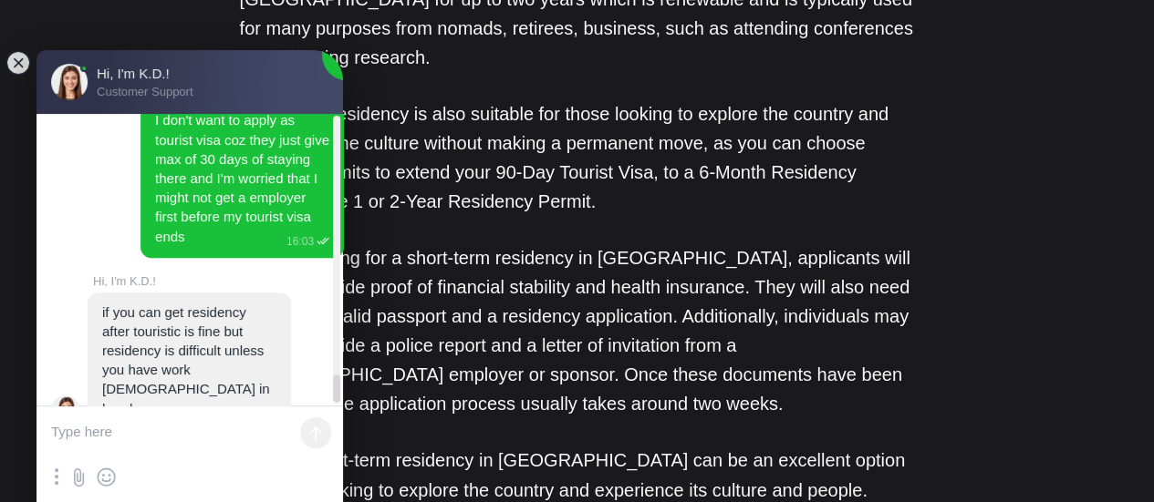
scroll to position [7530, 0]
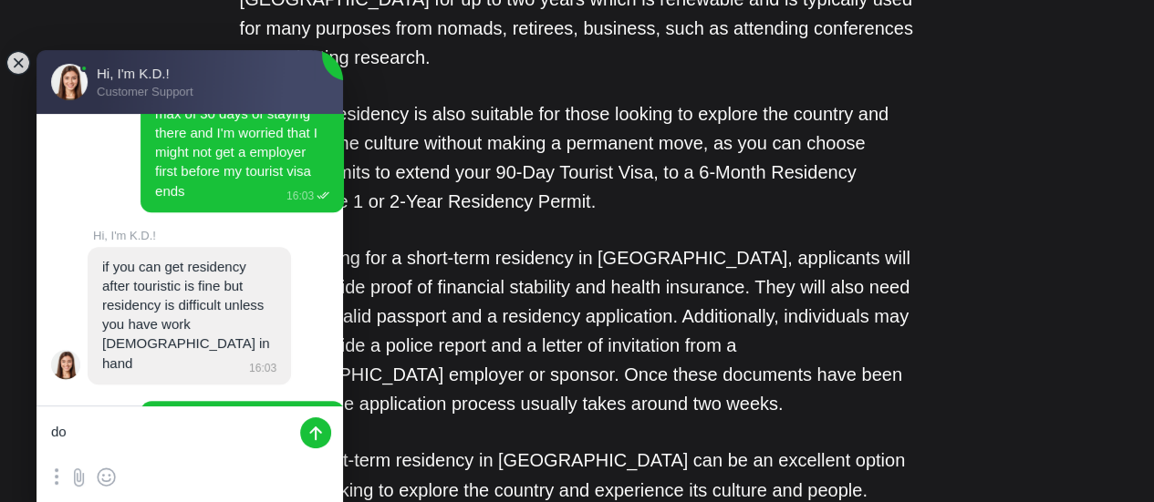
type textarea "d"
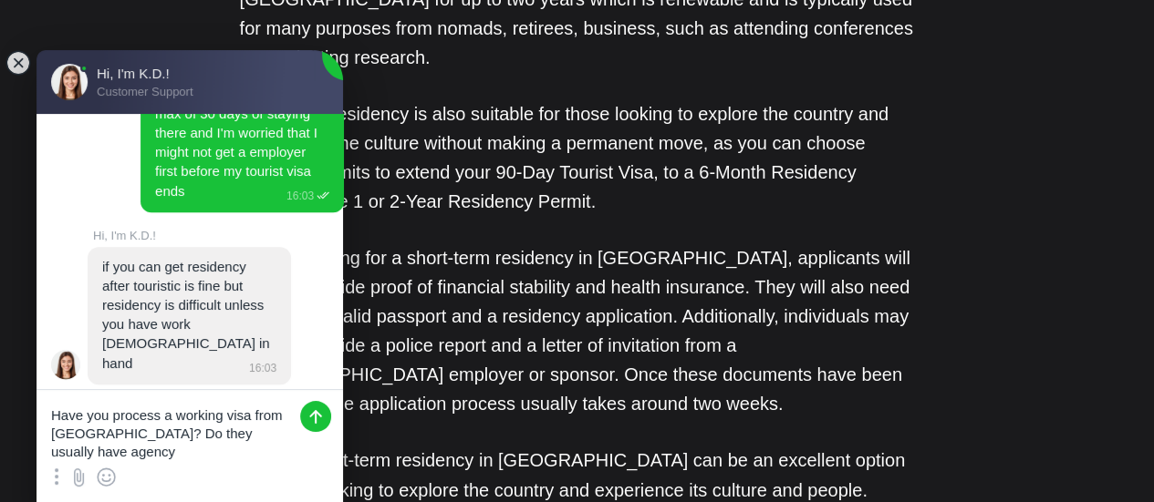
scroll to position [0, 0]
type textarea "Have you process a working visa from [GEOGRAPHIC_DATA]? Do they usually have ag…"
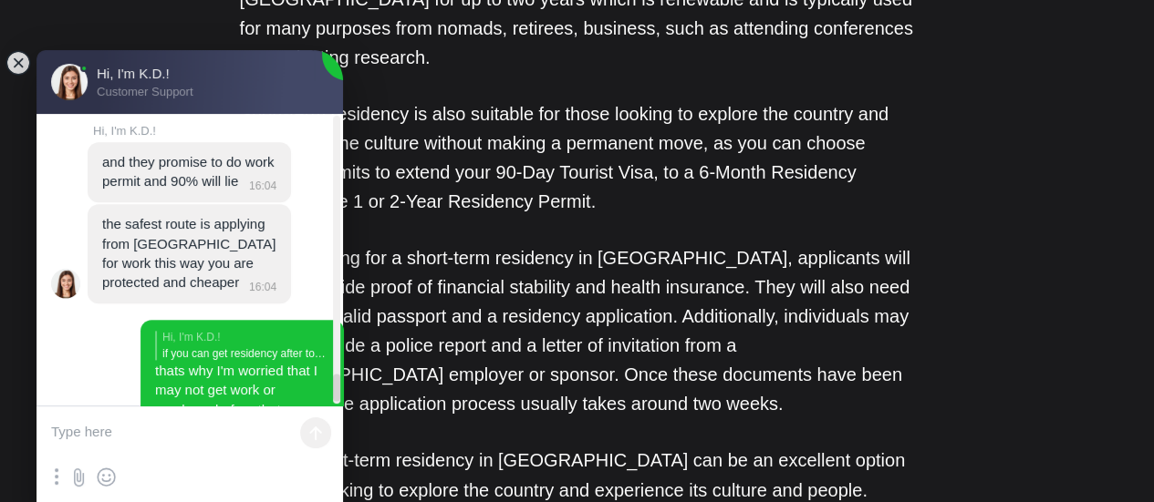
scroll to position [7923, 0]
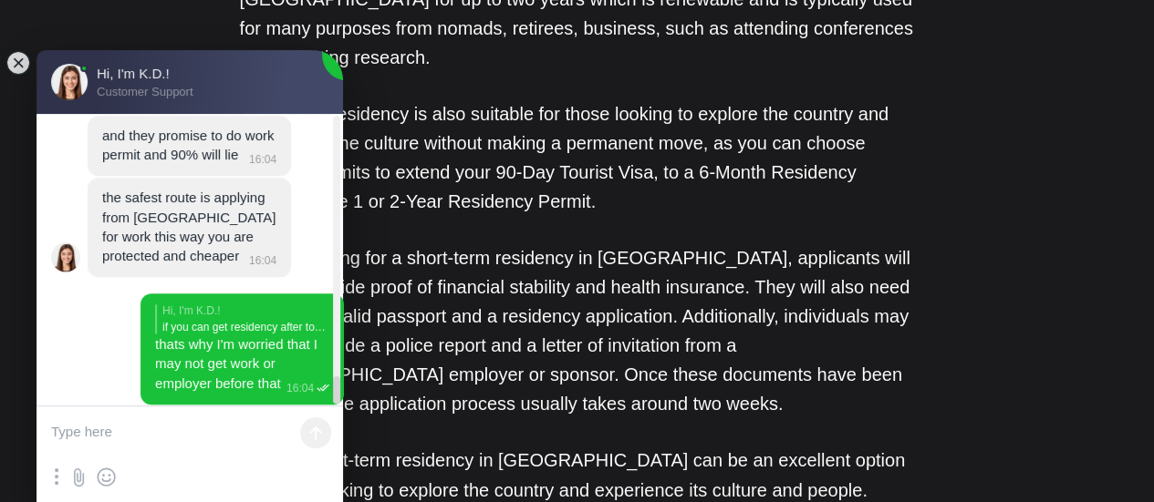
click at [150, 432] on textarea at bounding box center [189, 434] width 306 height 55
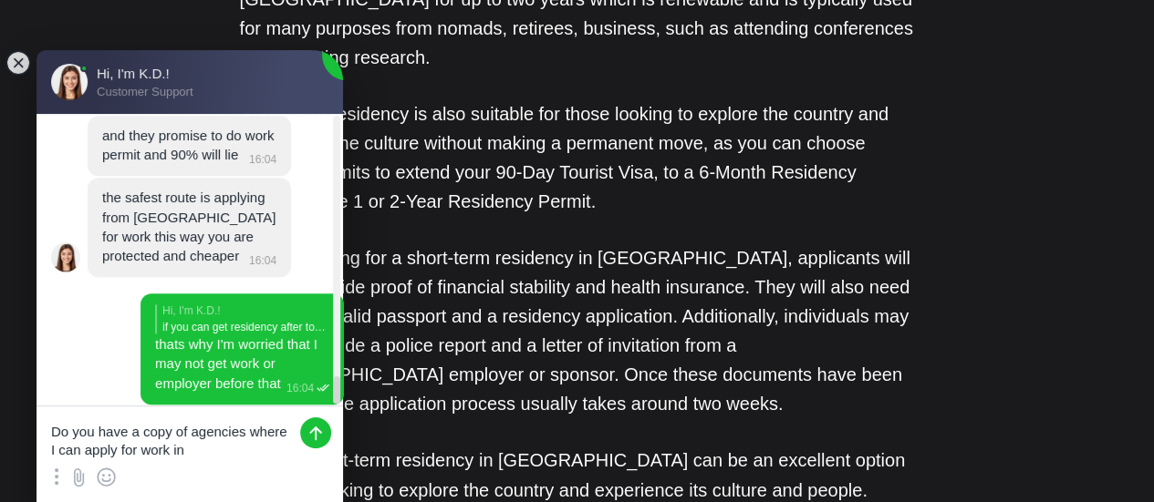
type textarea "Do you have a copy of agencies where I can apply for work in [GEOGRAPHIC_DATA]?"
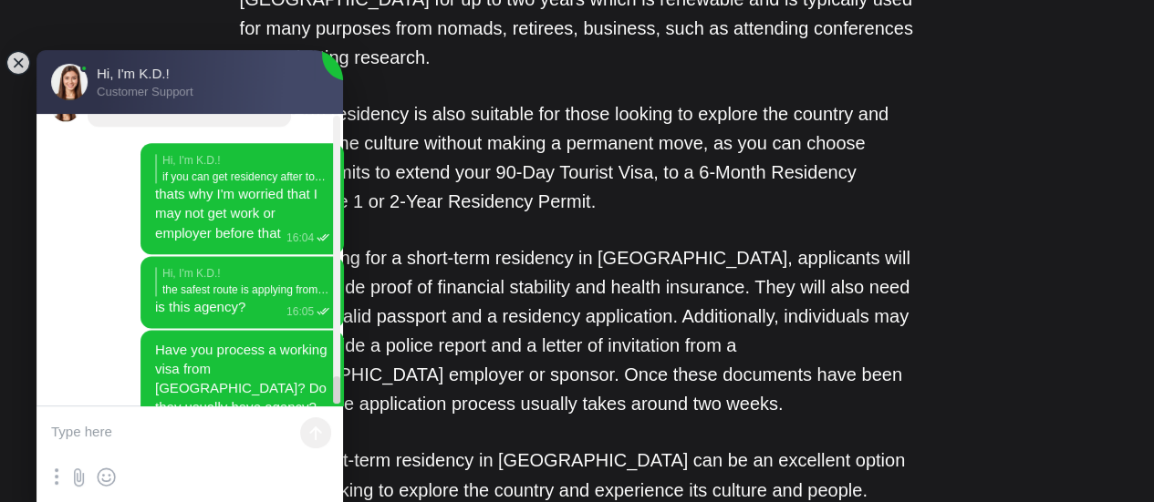
scroll to position [8095, 0]
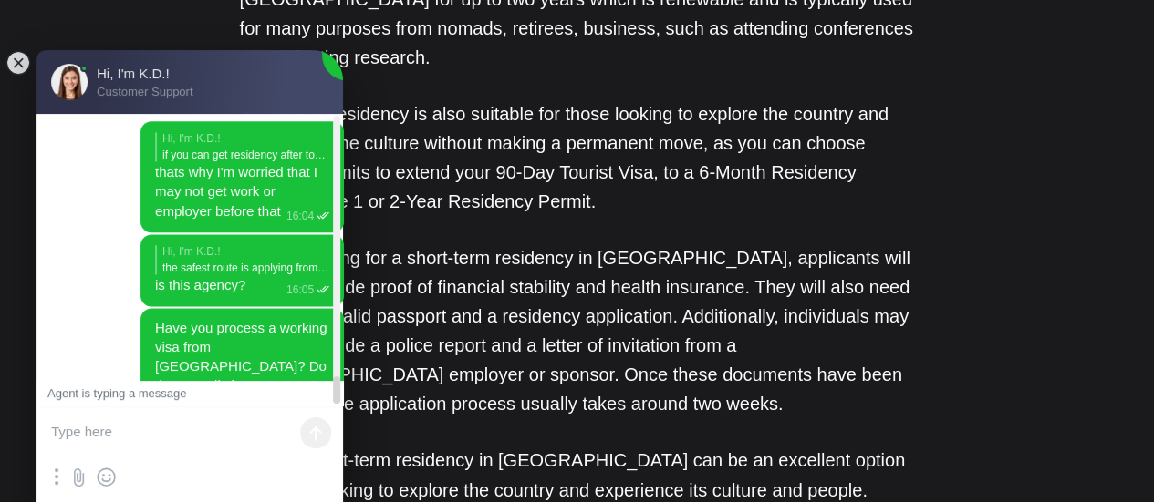
click at [186, 440] on textarea at bounding box center [189, 434] width 306 height 55
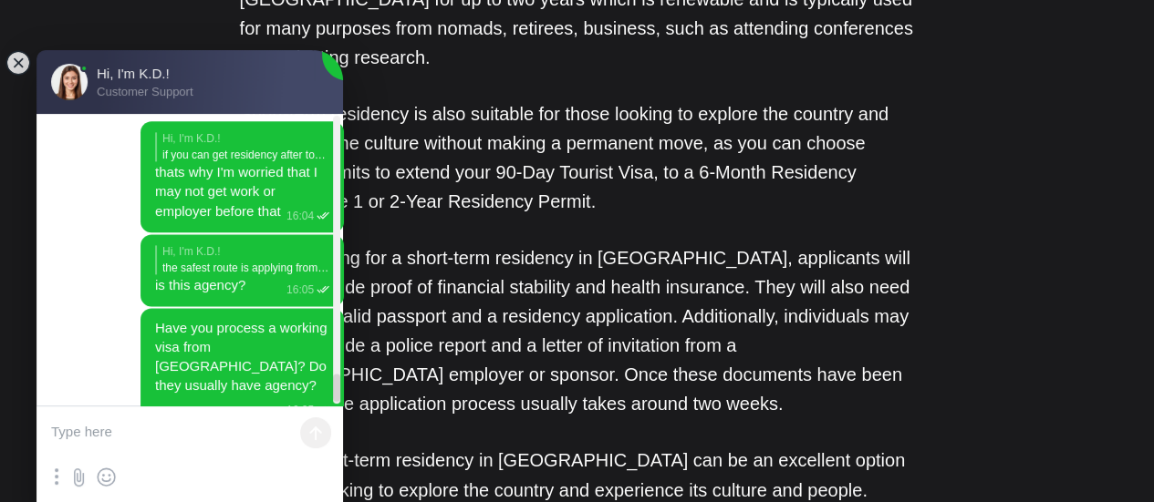
scroll to position [8177, 0]
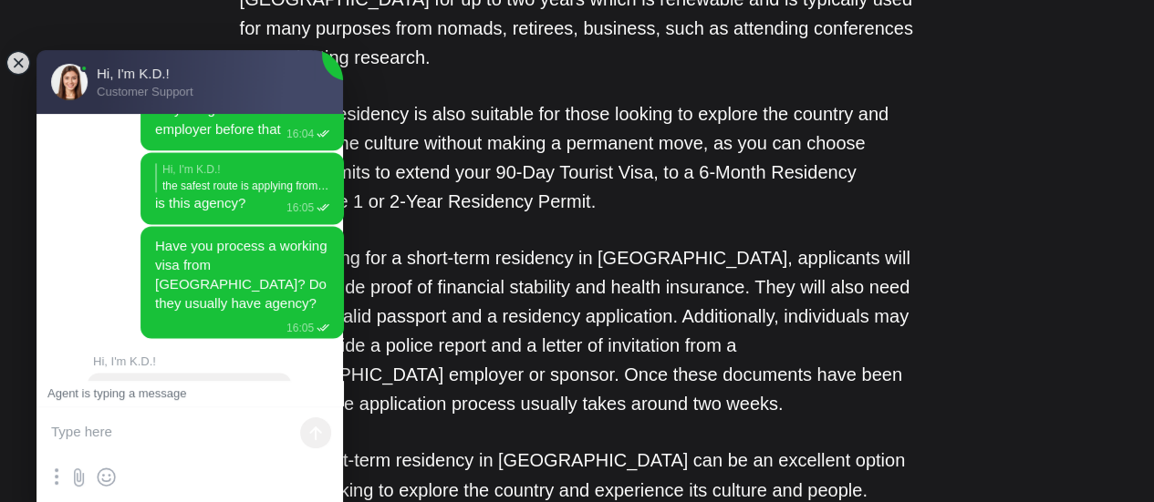
click at [150, 419] on textarea at bounding box center [189, 434] width 306 height 55
type textarea "I"
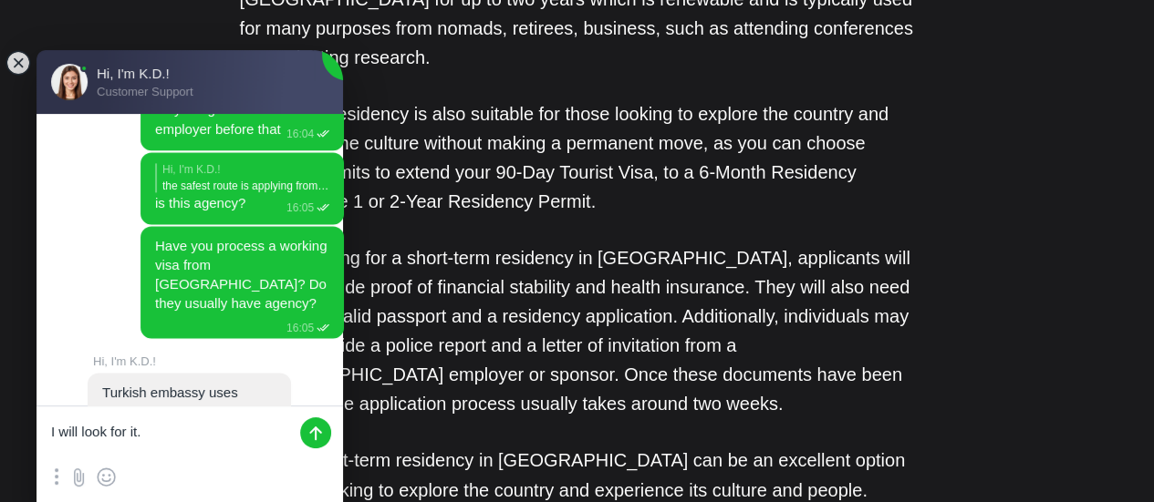
type textarea "I will look for it."
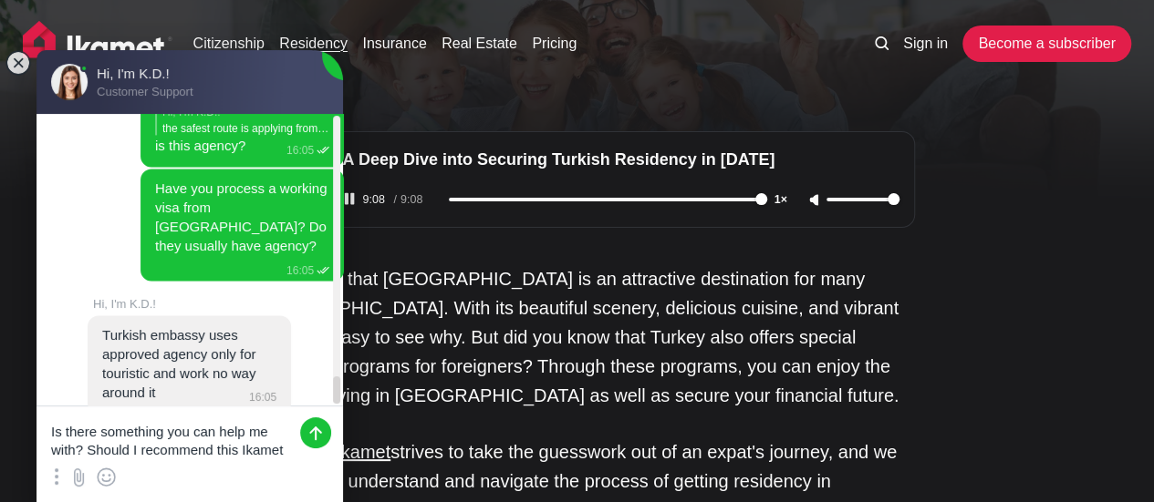
scroll to position [0, 0]
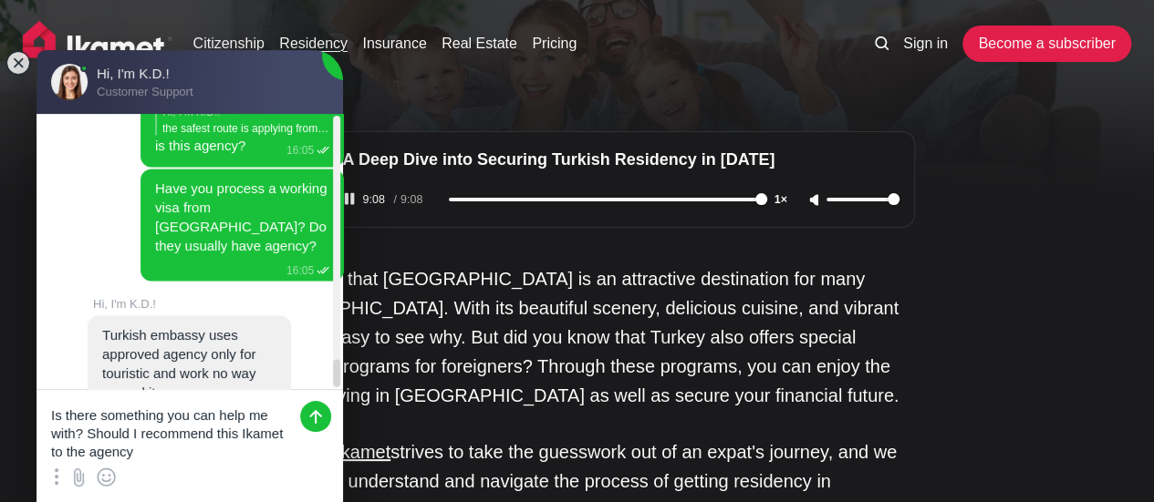
type textarea "Is there something you can help me with? Should I recommend this Ikamet to the …"
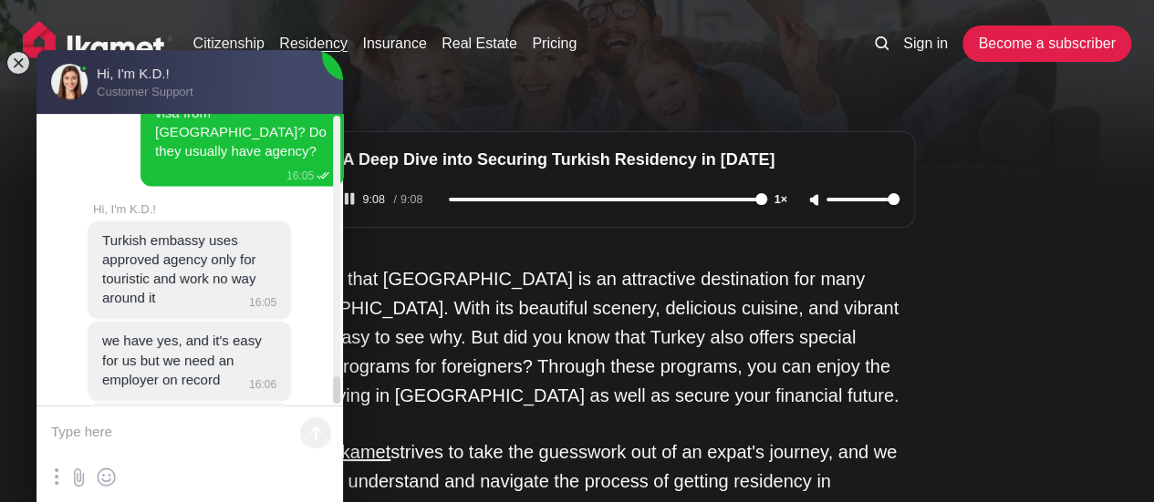
scroll to position [8336, 0]
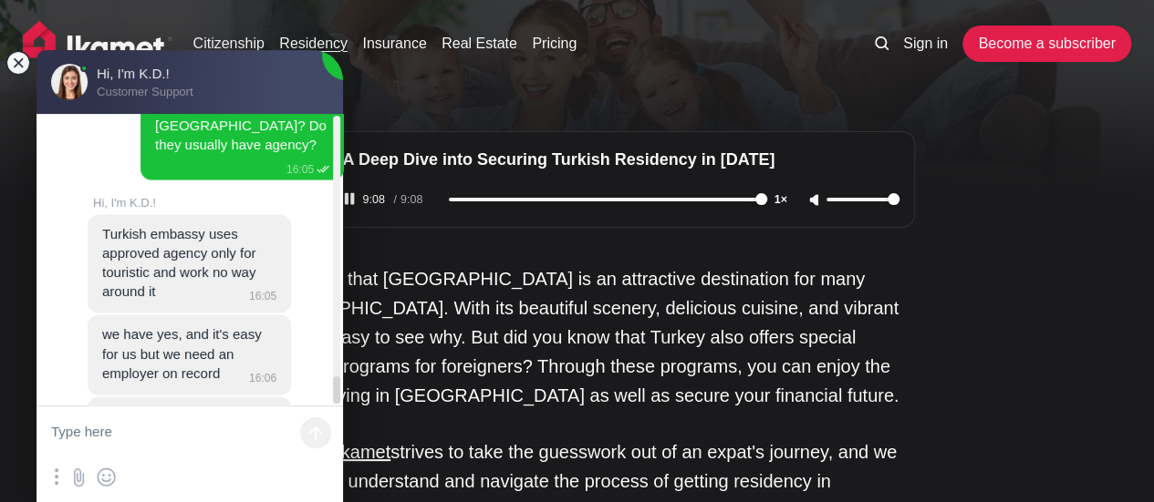
click at [13, 58] on jdiv at bounding box center [18, 63] width 26 height 26
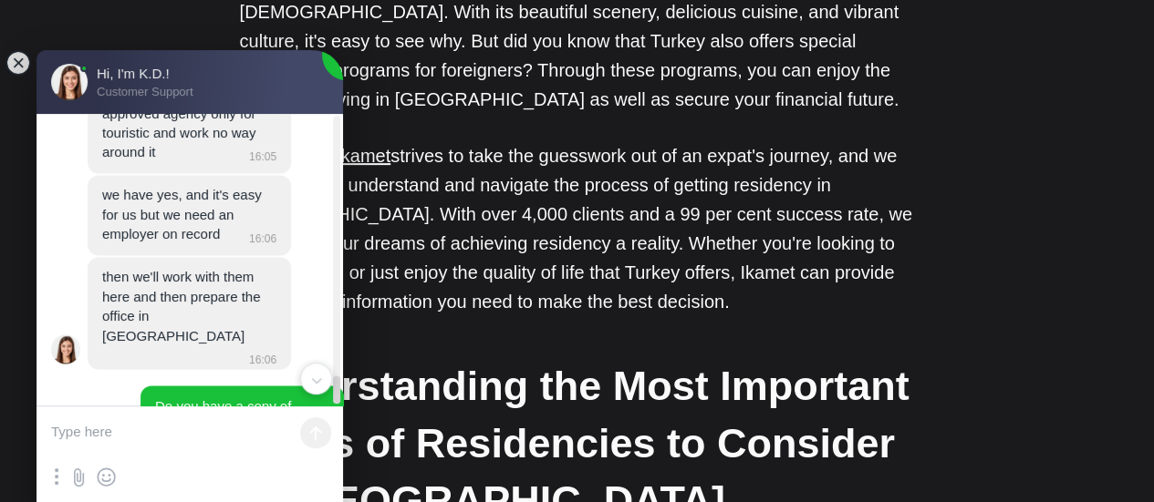
scroll to position [8506, 0]
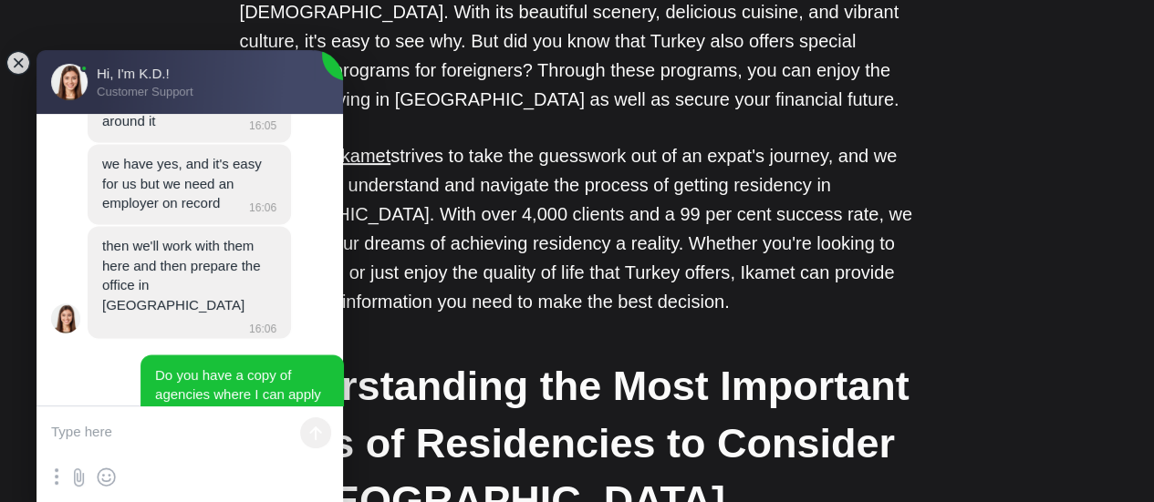
click at [202, 428] on textarea at bounding box center [189, 434] width 306 height 55
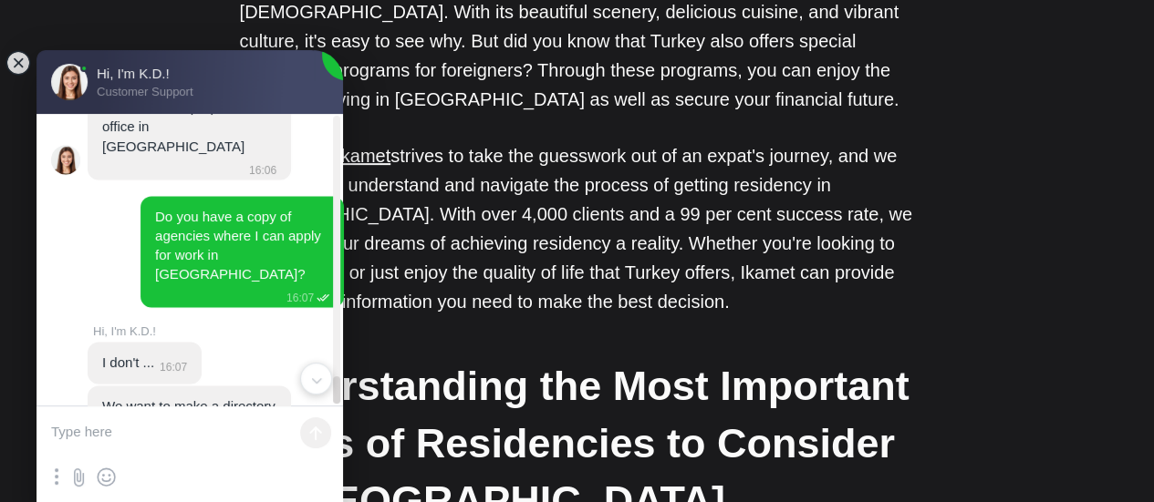
scroll to position [8725, 0]
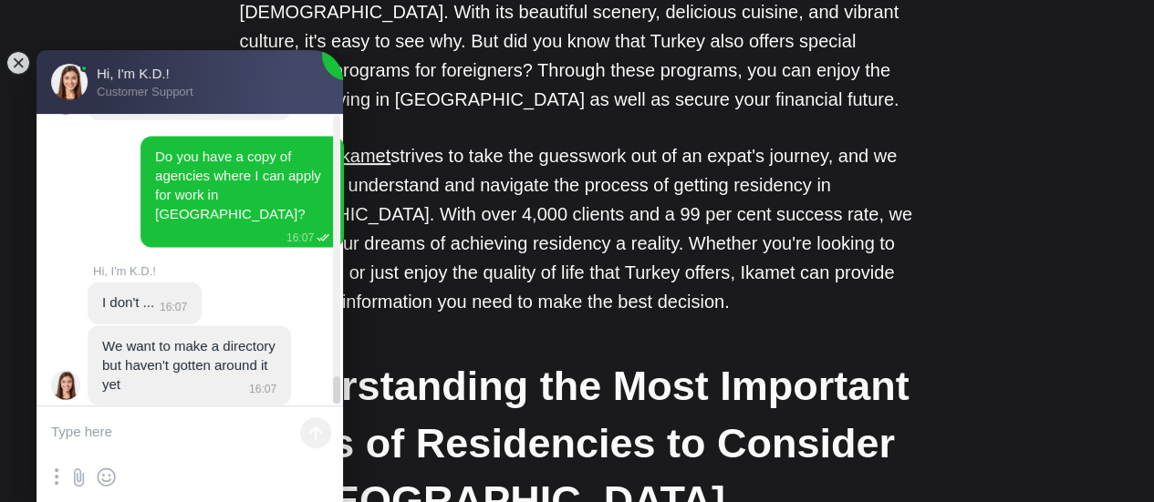
click at [170, 426] on textarea at bounding box center [189, 434] width 306 height 55
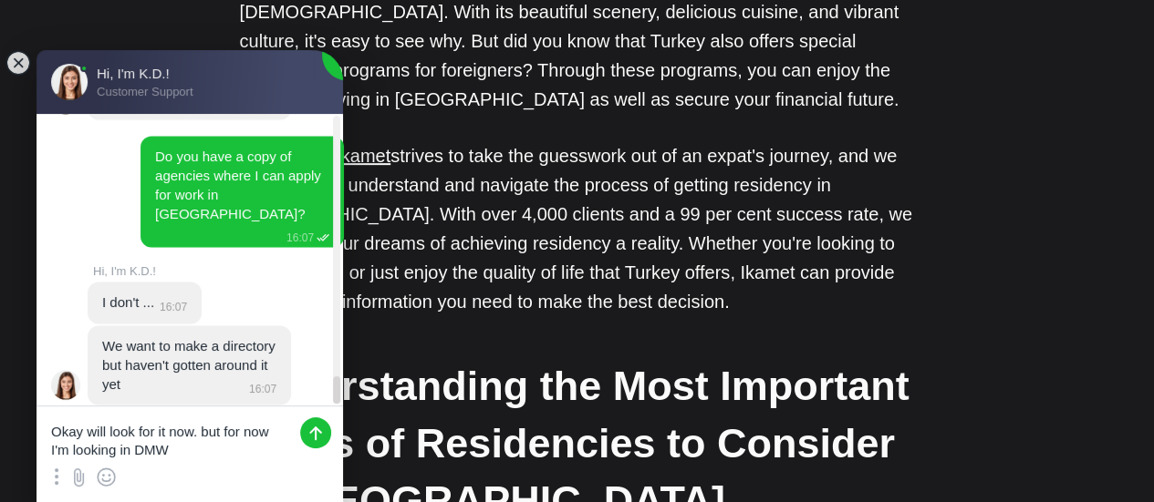
click at [215, 451] on textarea "Okay will look for it now. but for now I'm looking in DMW" at bounding box center [189, 434] width 306 height 55
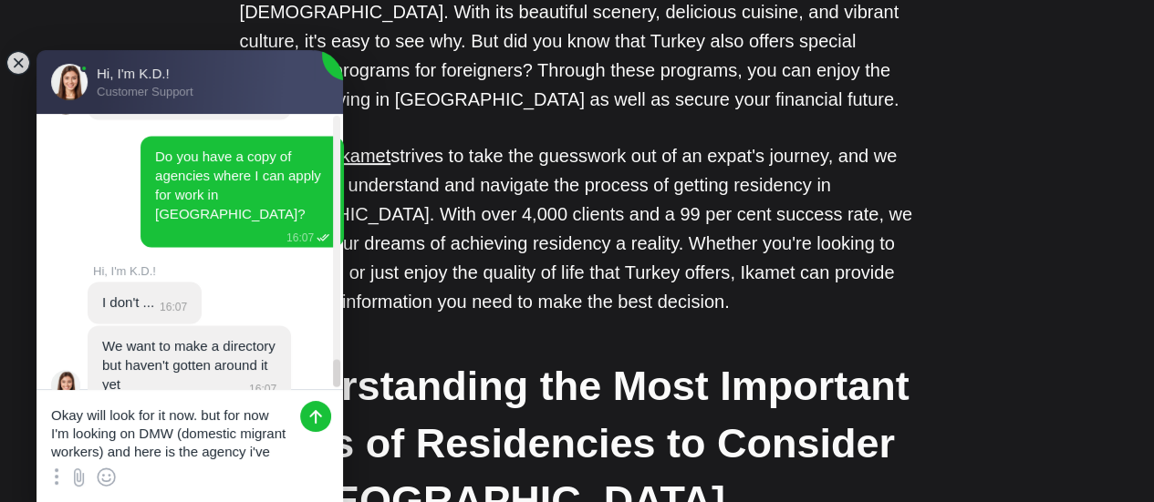
scroll to position [7, 0]
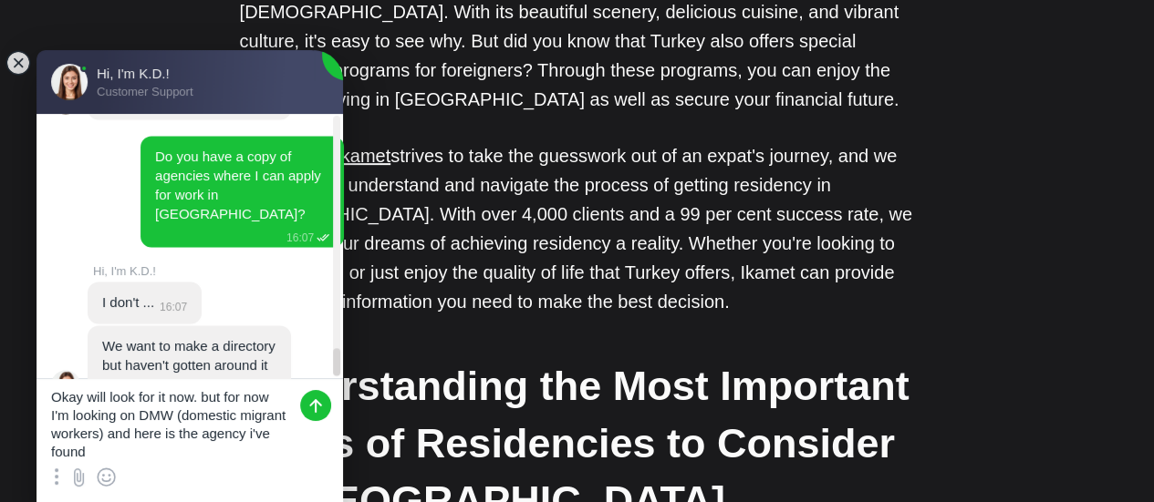
paste textarea "SMC MANPOWER AGENCY PHILIPPINES COMPANY"
type textarea "Okay will look for it now. but for now I'm looking on DMW (domestic migrant wor…"
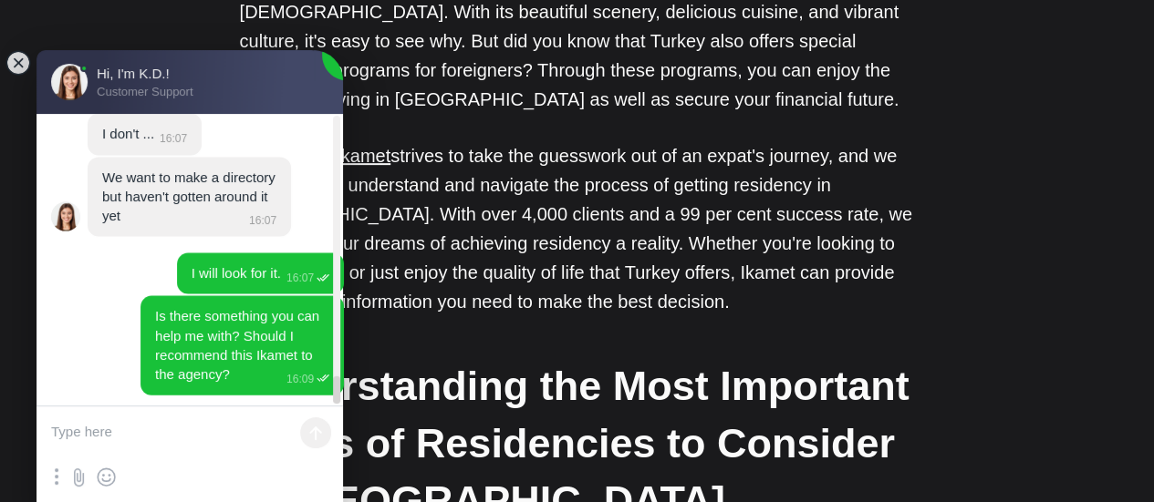
scroll to position [8899, 0]
